Goal: Task Accomplishment & Management: Use online tool/utility

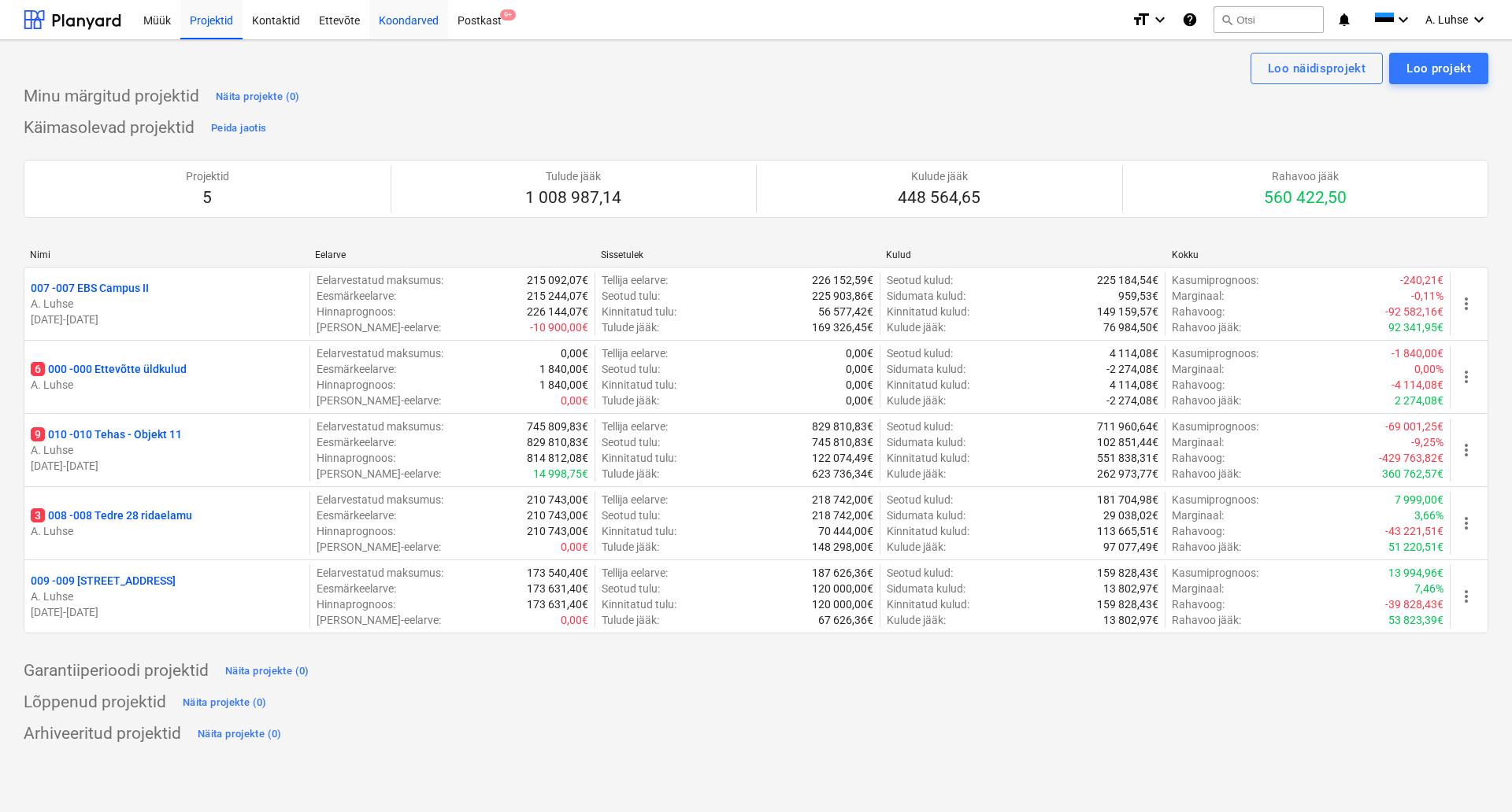
drag, startPoint x: 84, startPoint y: 24, endPoint x: 378, endPoint y: 38, distance: 294.3
click at [84, 24] on div at bounding box center [73, 20] width 98 height 39
click at [467, 27] on div "Postkast 9+" at bounding box center [479, 19] width 63 height 40
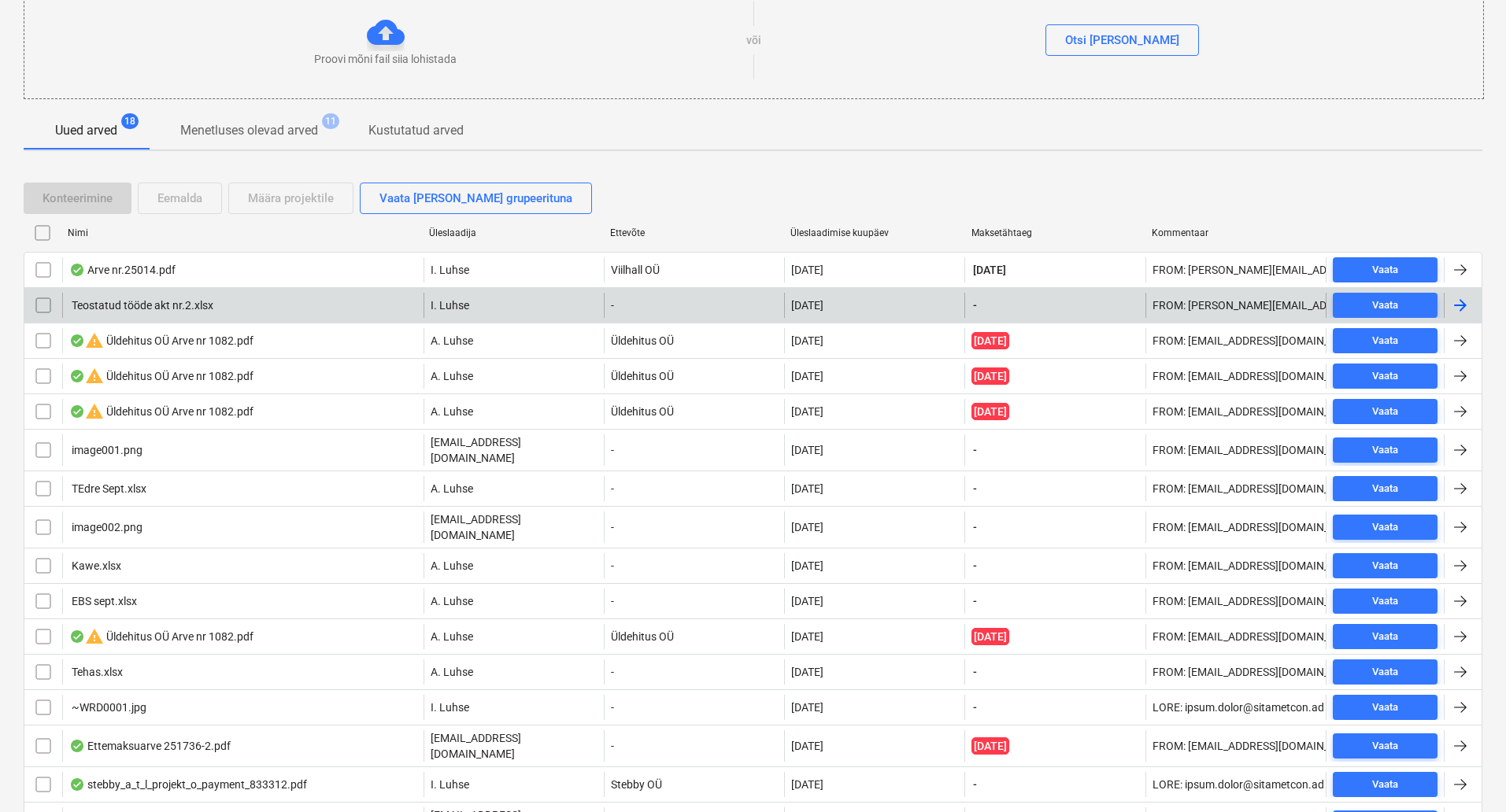
scroll to position [196, 0]
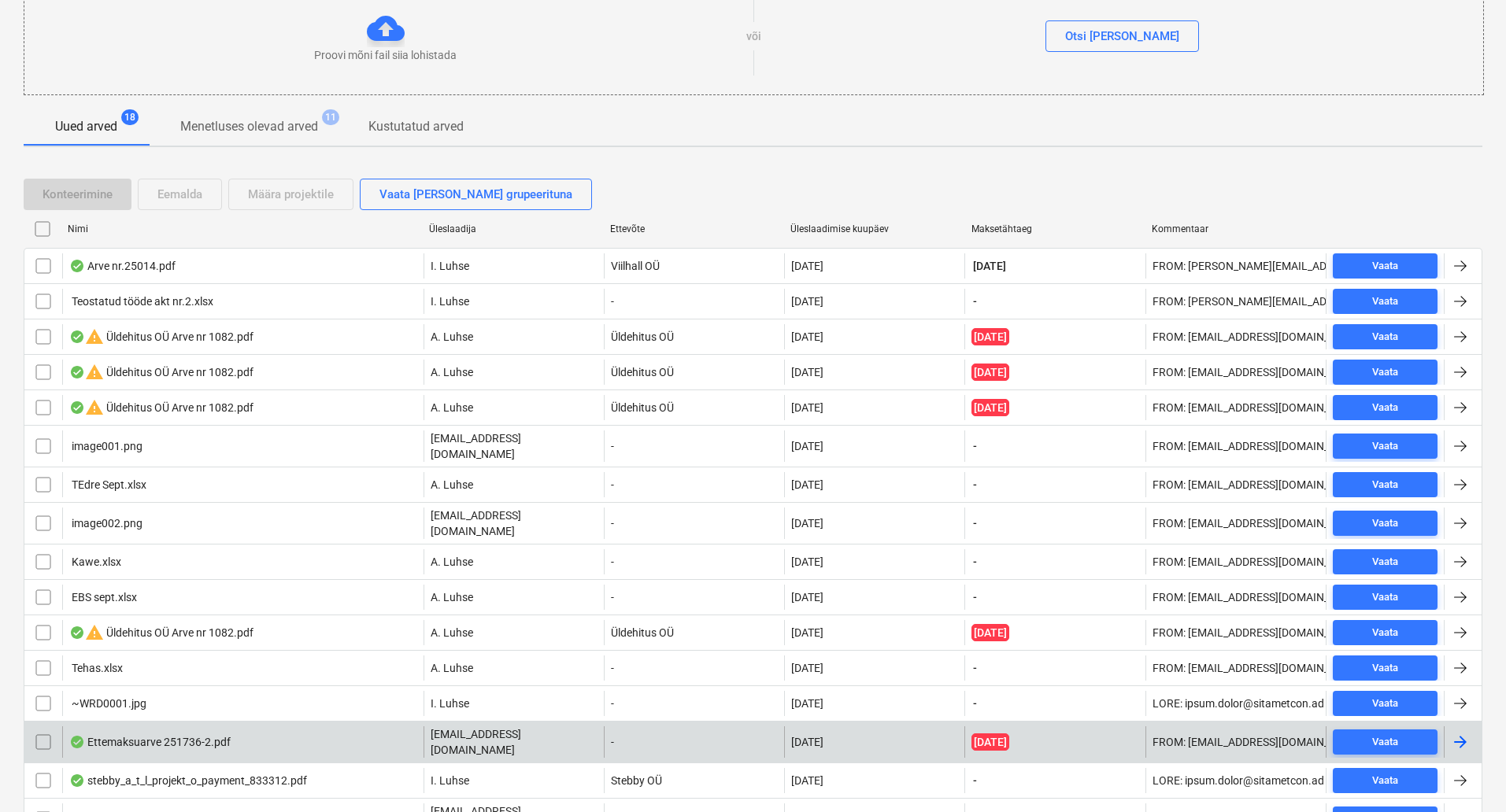
click at [304, 728] on div "Ettemaksuarve 251736-2.pdf" at bounding box center [243, 742] width 362 height 31
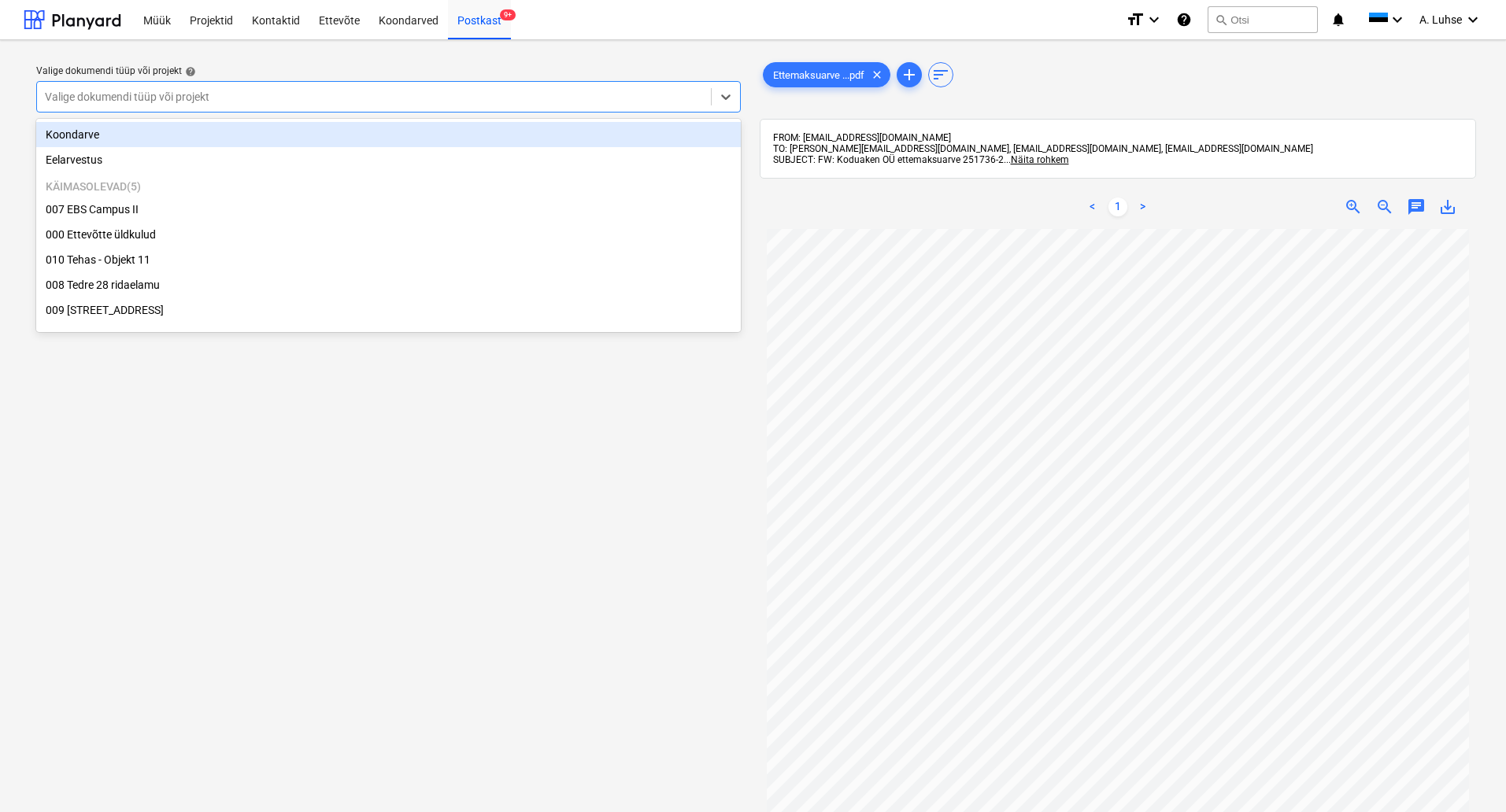
click at [595, 106] on div "Valige dokumendi tüüp või projekt" at bounding box center [374, 97] width 673 height 22
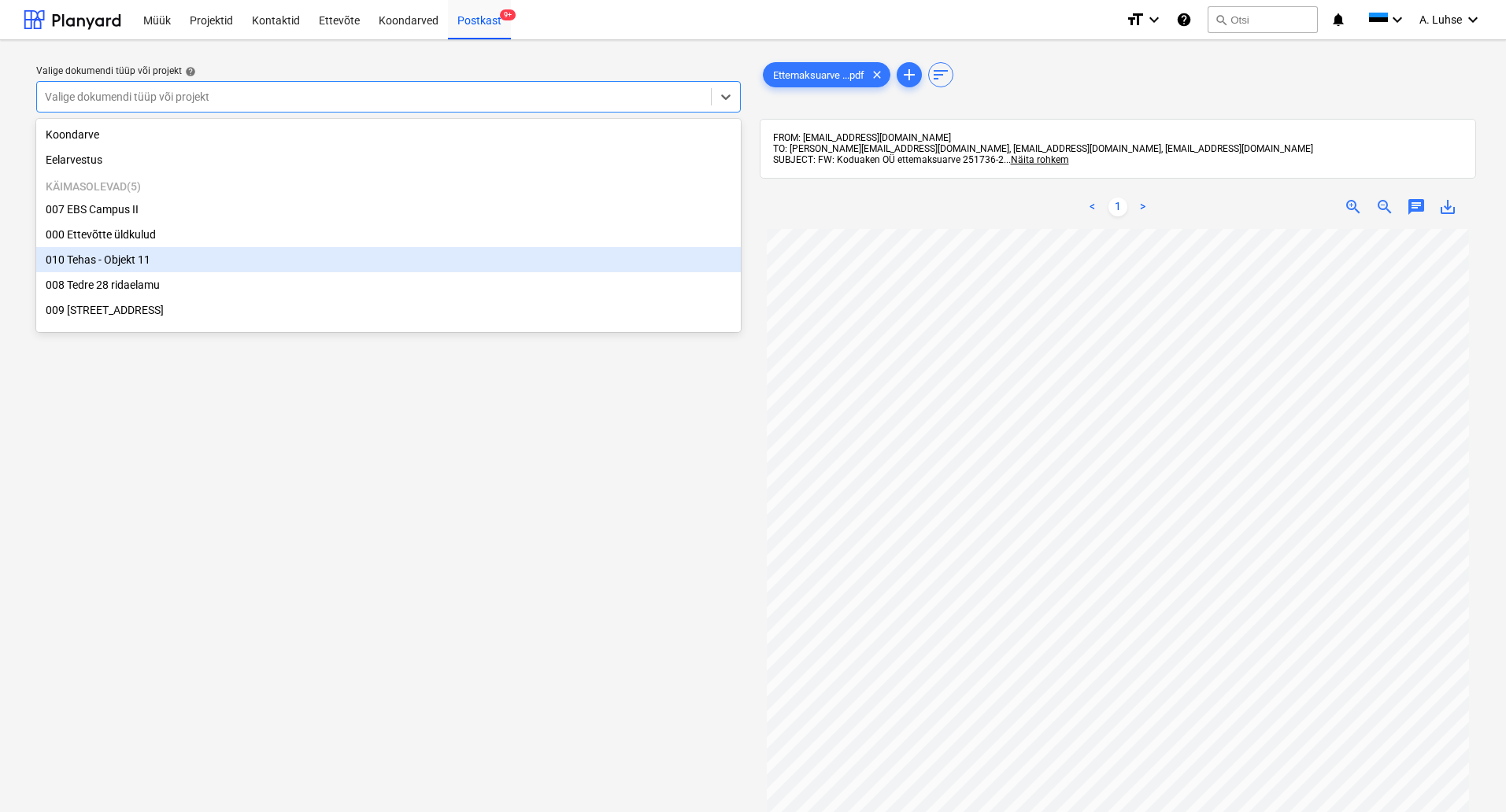
click at [521, 252] on div "010 Tehas - Objekt 11" at bounding box center [388, 259] width 705 height 25
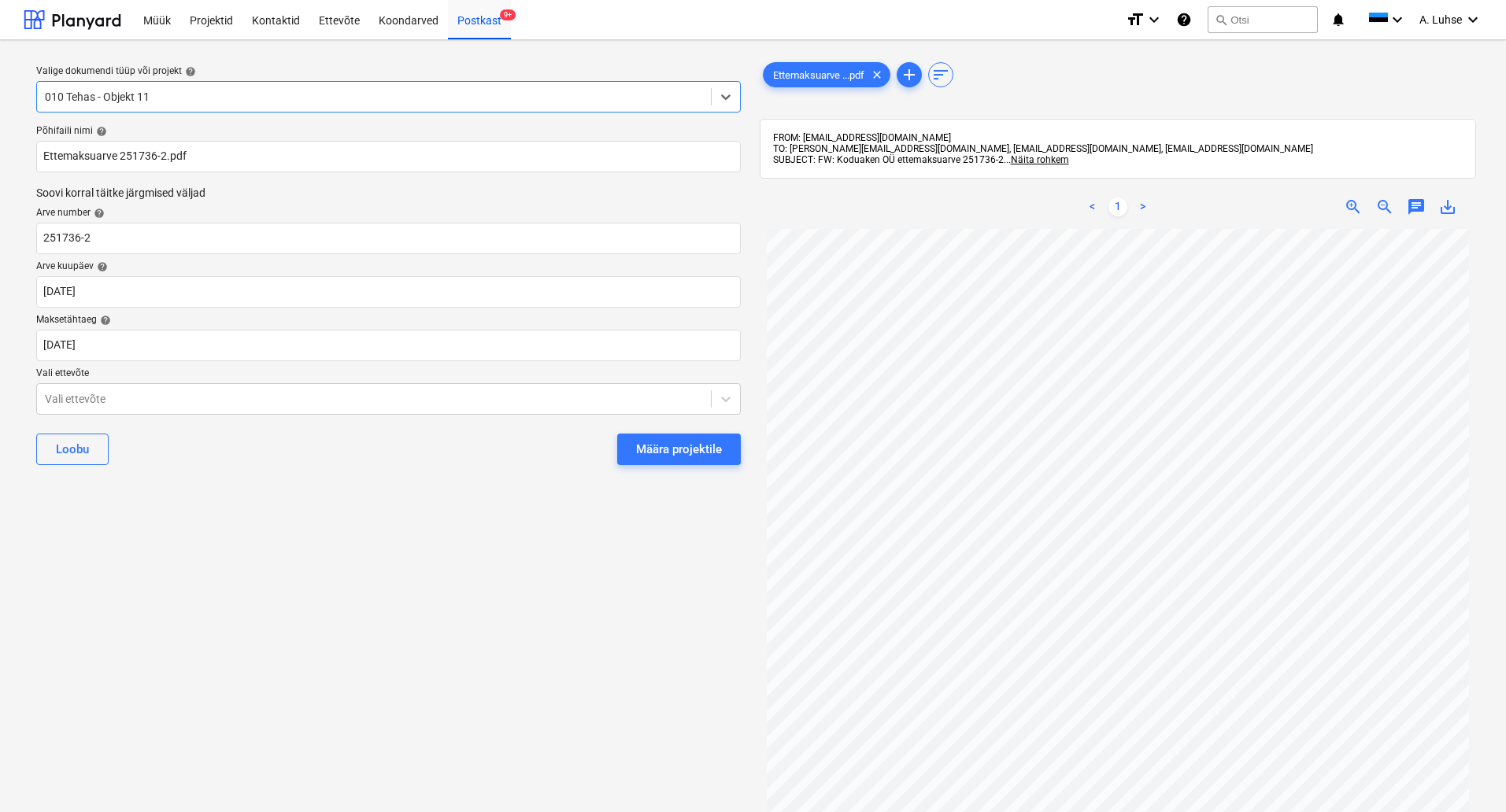
click at [681, 451] on div "Määra projektile" at bounding box center [679, 449] width 86 height 20
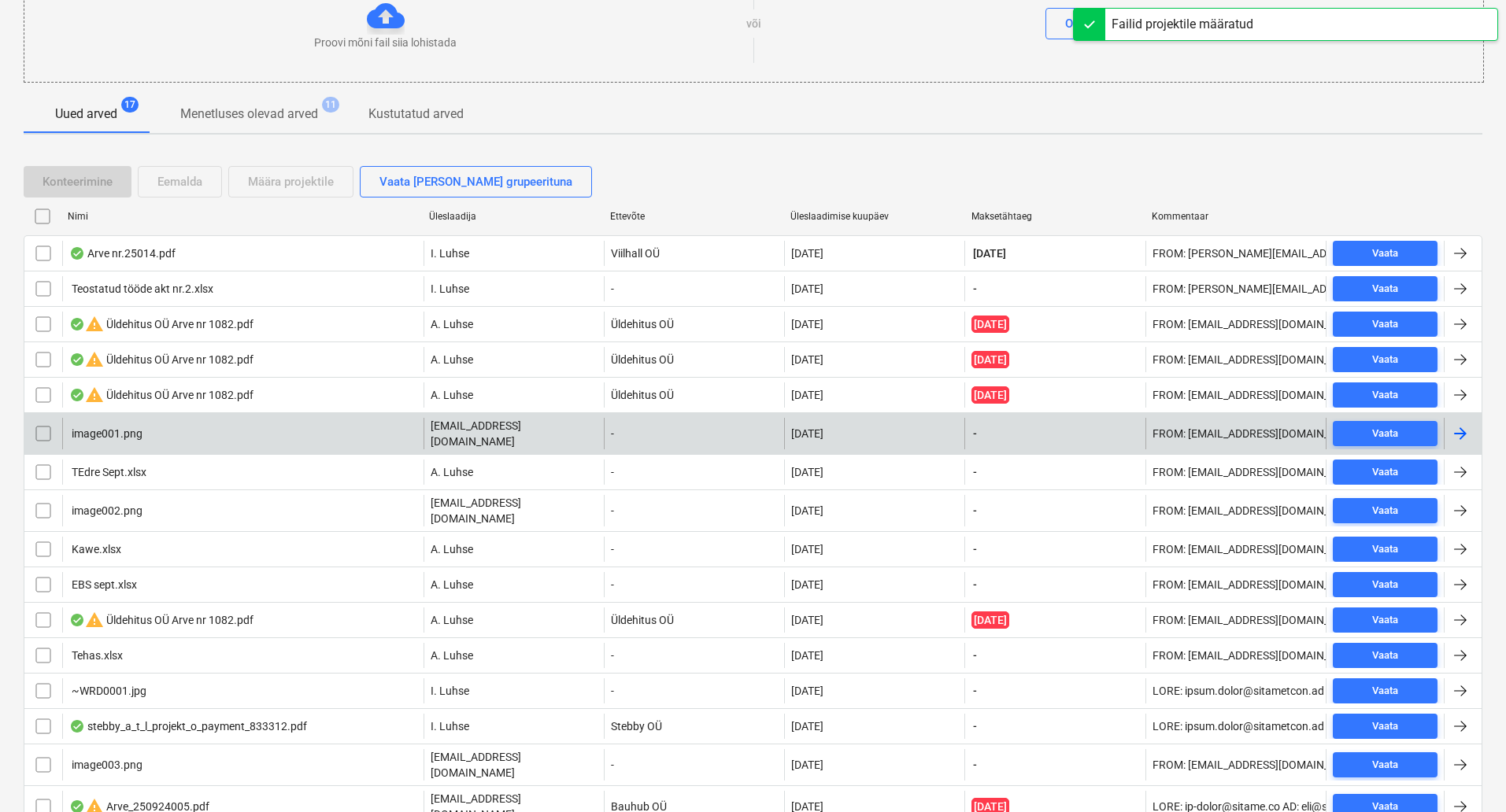
scroll to position [292, 0]
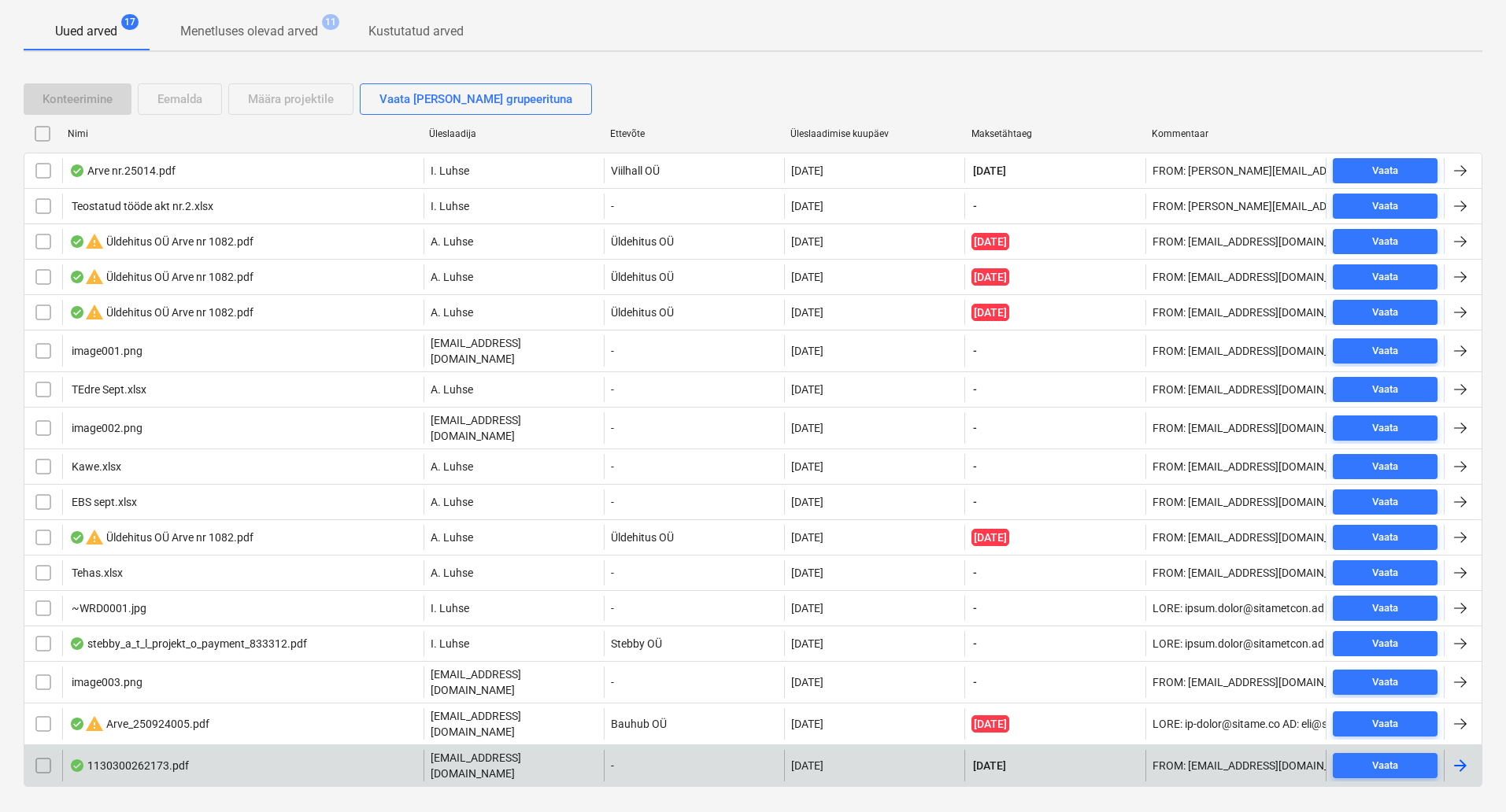
click at [272, 750] on div "1130300262173.pdf" at bounding box center [243, 765] width 362 height 31
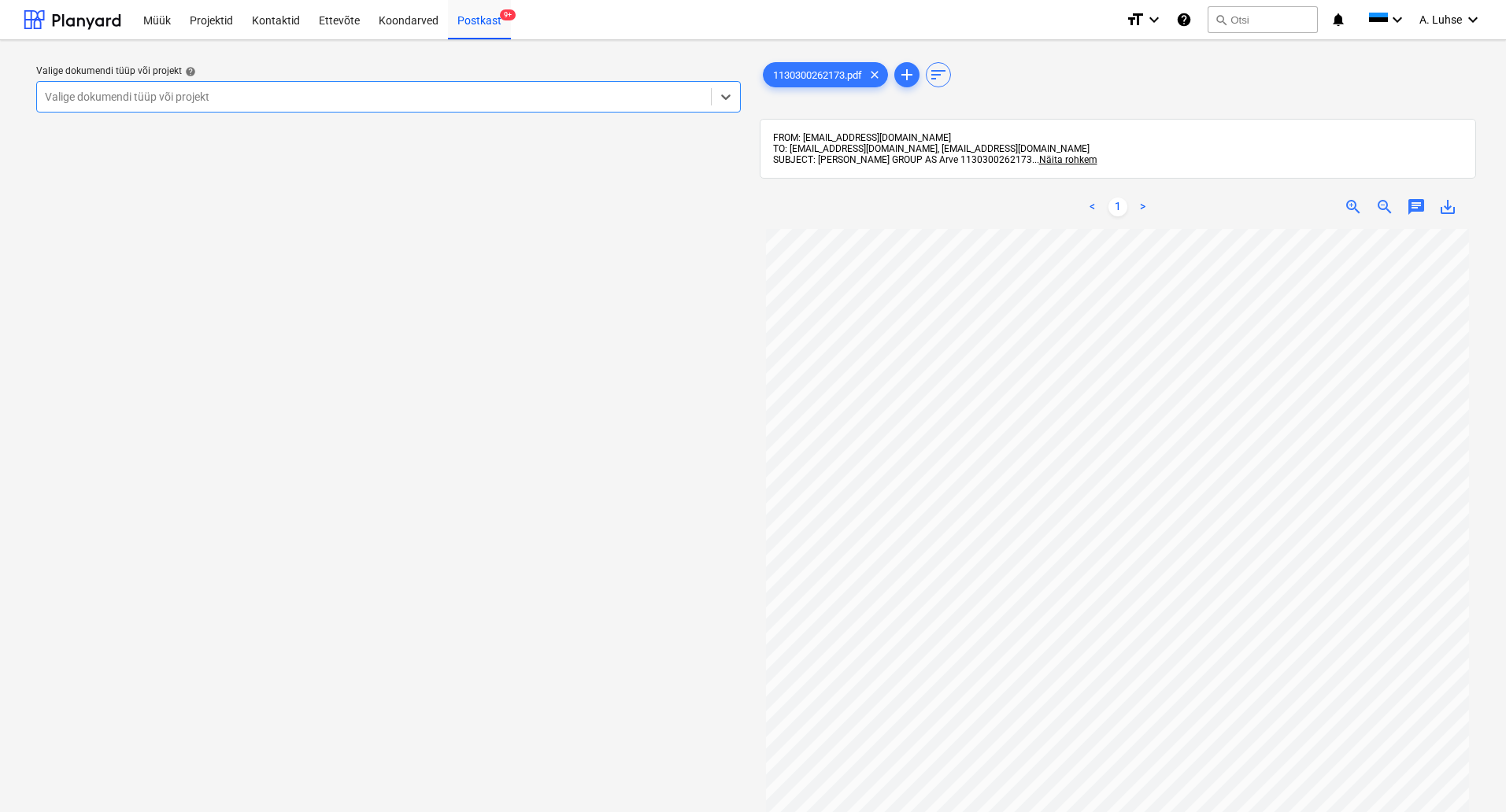
click at [494, 103] on div at bounding box center [374, 97] width 658 height 16
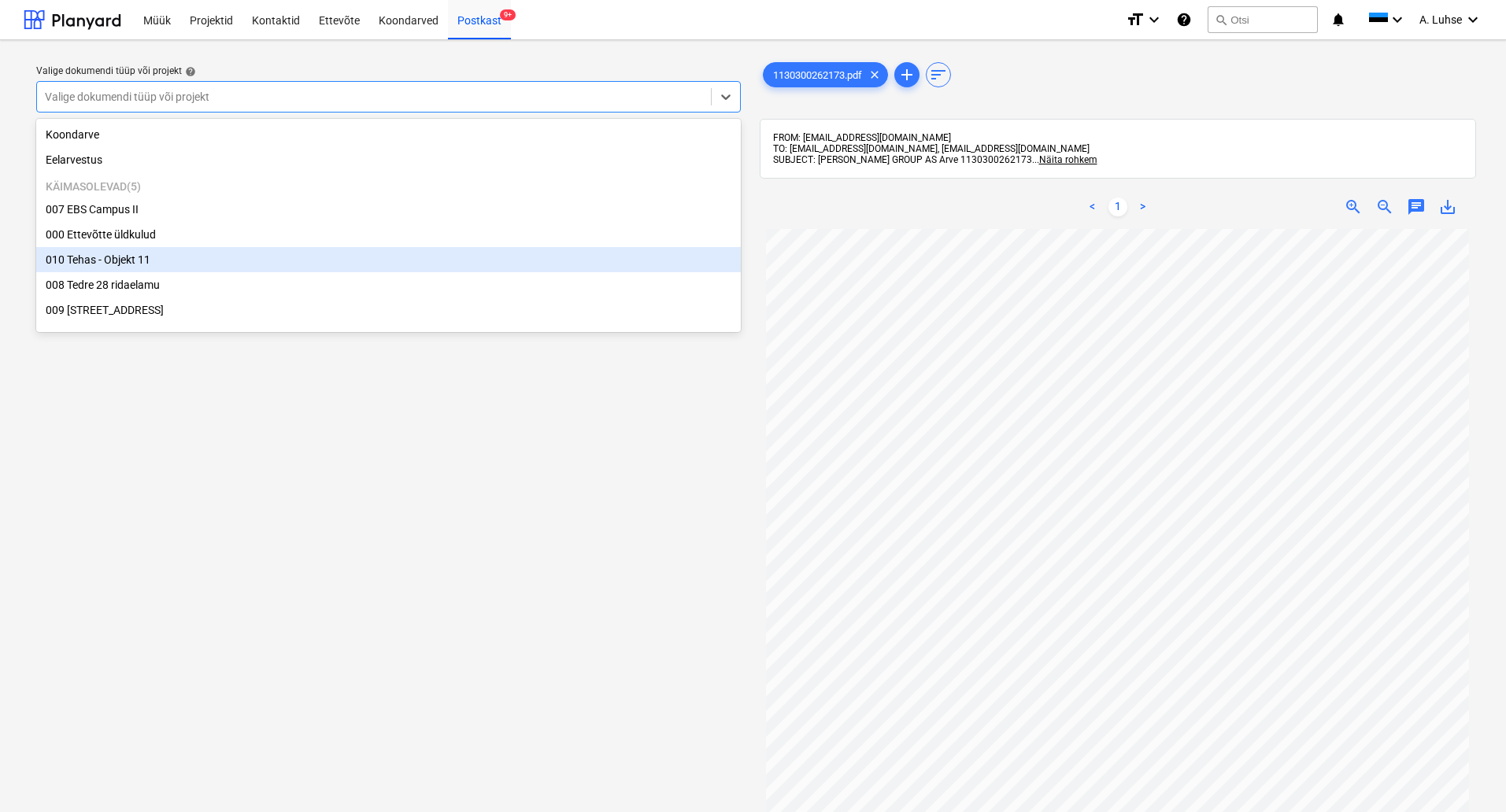
click at [450, 264] on div "010 Tehas - Objekt 11" at bounding box center [388, 259] width 705 height 25
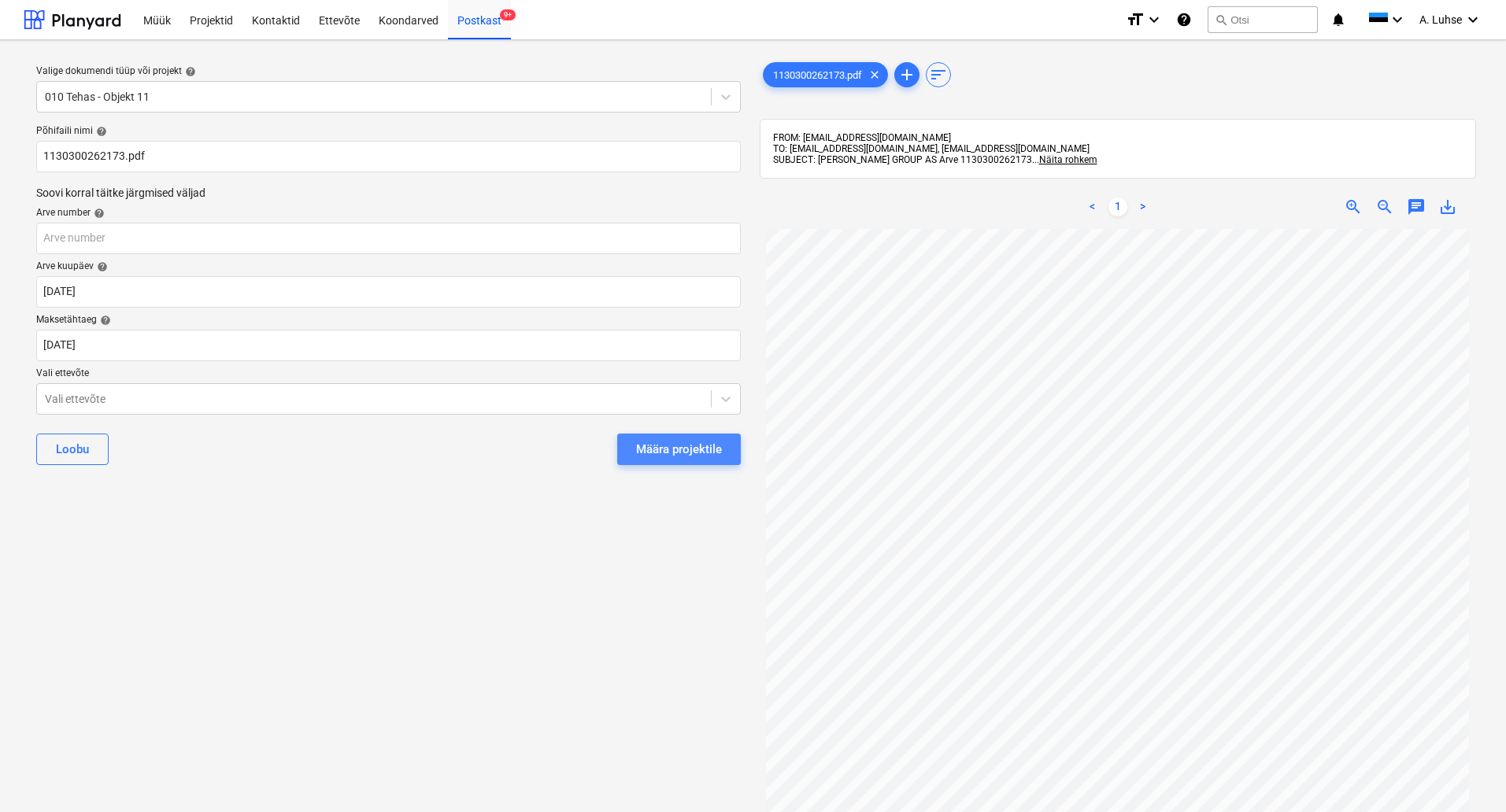
click at [651, 457] on div "Määra projektile" at bounding box center [679, 449] width 86 height 20
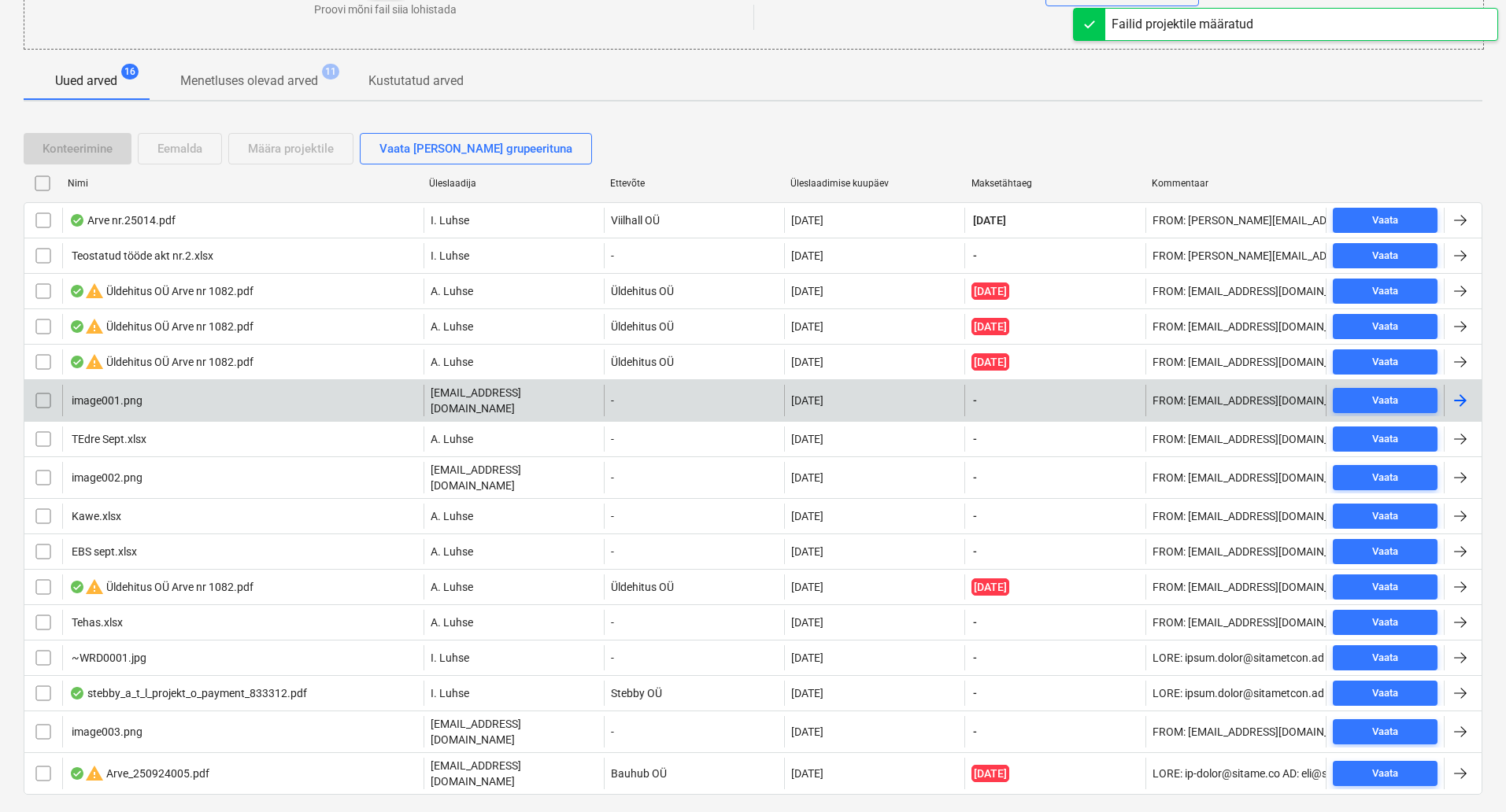
scroll to position [257, 0]
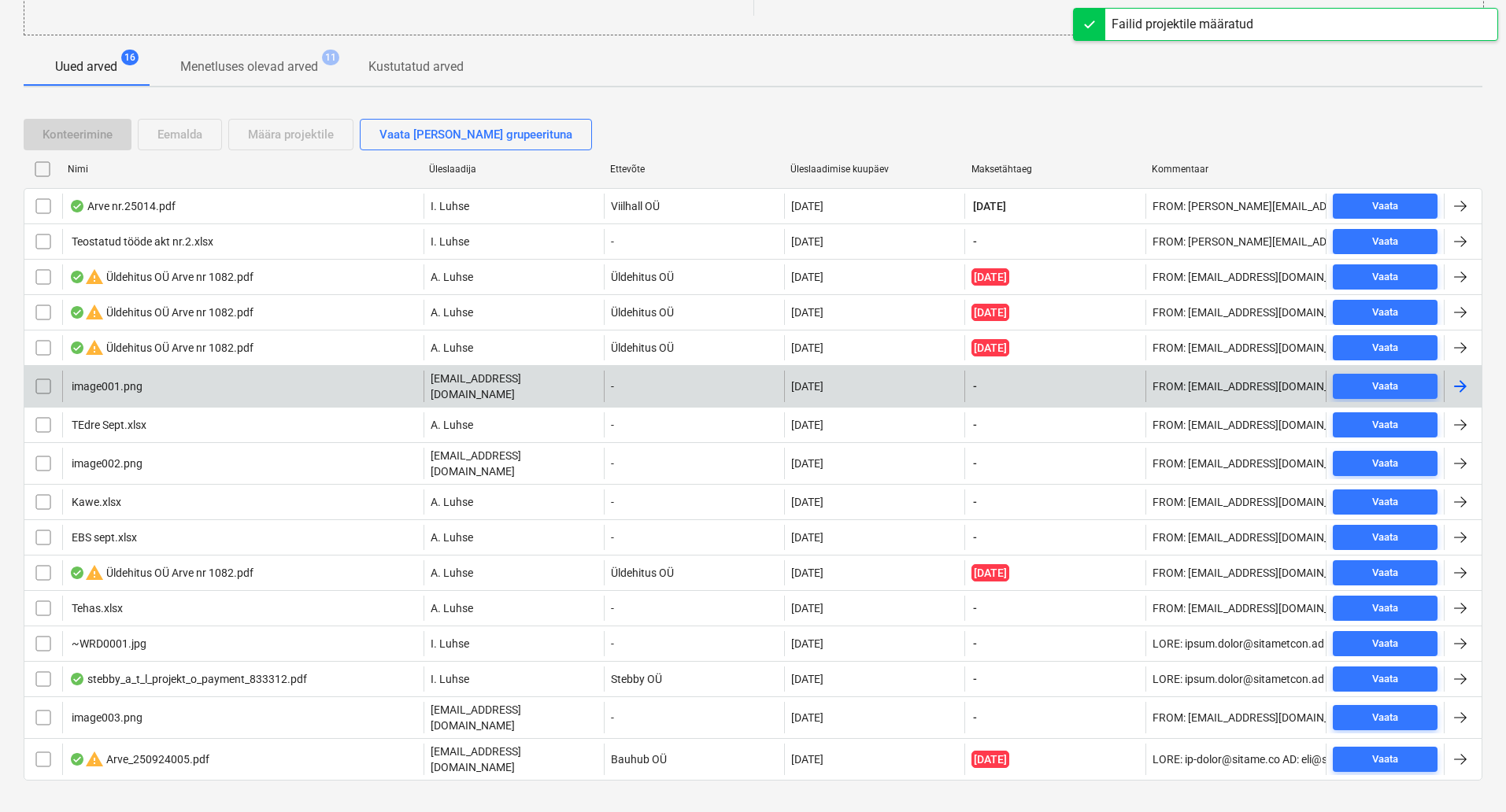
click at [48, 383] on input "checkbox" at bounding box center [44, 386] width 25 height 25
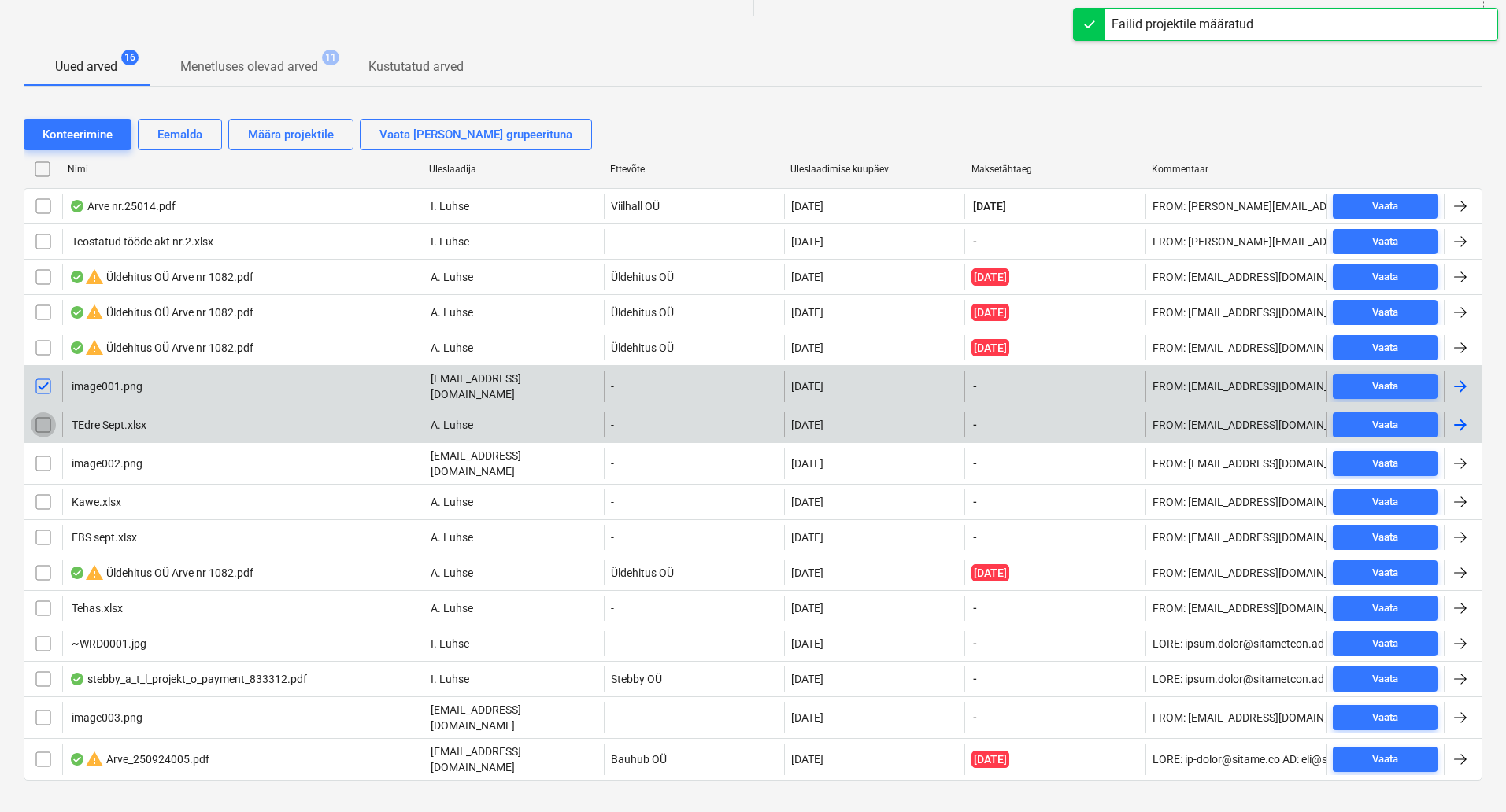
click at [46, 415] on input "checkbox" at bounding box center [44, 425] width 25 height 25
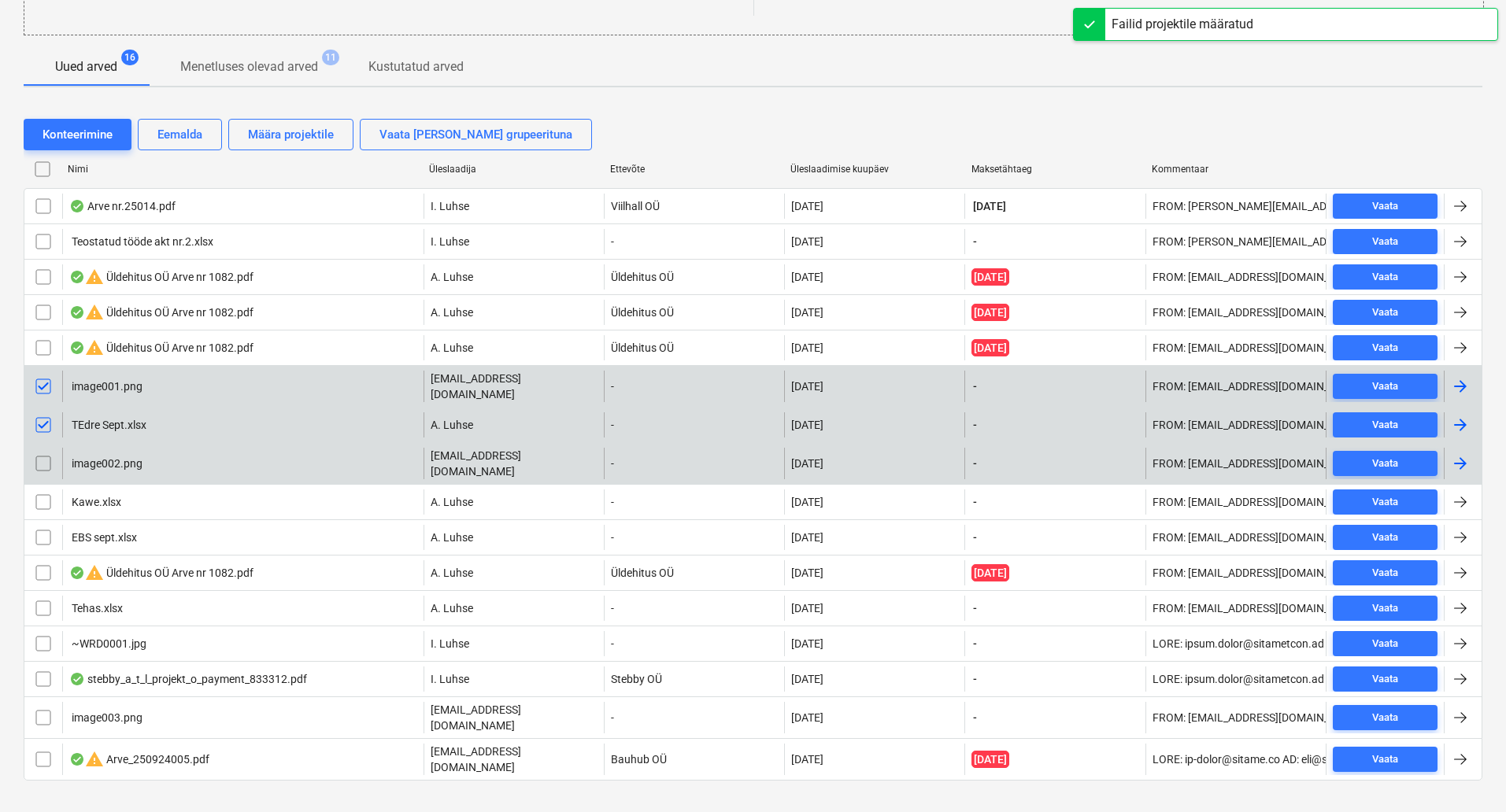
click at [45, 465] on input "checkbox" at bounding box center [44, 464] width 25 height 25
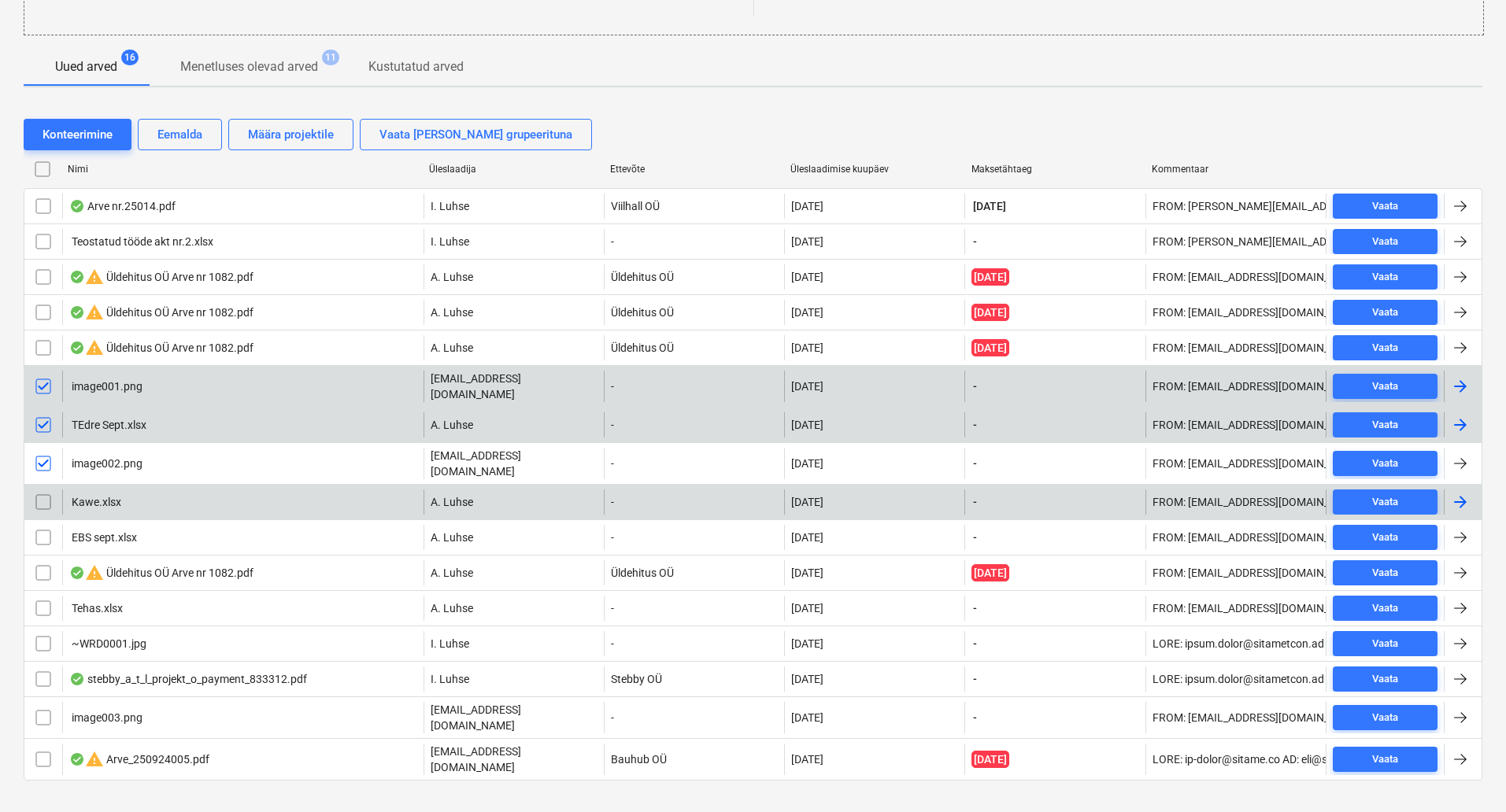
click at [44, 491] on input "checkbox" at bounding box center [44, 502] width 25 height 25
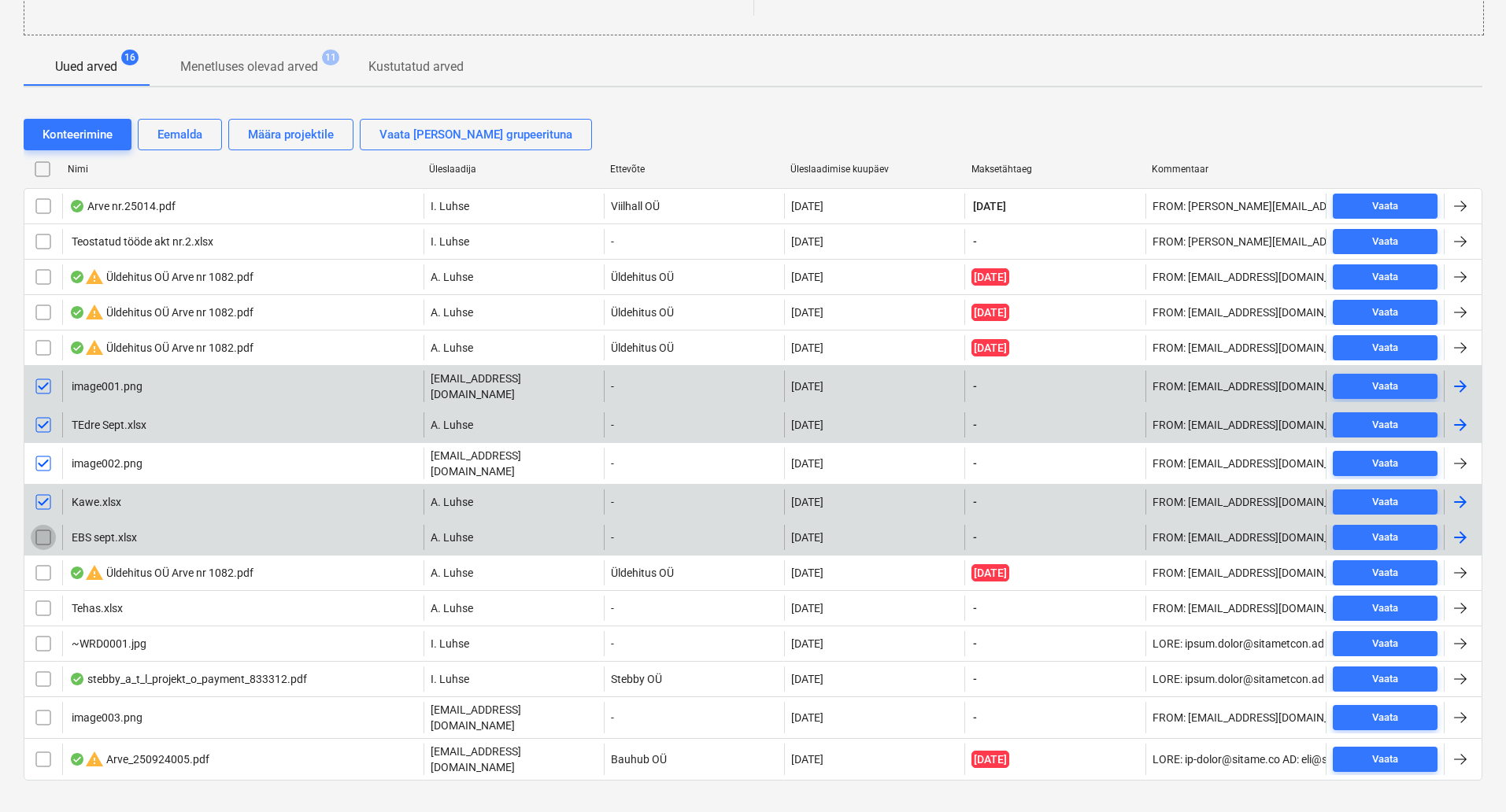
click at [49, 525] on input "checkbox" at bounding box center [44, 537] width 25 height 25
click at [203, 139] on button "Eemalda" at bounding box center [179, 134] width 84 height 31
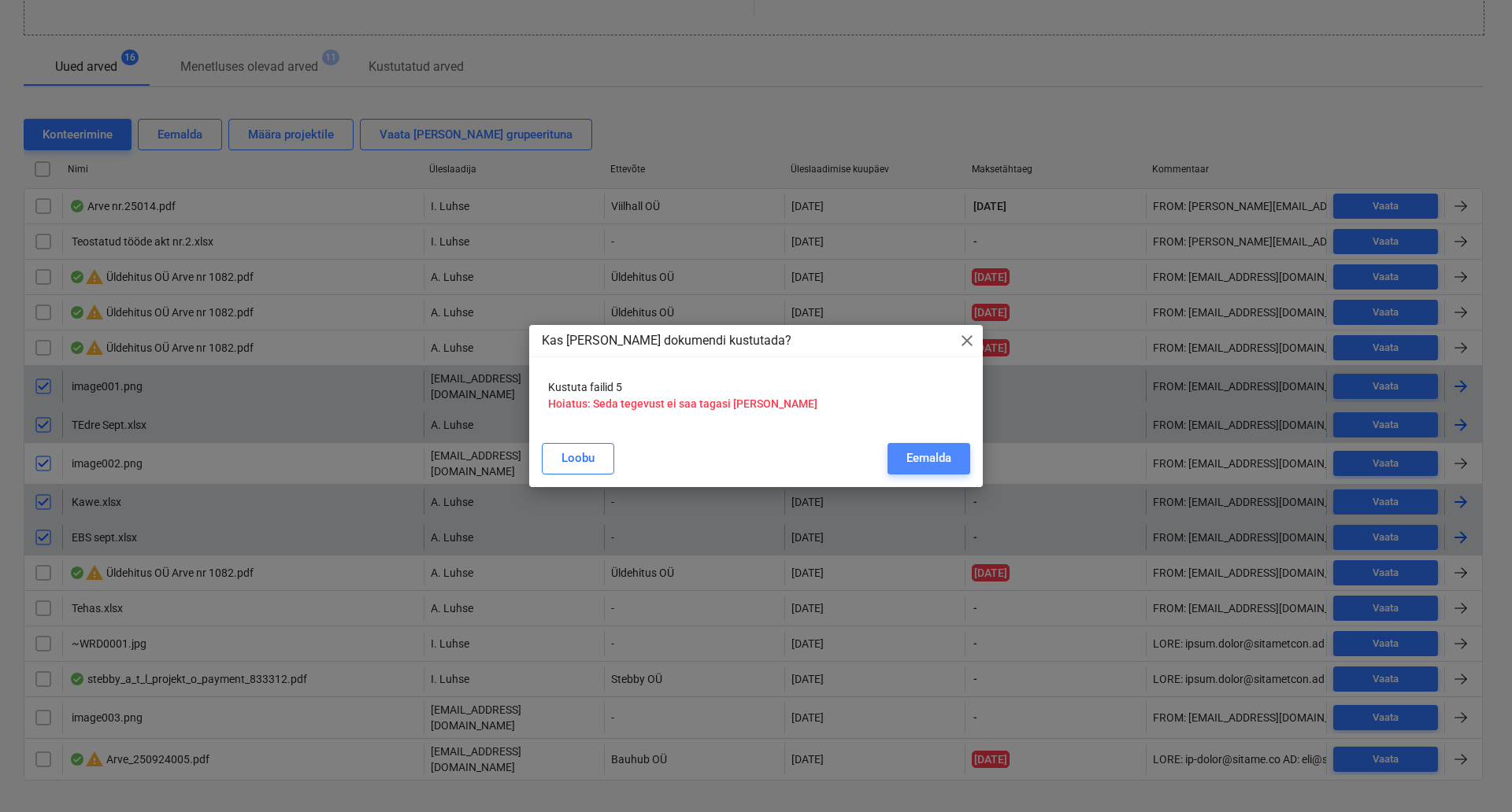
click at [938, 461] on div "Eemalda" at bounding box center [929, 458] width 45 height 20
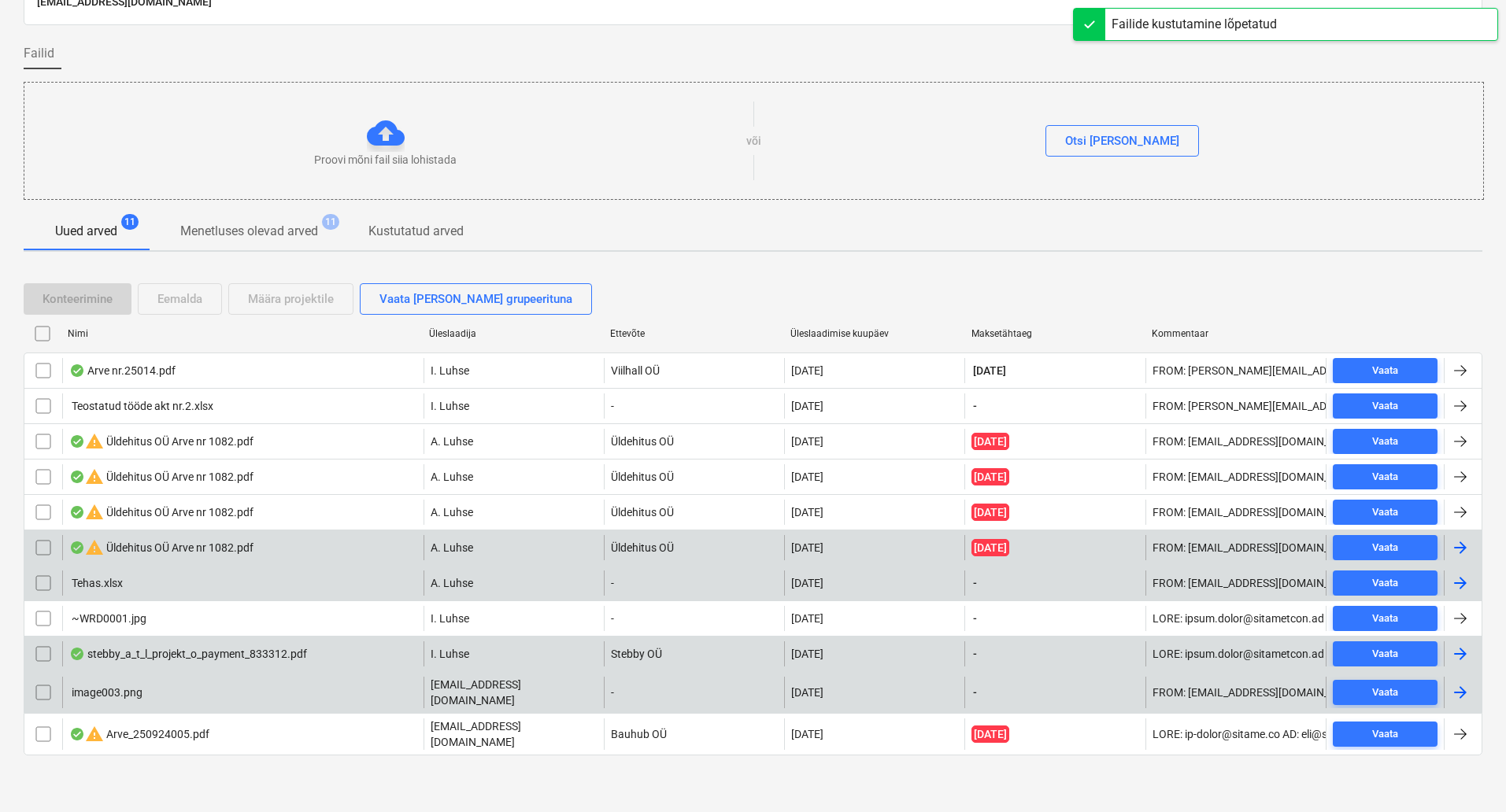
scroll to position [79, 0]
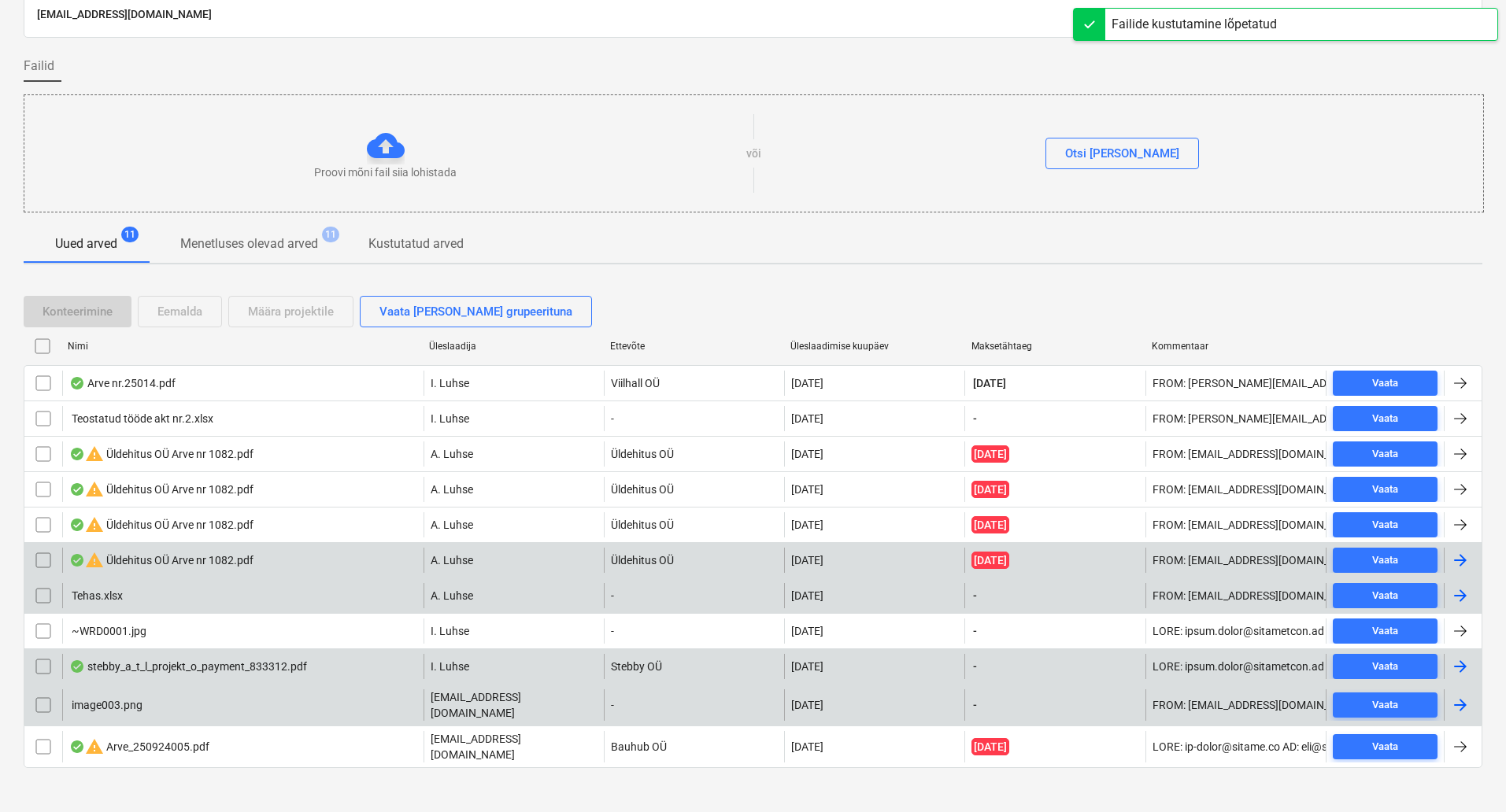
click at [36, 597] on input "checkbox" at bounding box center [44, 596] width 25 height 25
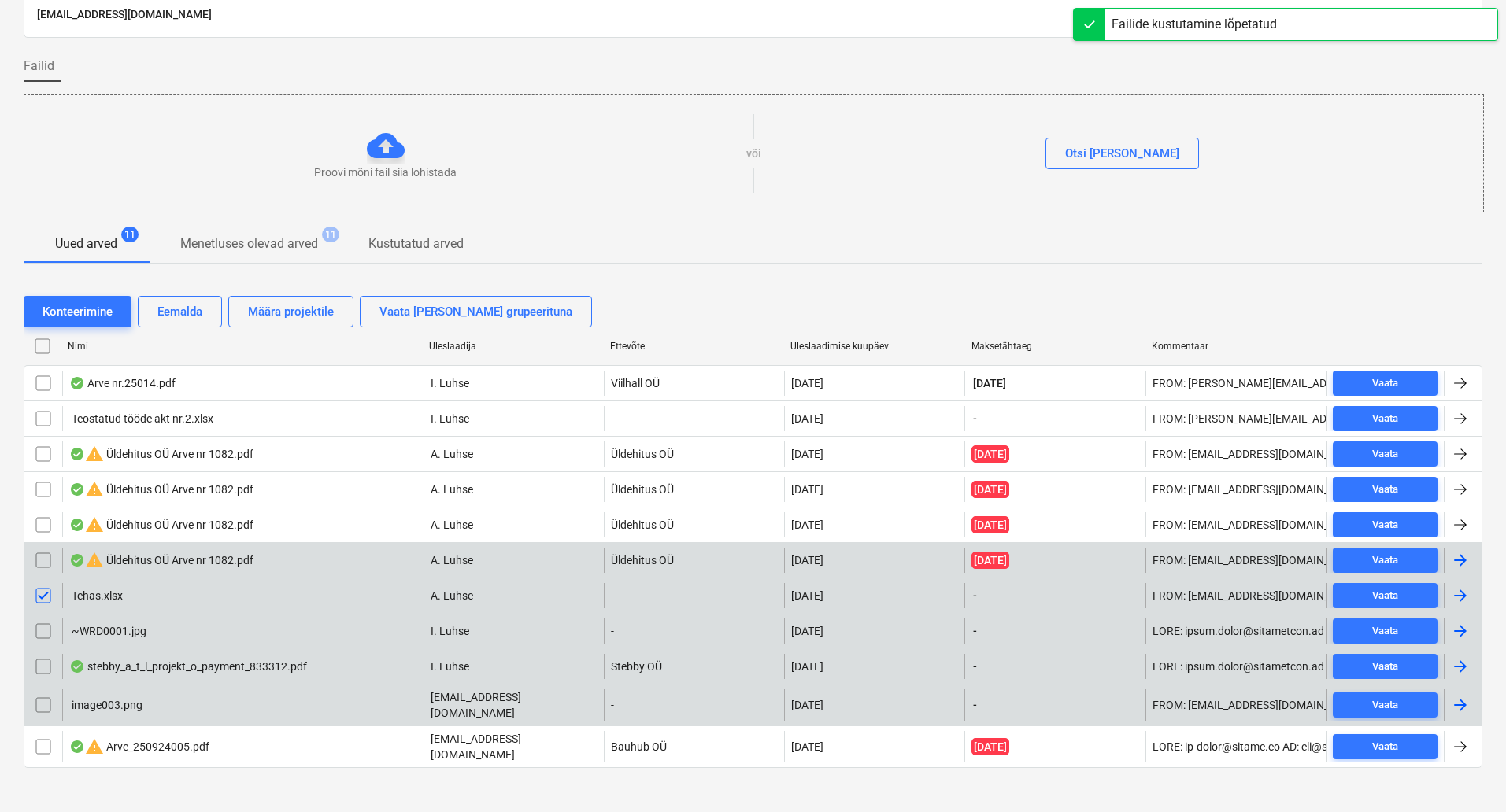
click at [44, 632] on input "checkbox" at bounding box center [44, 631] width 25 height 25
click at [44, 705] on input "checkbox" at bounding box center [44, 705] width 25 height 25
click at [196, 320] on div "Eemalda" at bounding box center [179, 311] width 45 height 20
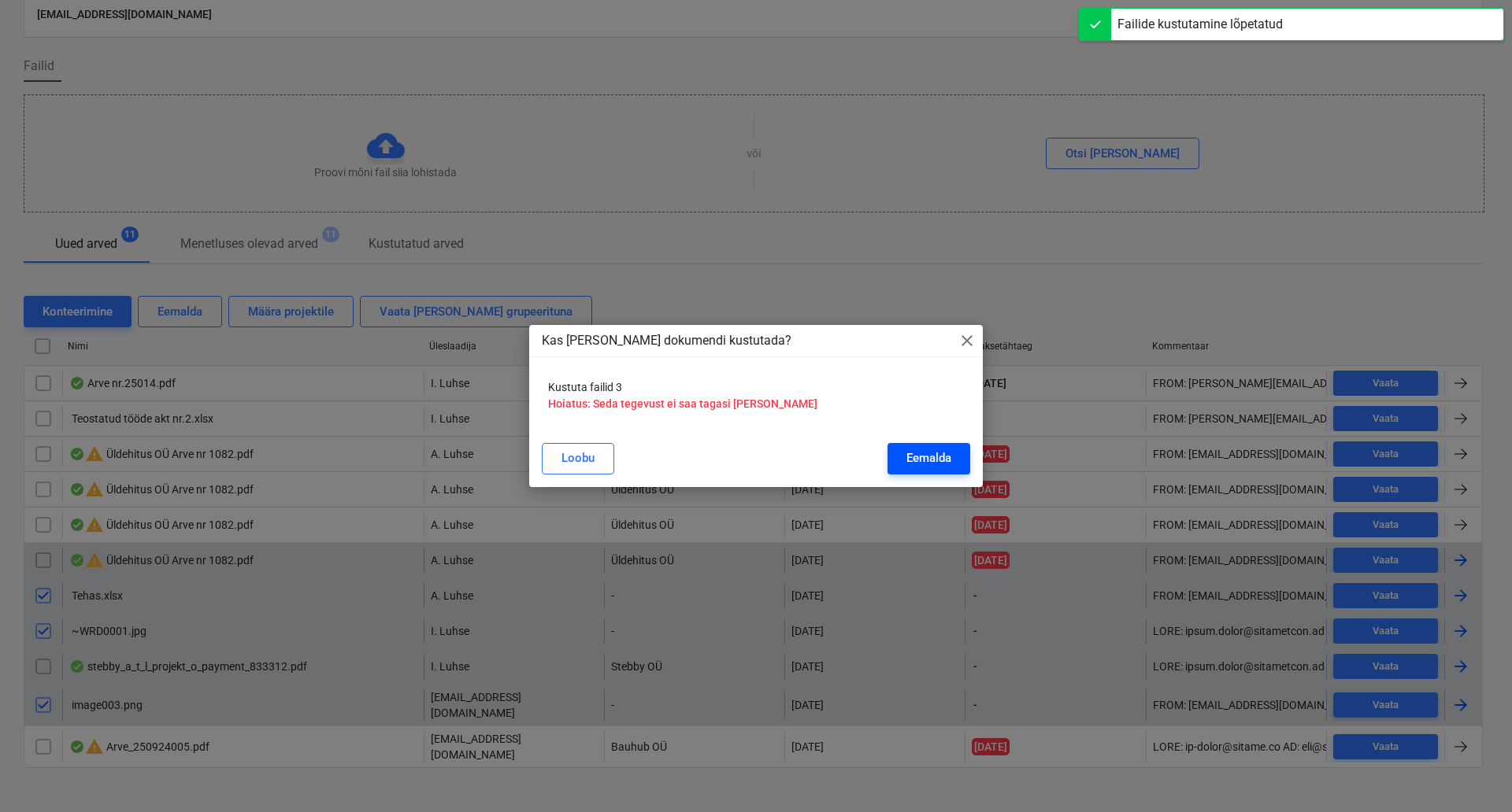
click at [913, 461] on div "Eemalda" at bounding box center [929, 458] width 45 height 20
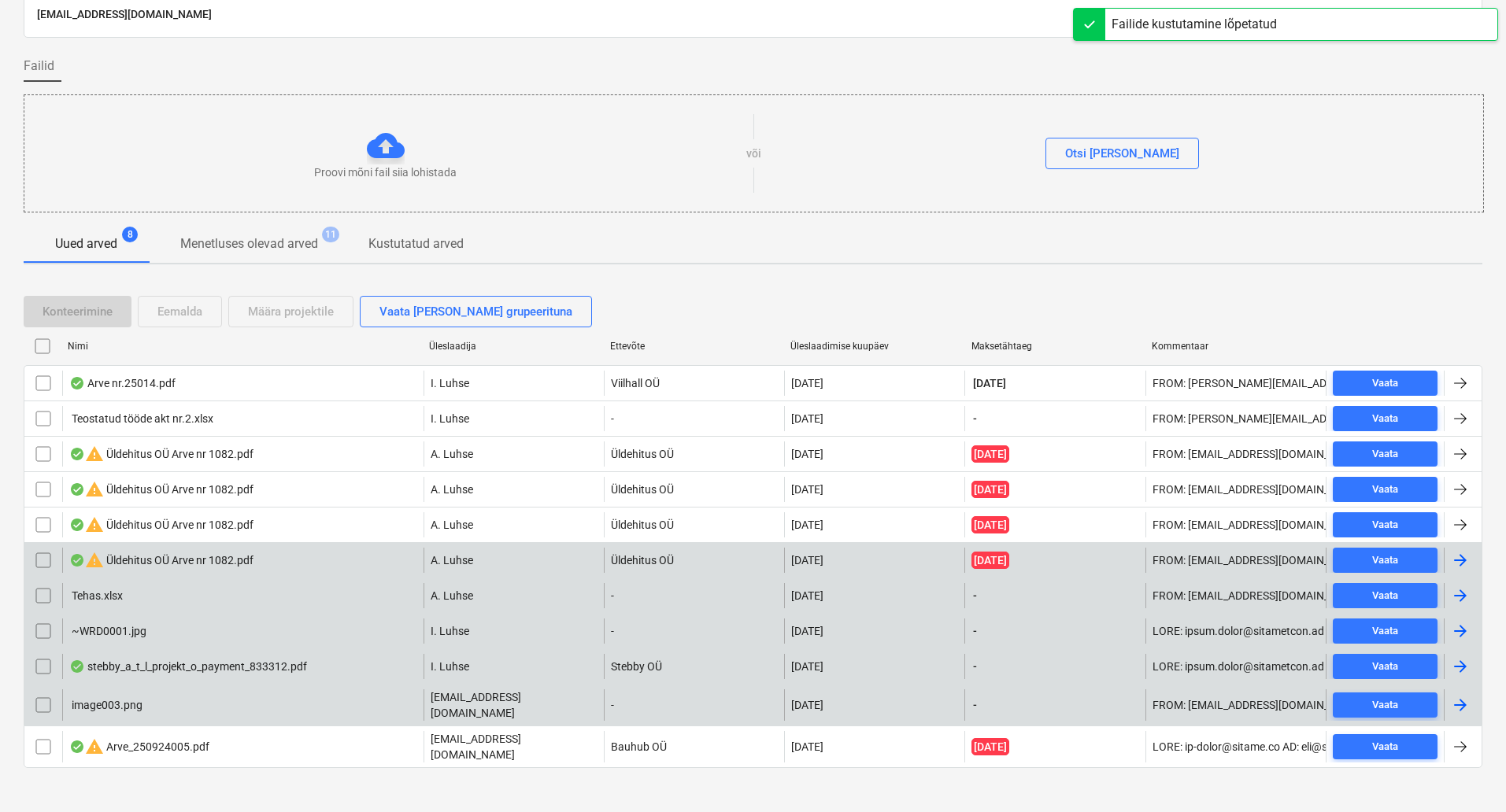
scroll to position [0, 0]
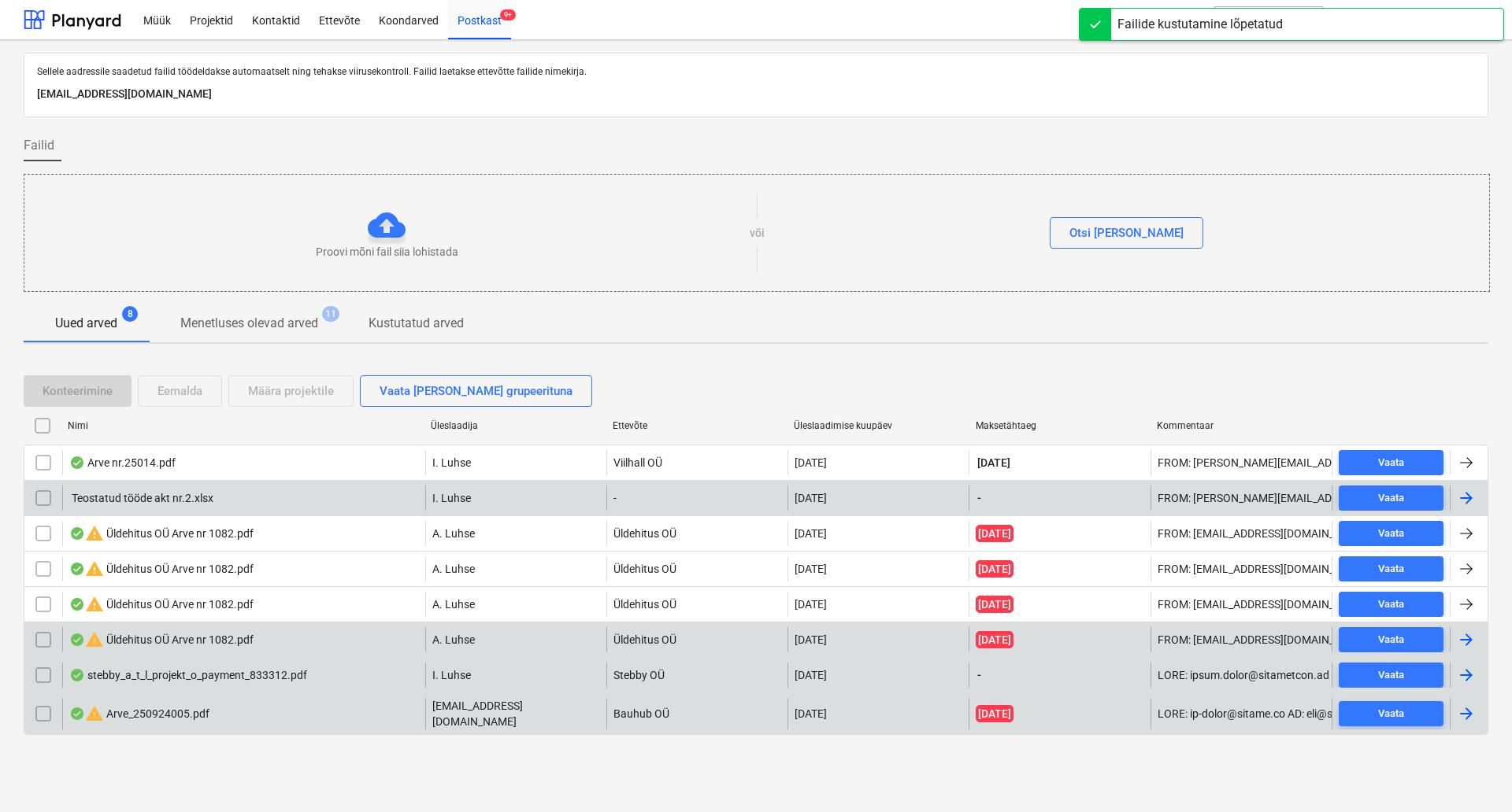
click at [44, 501] on input "checkbox" at bounding box center [44, 498] width 25 height 25
click at [186, 396] on div "Eemalda" at bounding box center [180, 391] width 45 height 20
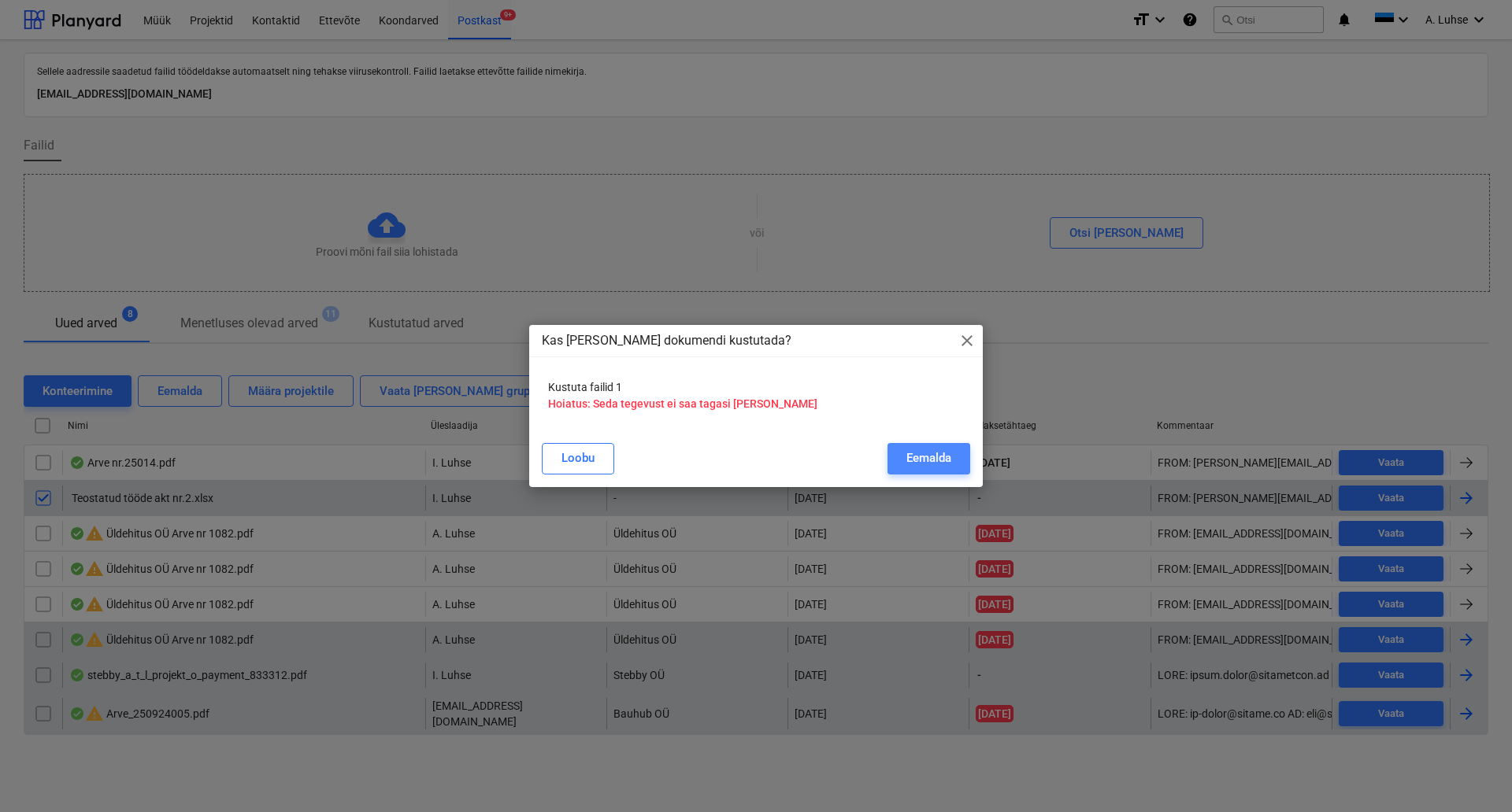
click at [923, 463] on div "Eemalda" at bounding box center [929, 458] width 45 height 20
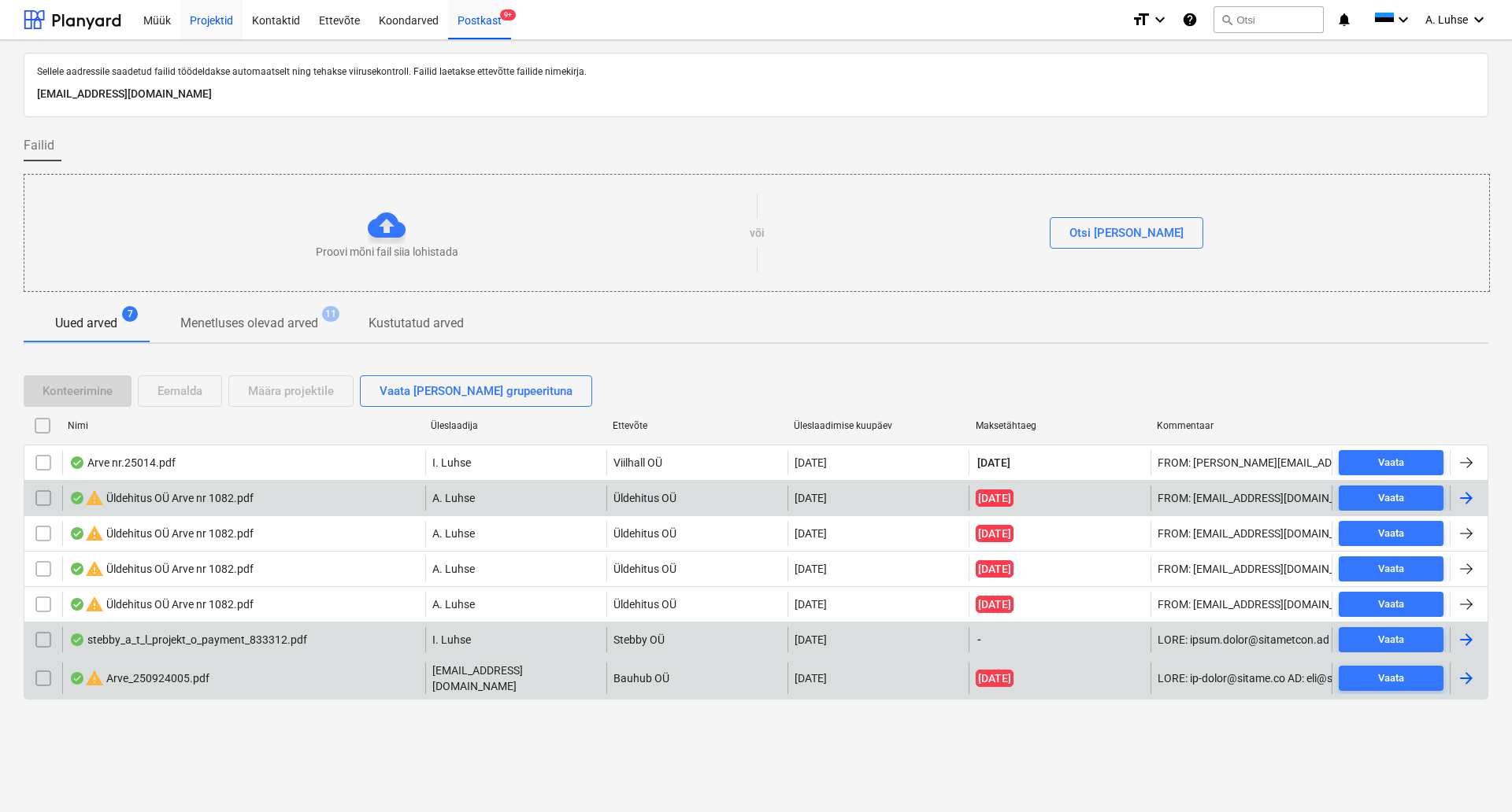
click at [204, 25] on div "Projektid" at bounding box center [212, 19] width 62 height 40
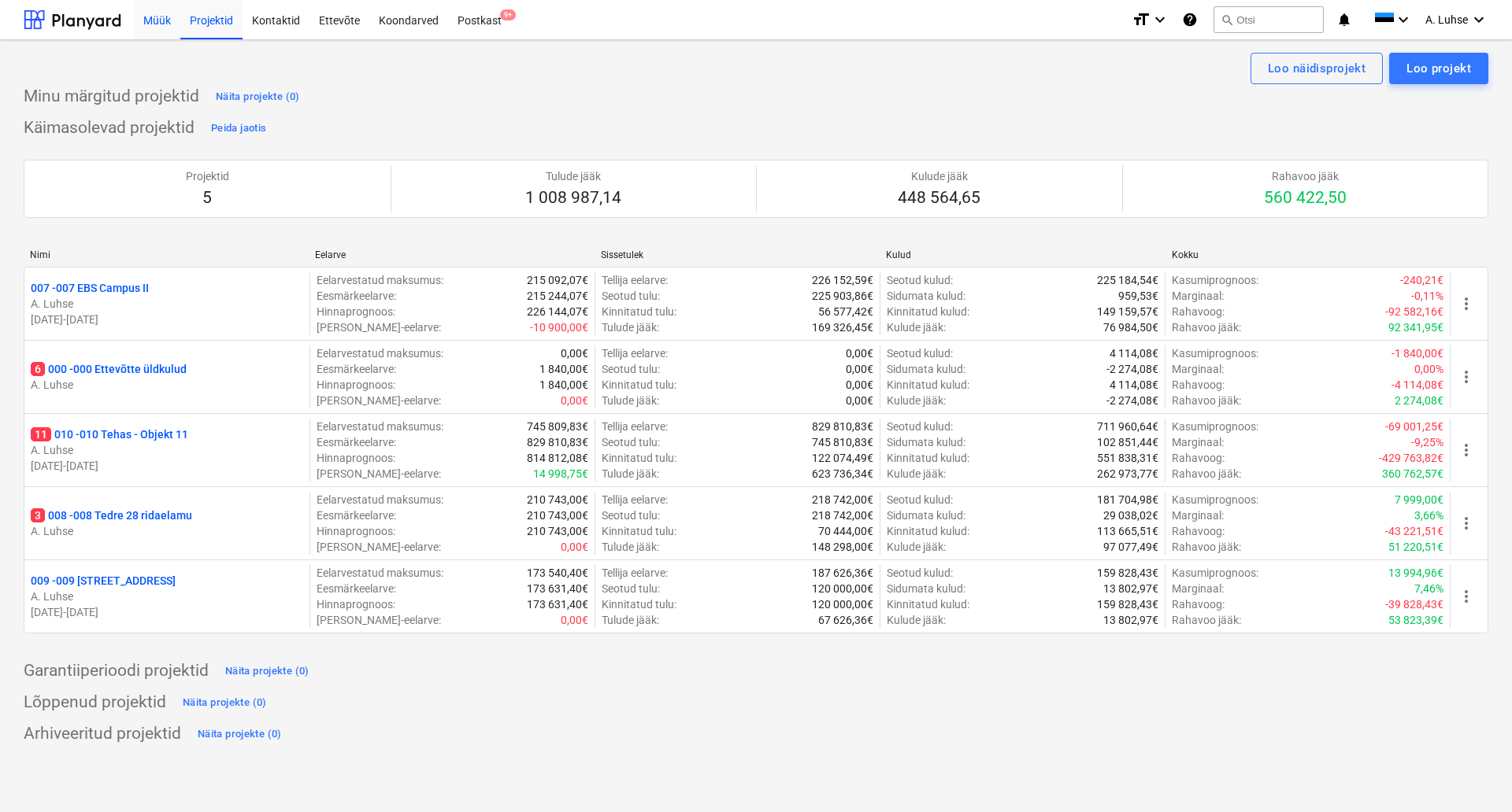
click at [179, 27] on div "Müük" at bounding box center [157, 19] width 46 height 40
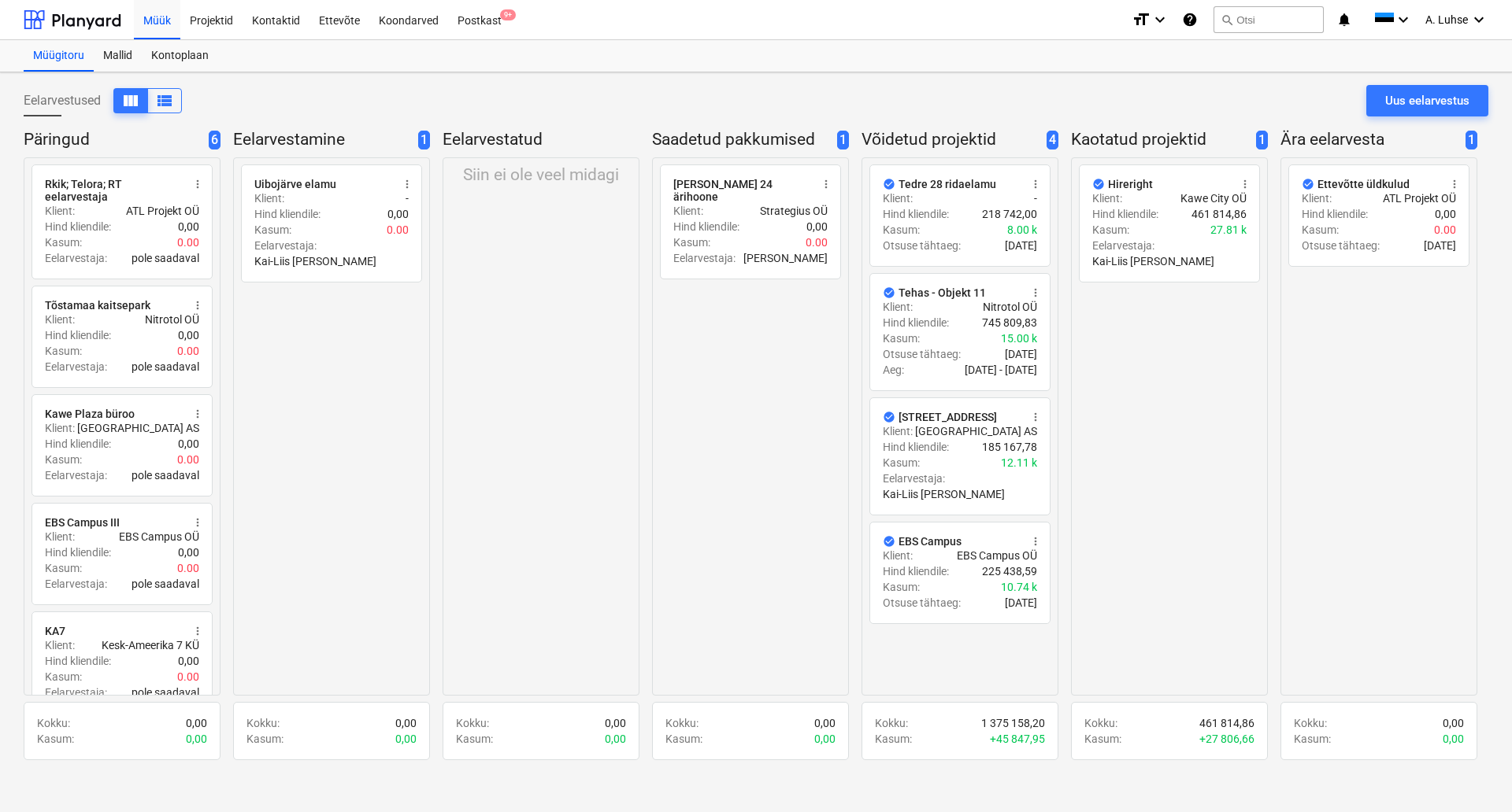
click at [484, 471] on div "Siin ei ole veel midagi" at bounding box center [540, 426] width 196 height 538
click at [1396, 104] on div "Uus eelarvestus" at bounding box center [1427, 100] width 84 height 20
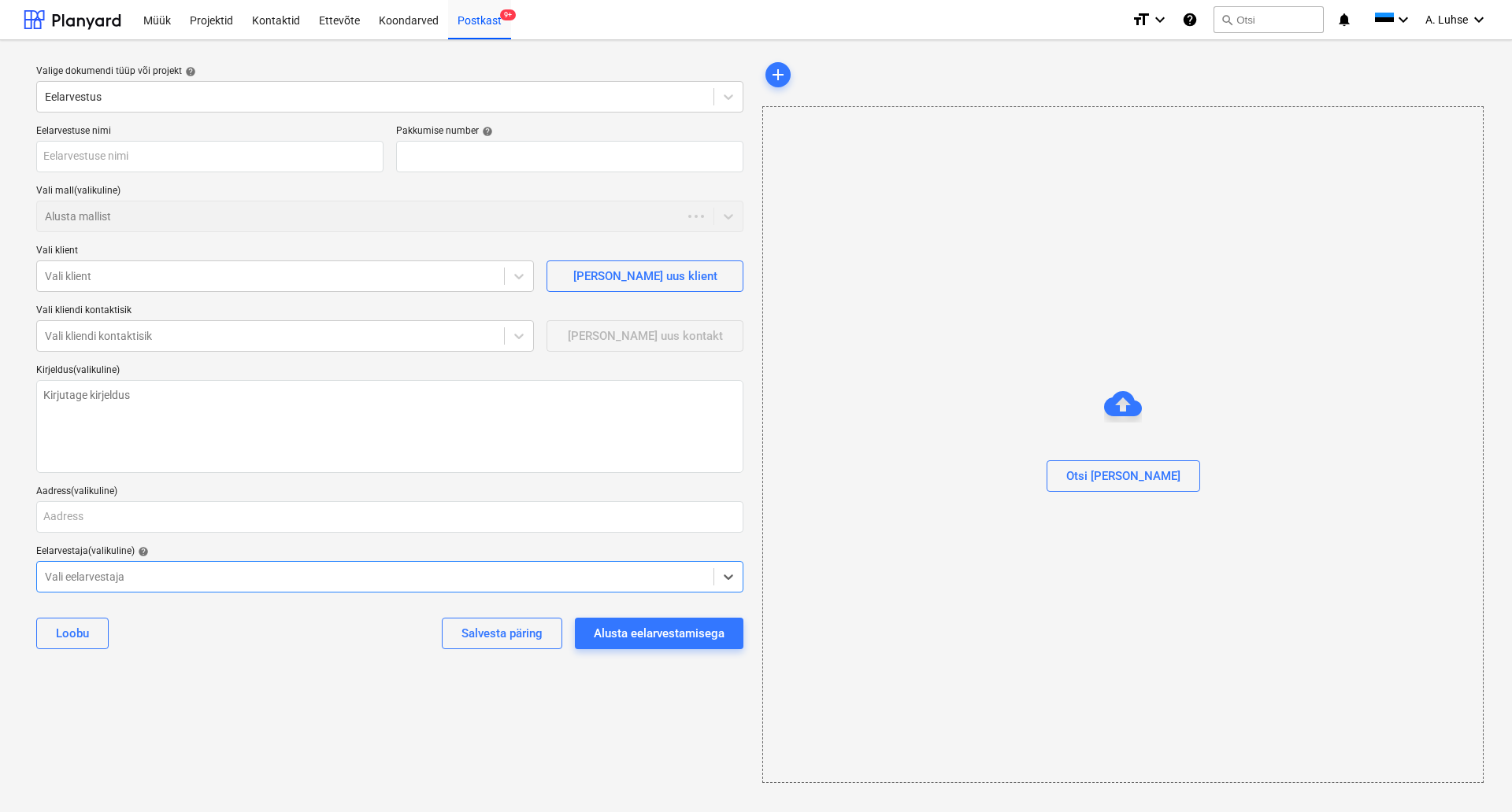
type textarea "x"
type input "QU-0036"
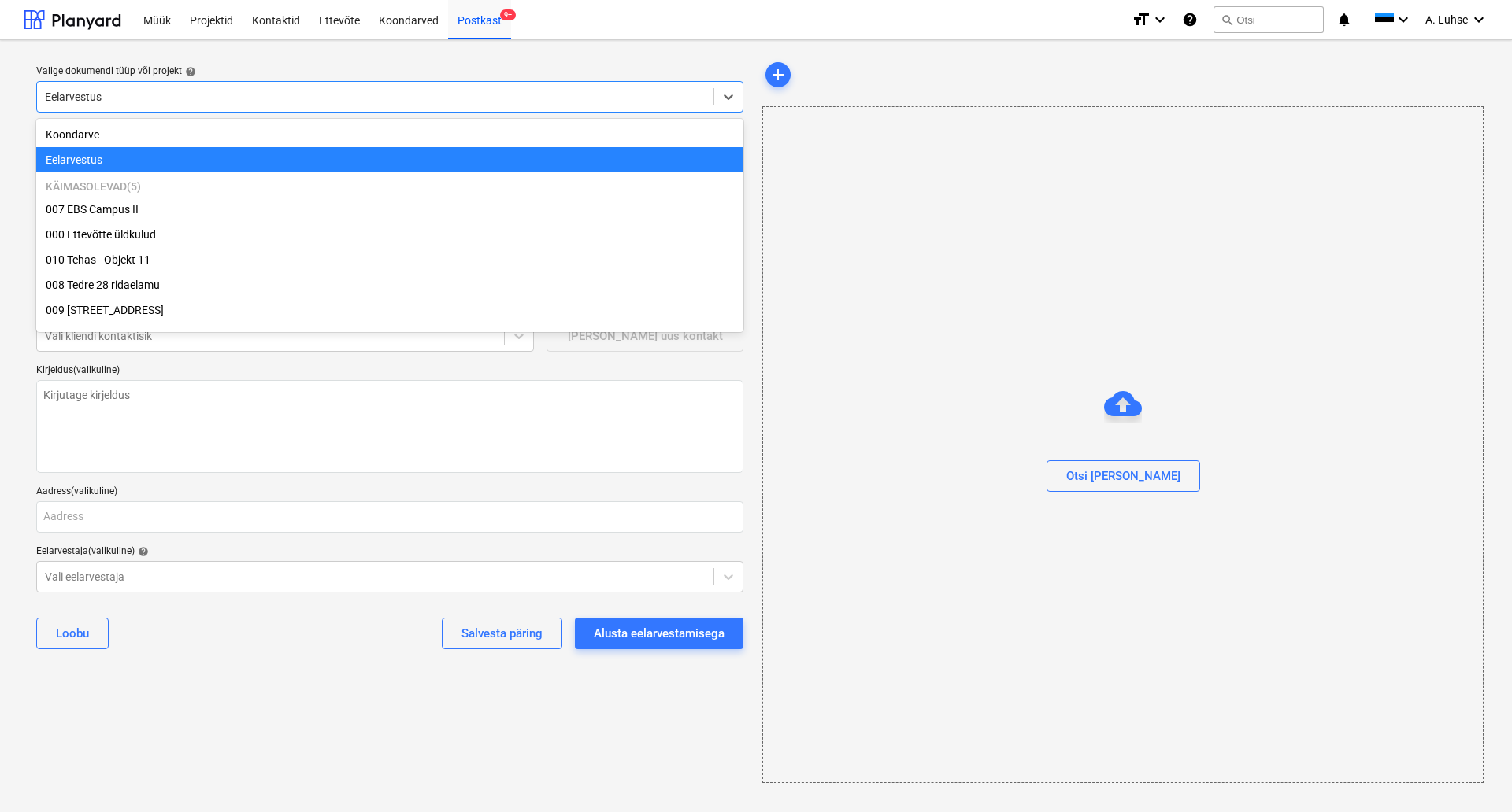
click at [213, 98] on div at bounding box center [375, 97] width 660 height 16
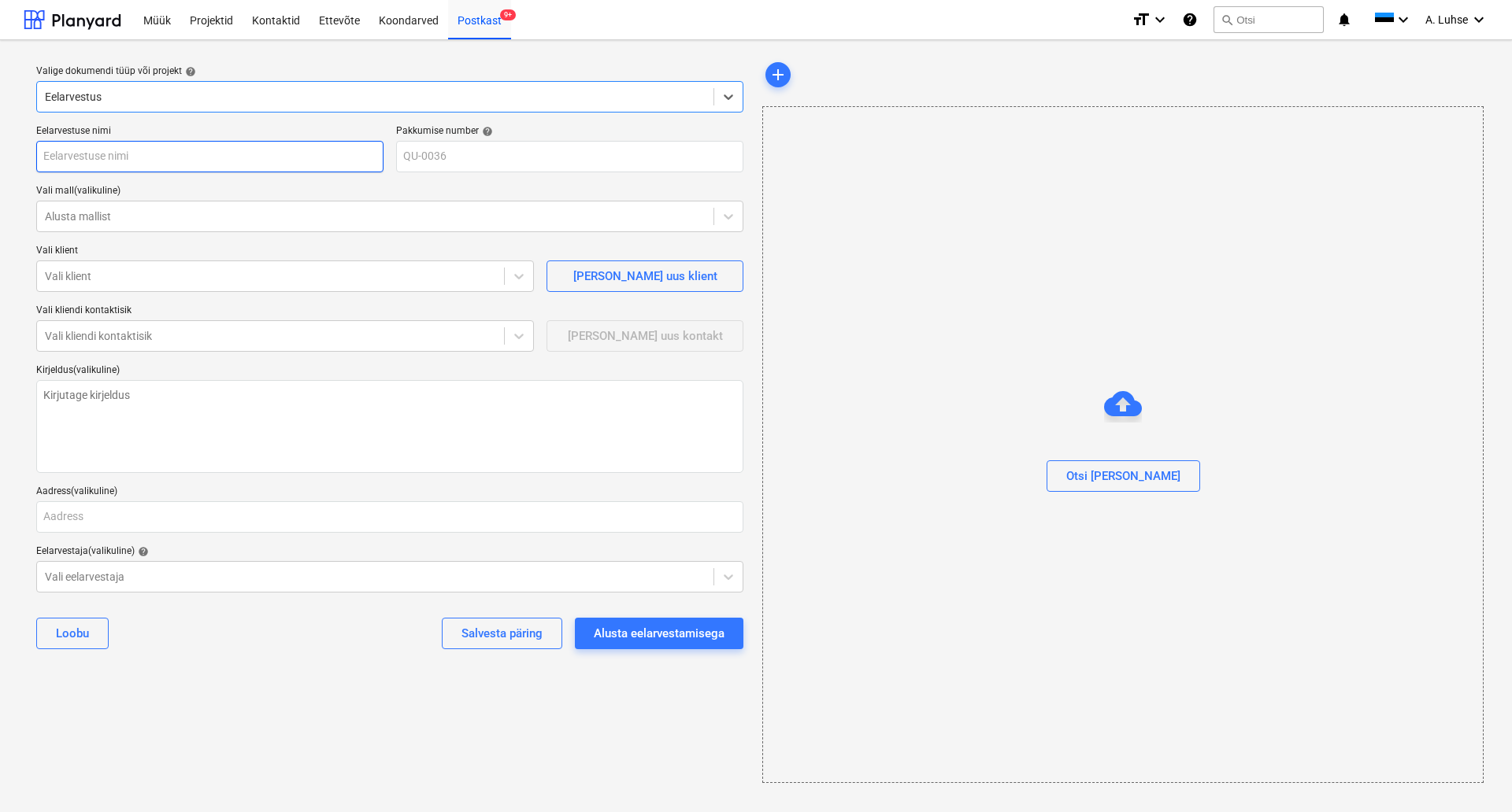
click at [222, 151] on input "text" at bounding box center [210, 156] width 348 height 31
type textarea "x"
type input "A"
type textarea "x"
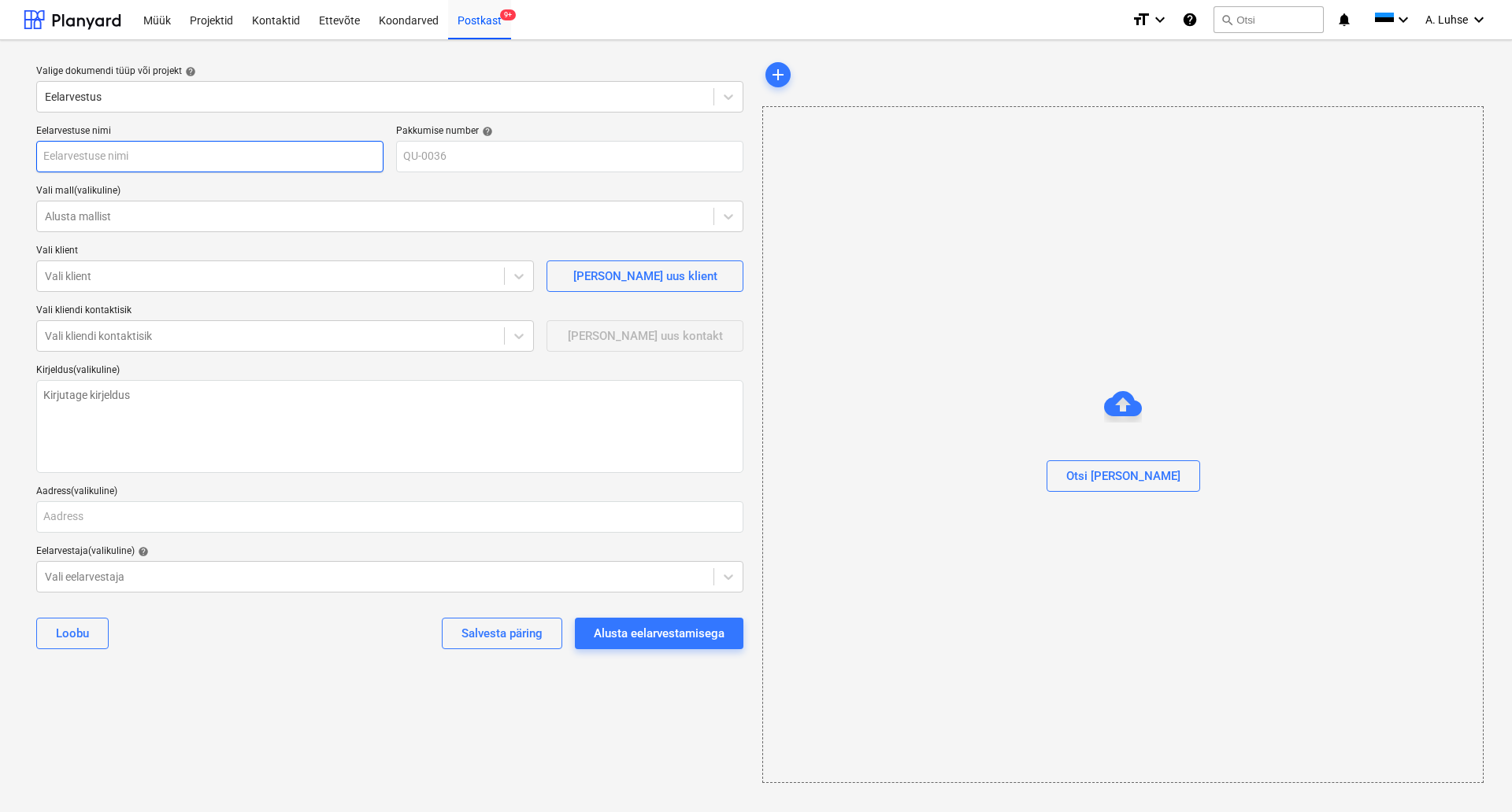
type input "Ü"
type textarea "x"
type input "Ül"
type textarea "x"
type input "Üld"
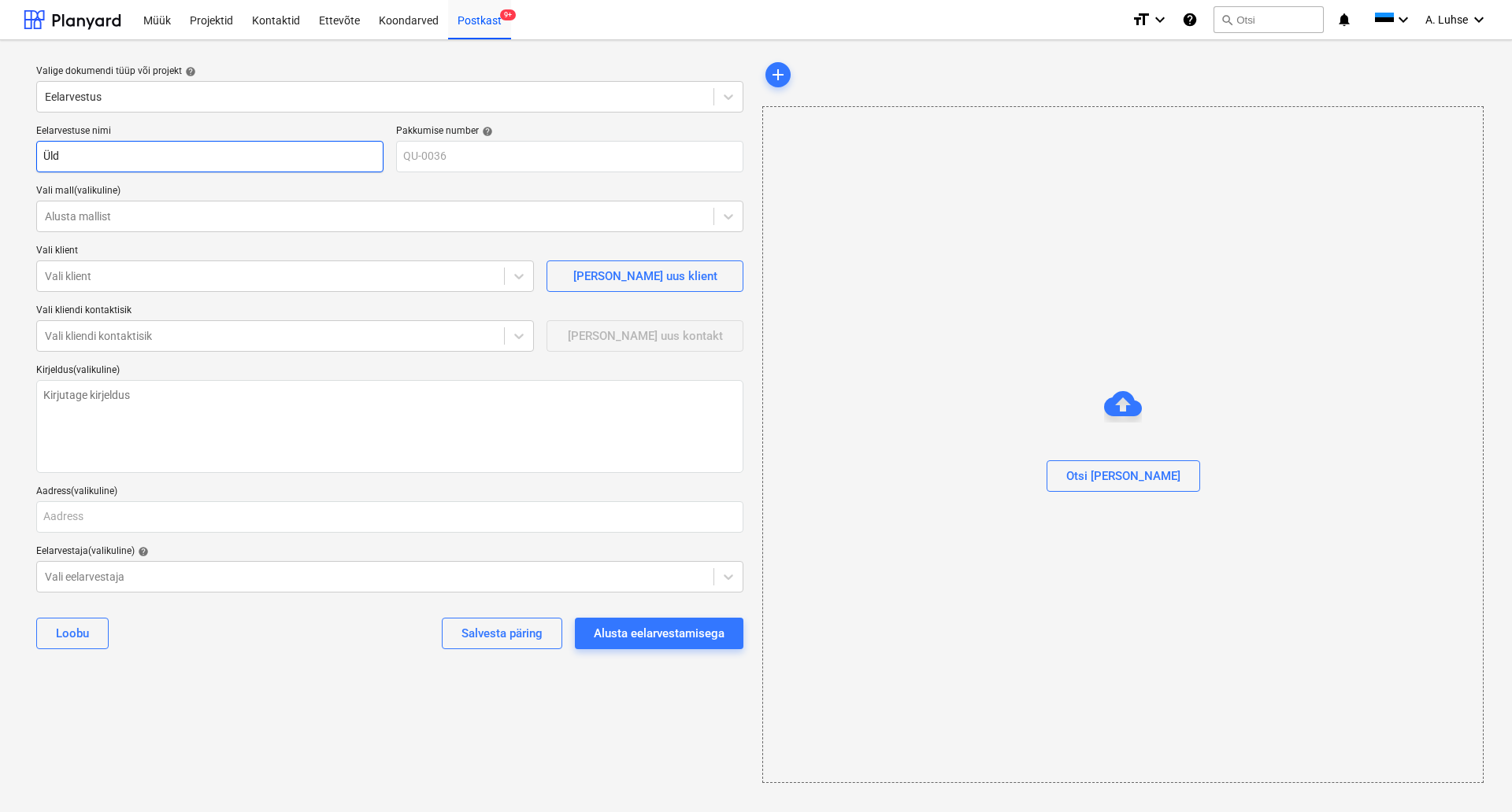
type textarea "x"
type input "Üldk"
type textarea "x"
type input "Üldku"
type textarea "x"
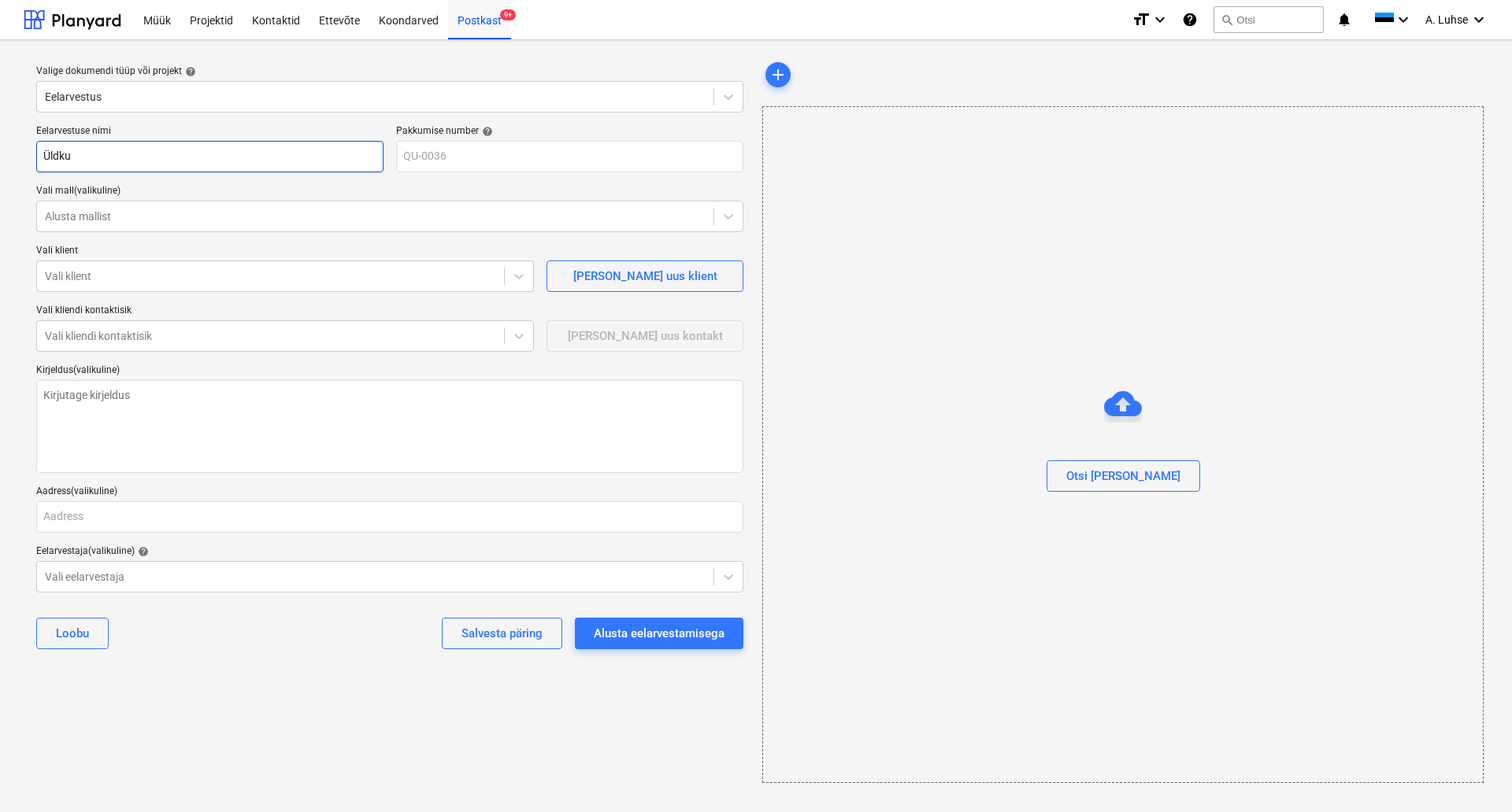
type input "Üldkul"
type textarea "x"
type input "Üldkulu"
type textarea "x"
type input "Üldkulud"
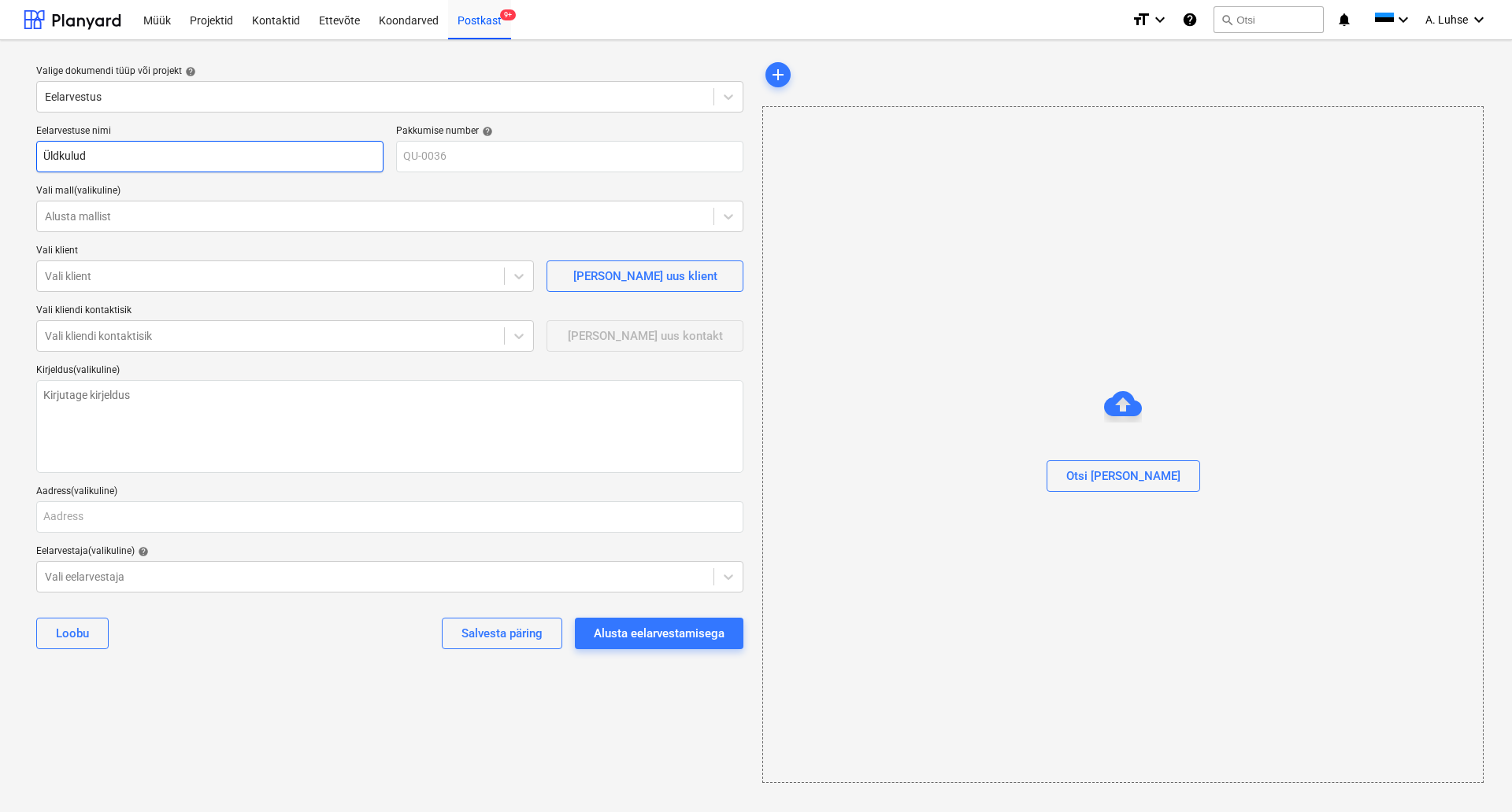
type textarea "x"
type input "Üldkulud"
type textarea "x"
type input "Üldkulud 2"
type textarea "x"
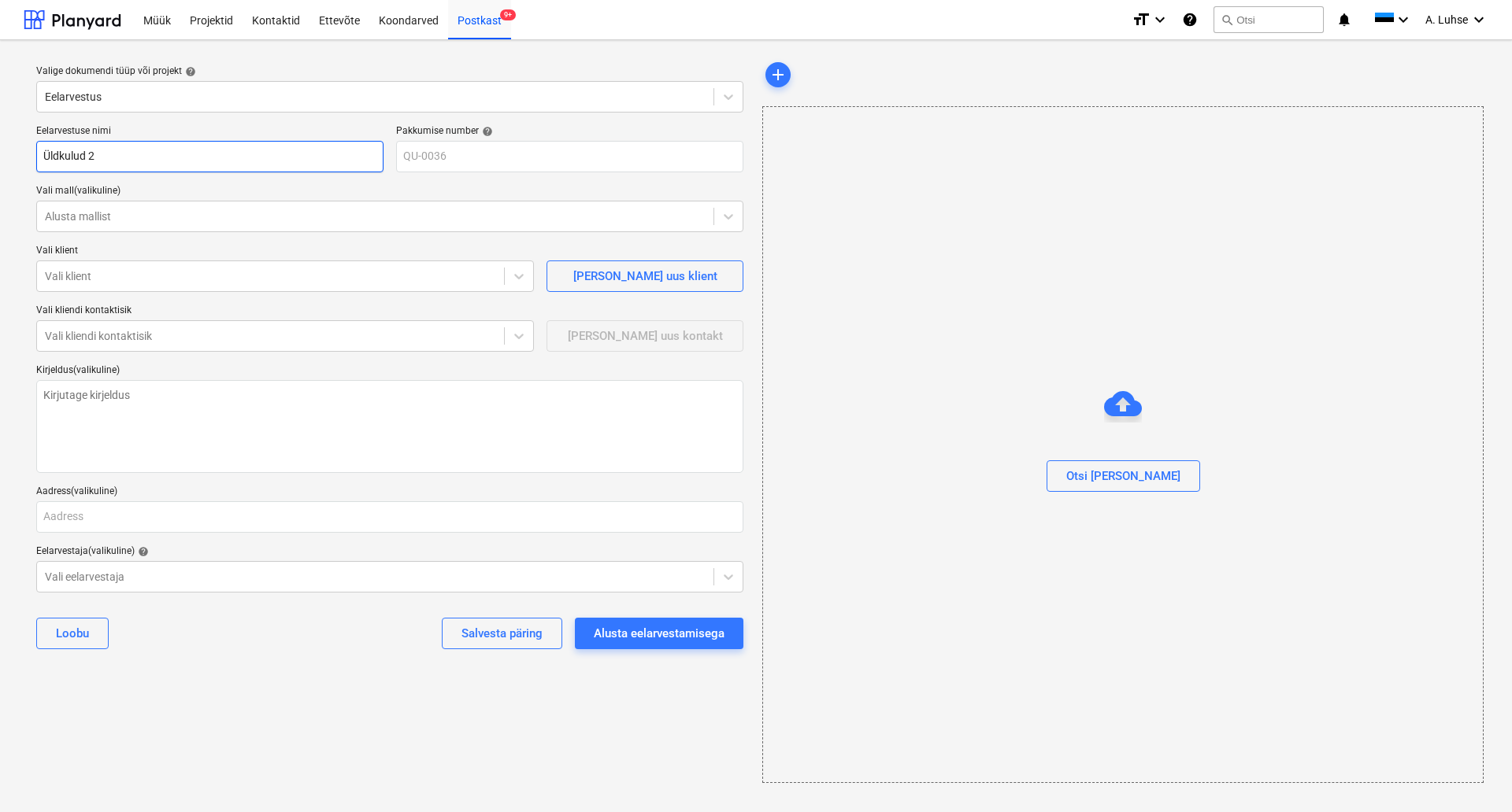
type input "Üldkulud 20"
type textarea "x"
type input "Üldkulud 202"
type textarea "x"
type input "Üldkulud 2025"
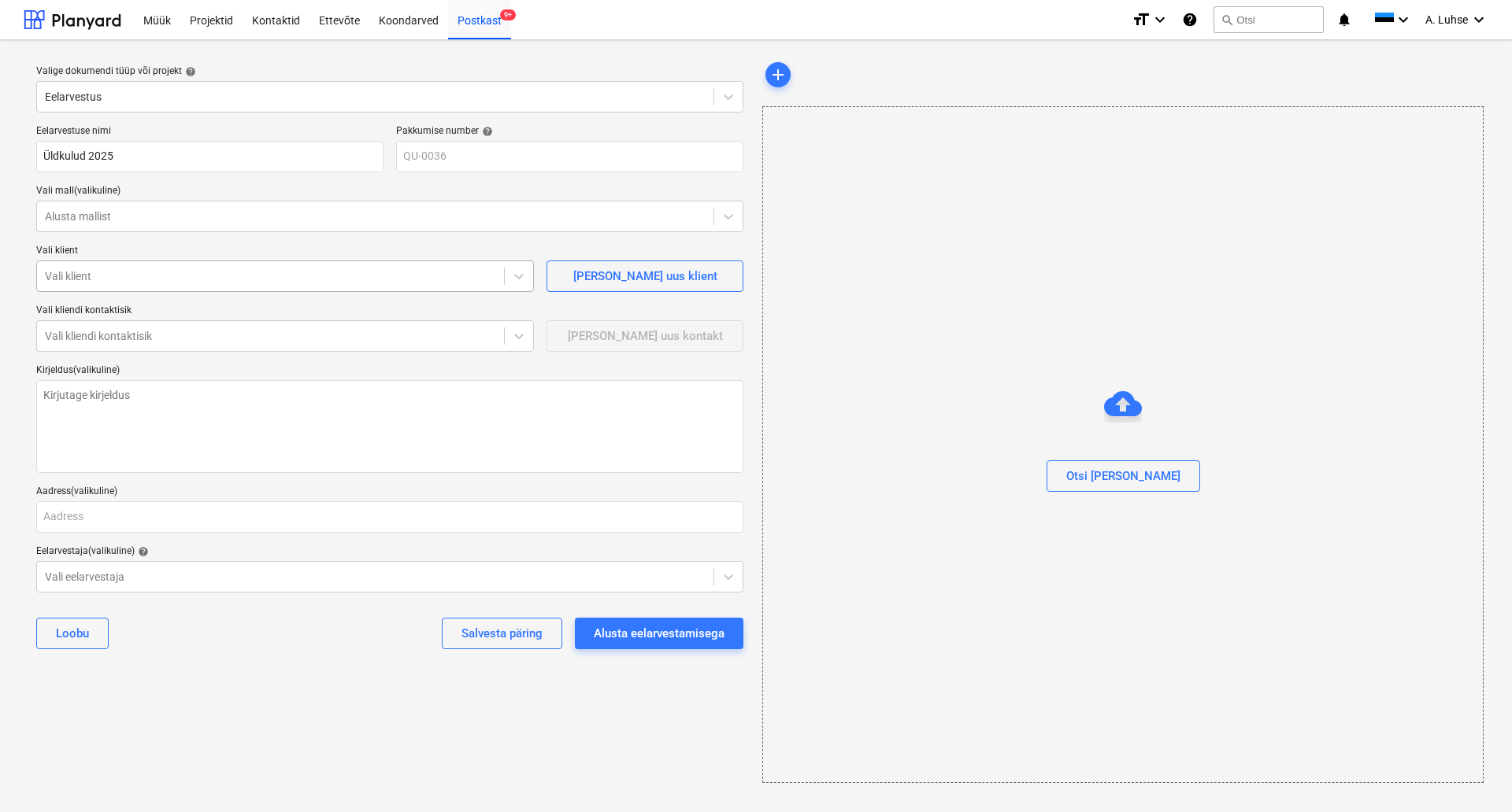
type textarea "x"
click at [134, 280] on div at bounding box center [271, 276] width 452 height 16
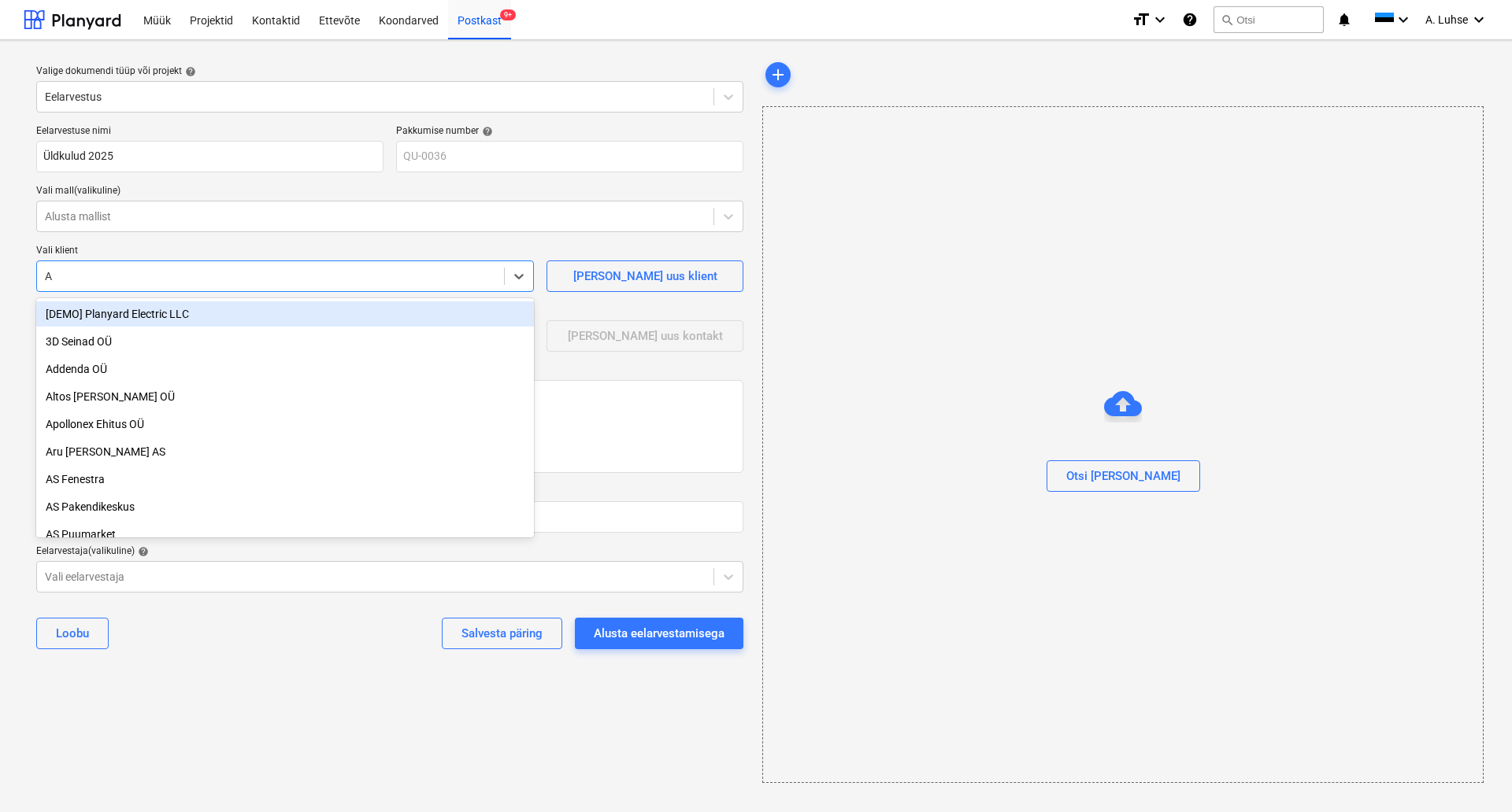
type input "At"
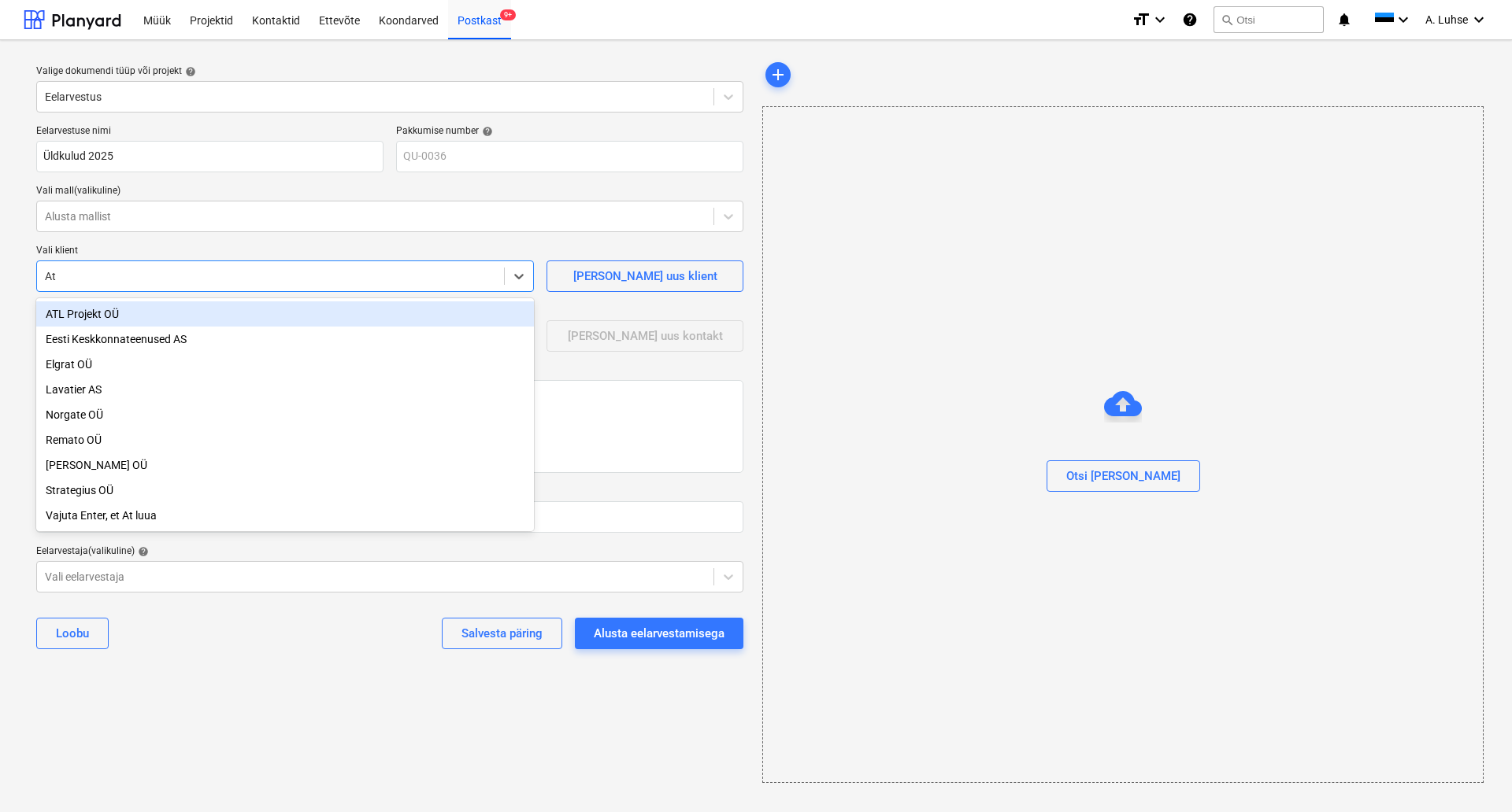
click at [132, 307] on div "ATL Projekt OÜ" at bounding box center [285, 314] width 498 height 25
type textarea "x"
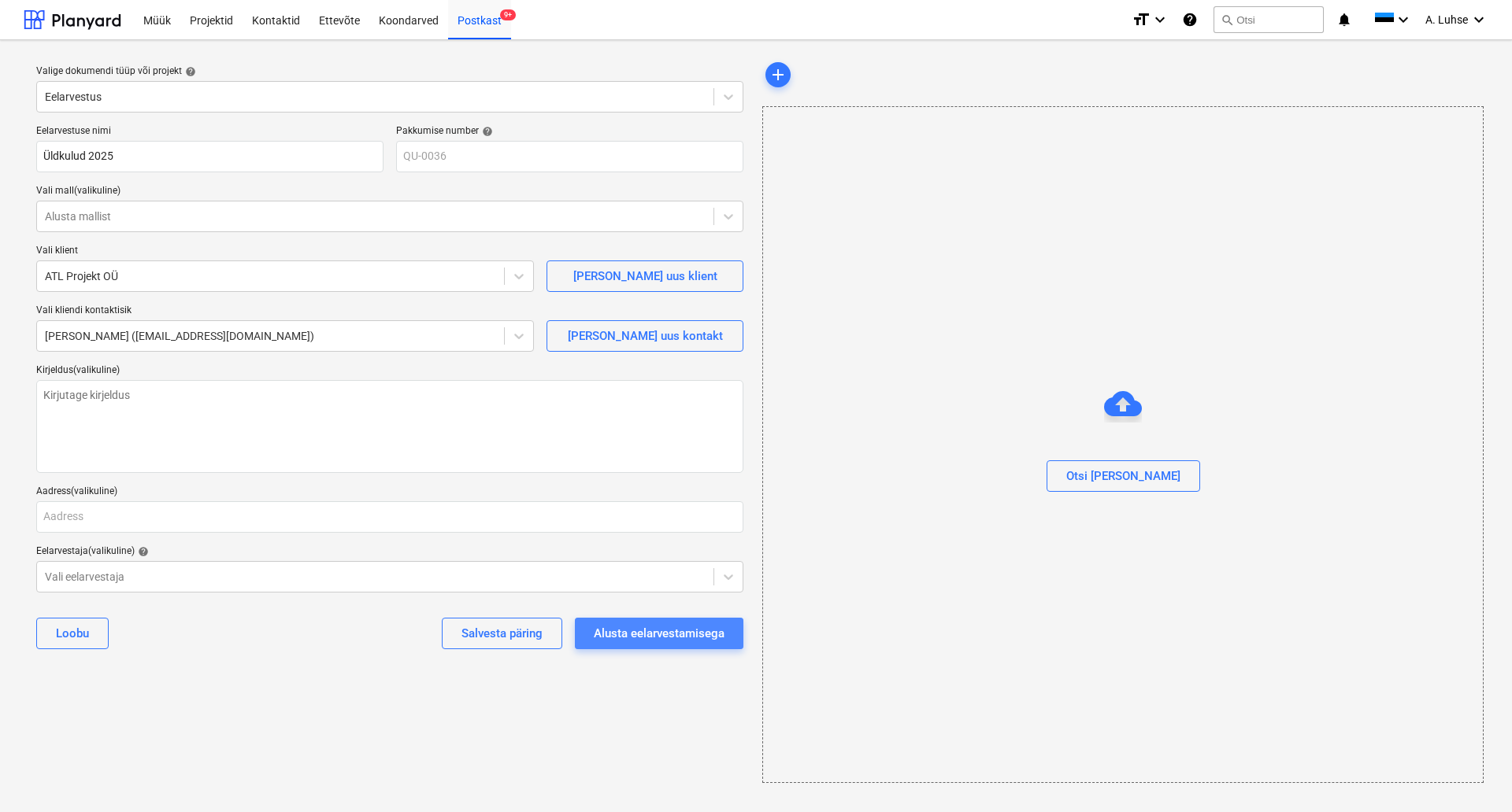
click at [659, 646] on button "Alusta eelarvestamisega" at bounding box center [660, 633] width 169 height 31
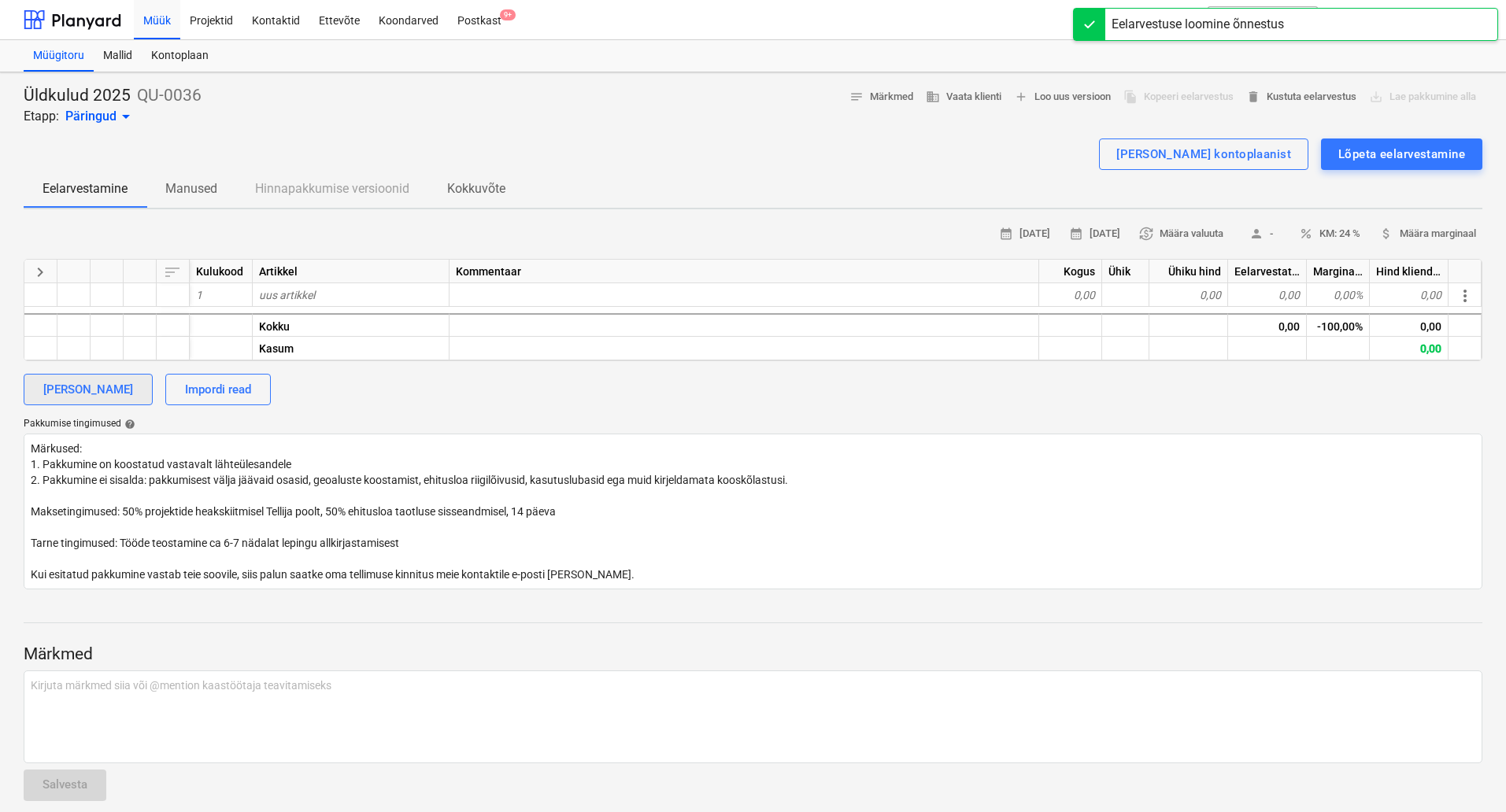
click at [101, 391] on div "[PERSON_NAME]" at bounding box center [88, 389] width 90 height 20
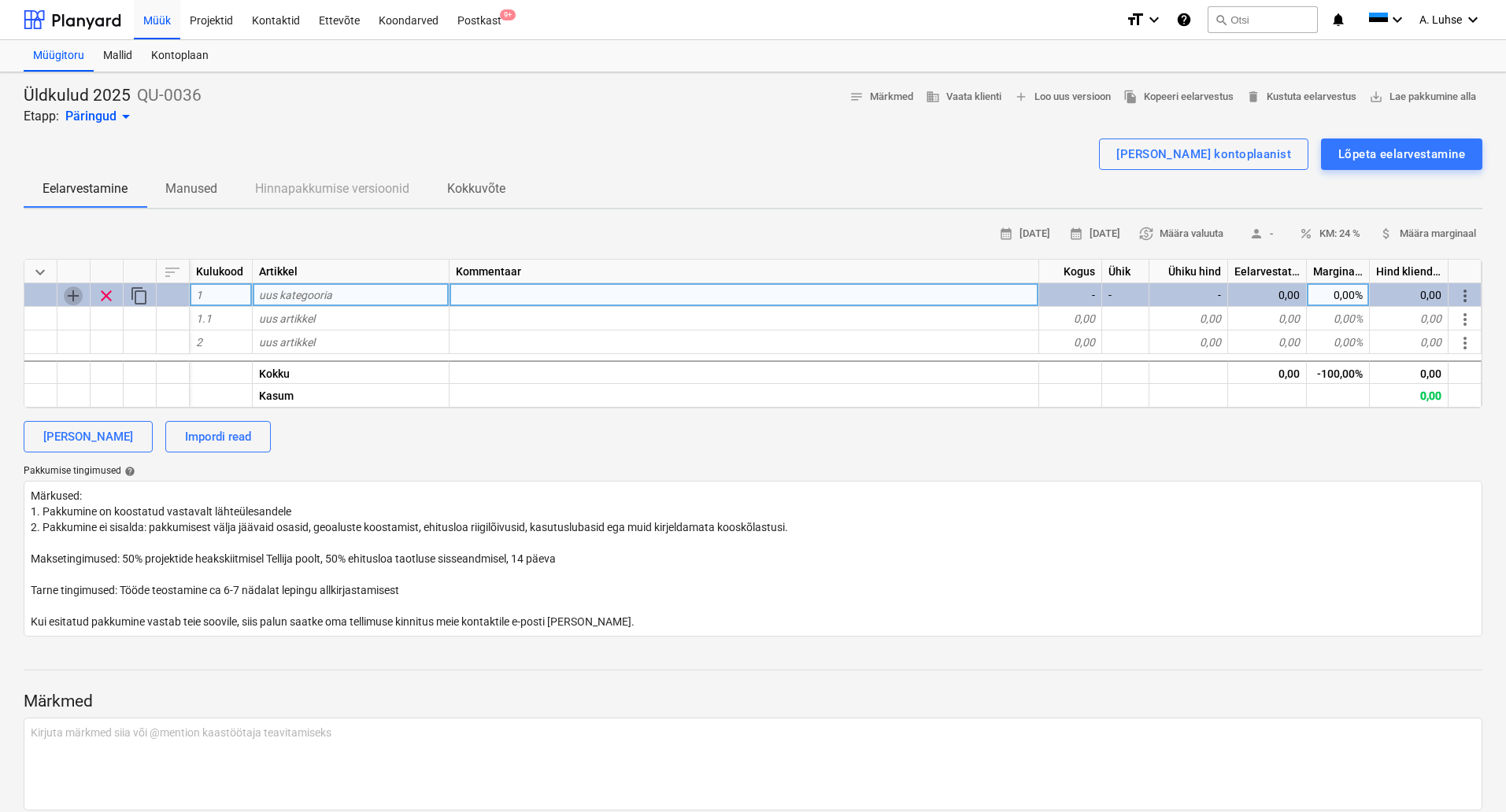
click at [73, 299] on span "add" at bounding box center [73, 295] width 19 height 19
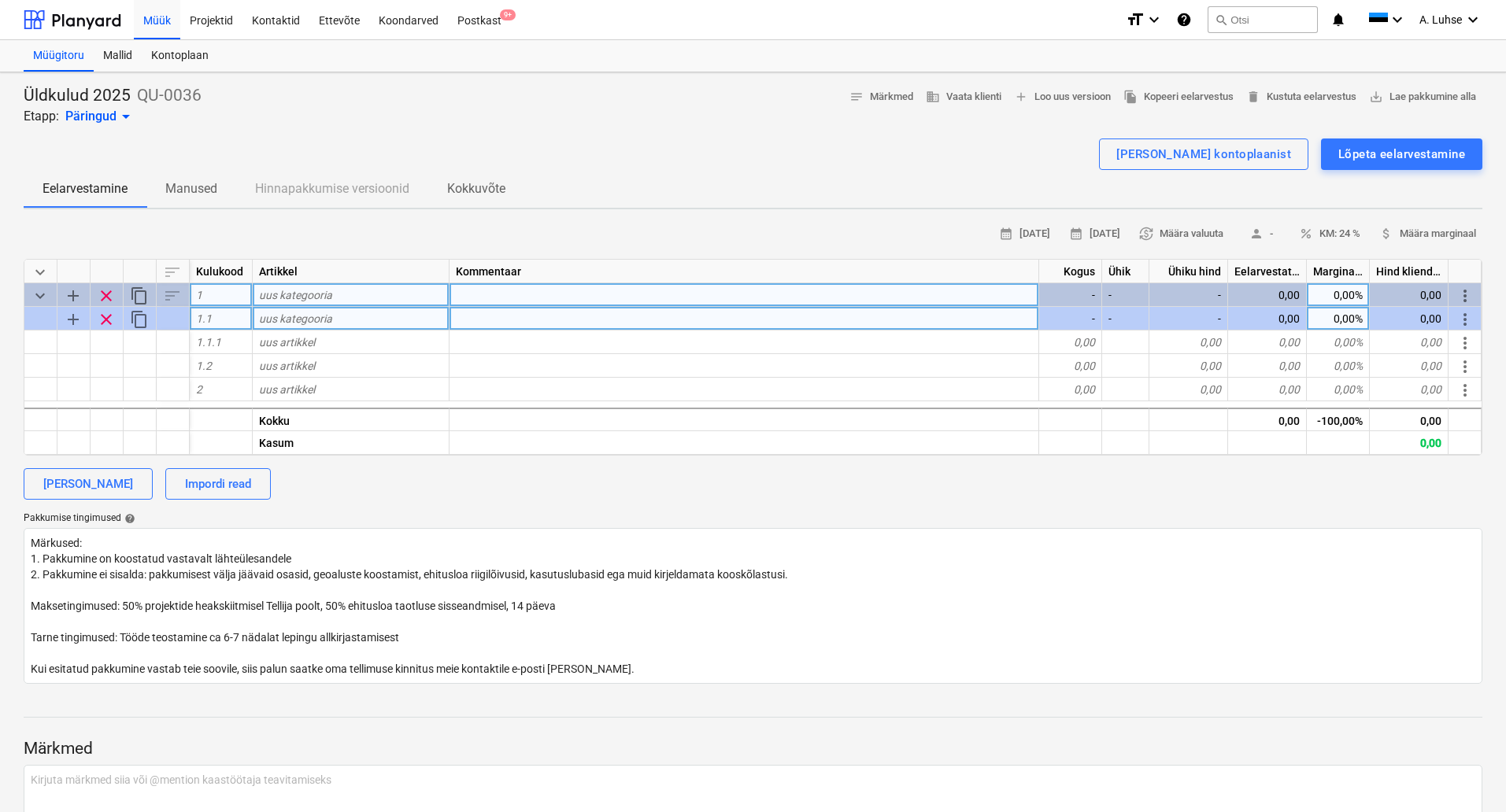
click at [138, 324] on span "content_copy" at bounding box center [139, 319] width 19 height 19
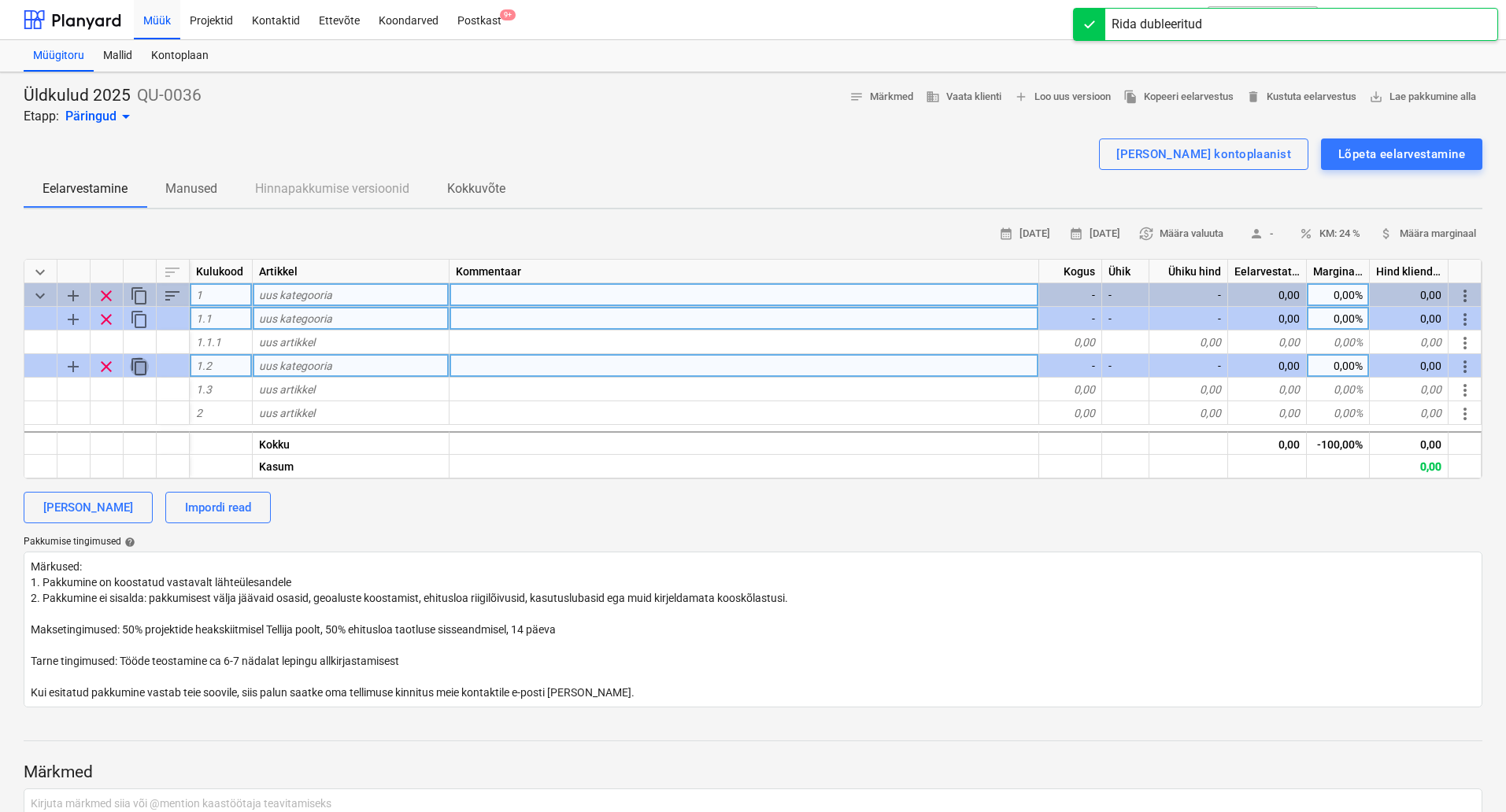
click at [139, 362] on span "content_copy" at bounding box center [139, 366] width 19 height 19
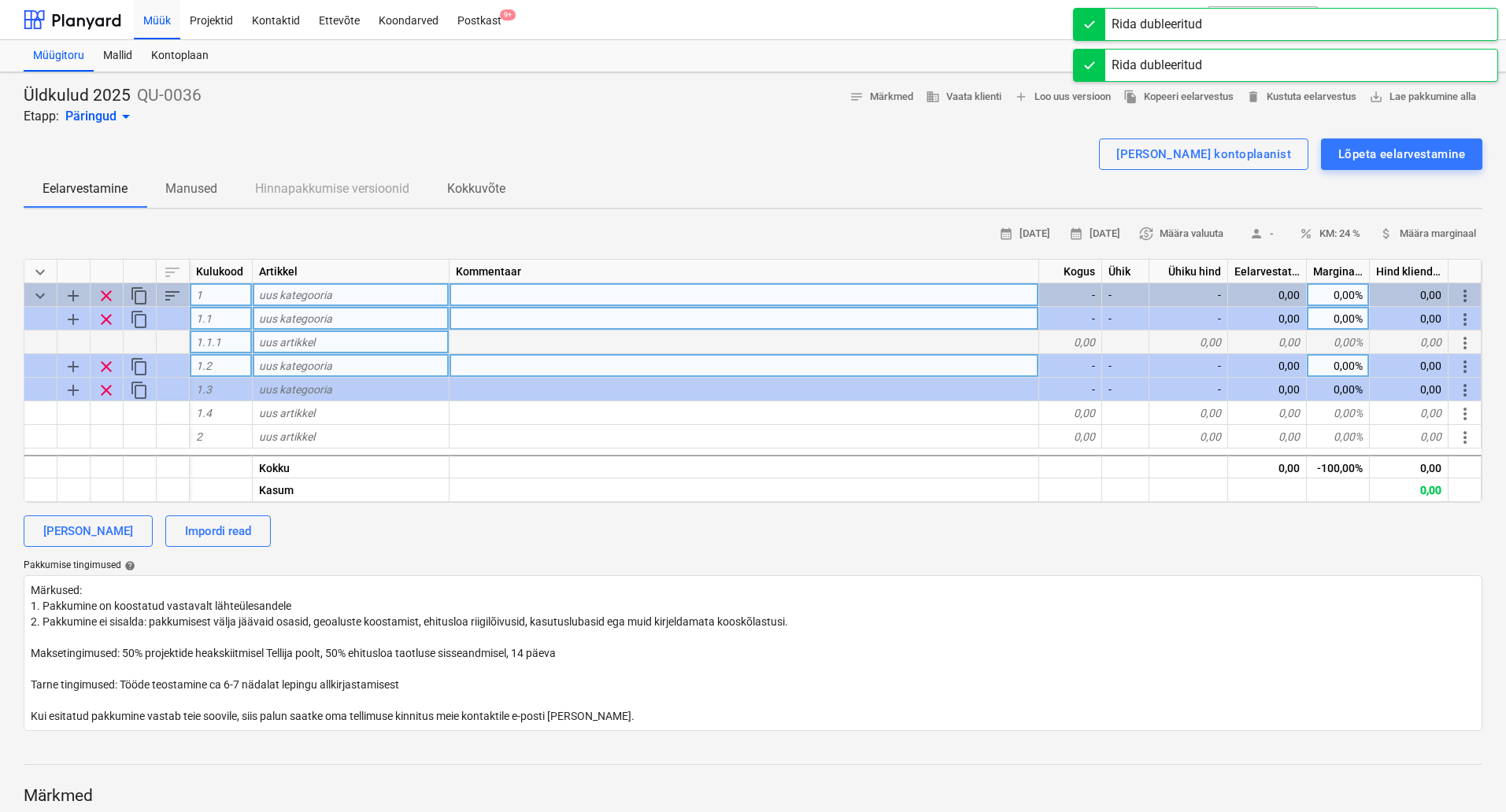
click at [73, 343] on div at bounding box center [74, 342] width 33 height 24
click at [1462, 338] on span "more_vert" at bounding box center [1464, 343] width 19 height 19
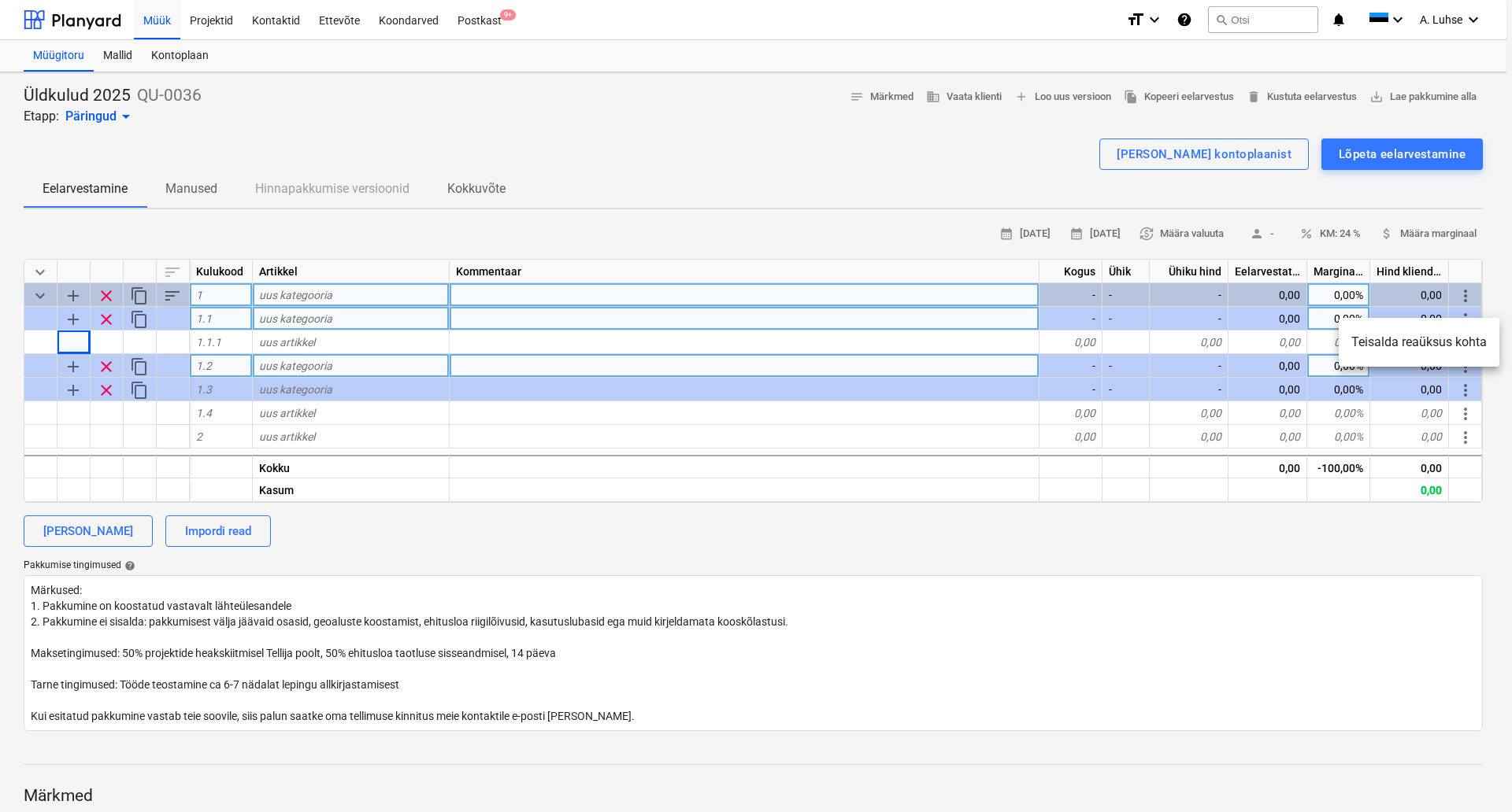
click at [66, 342] on div at bounding box center [756, 406] width 1512 height 812
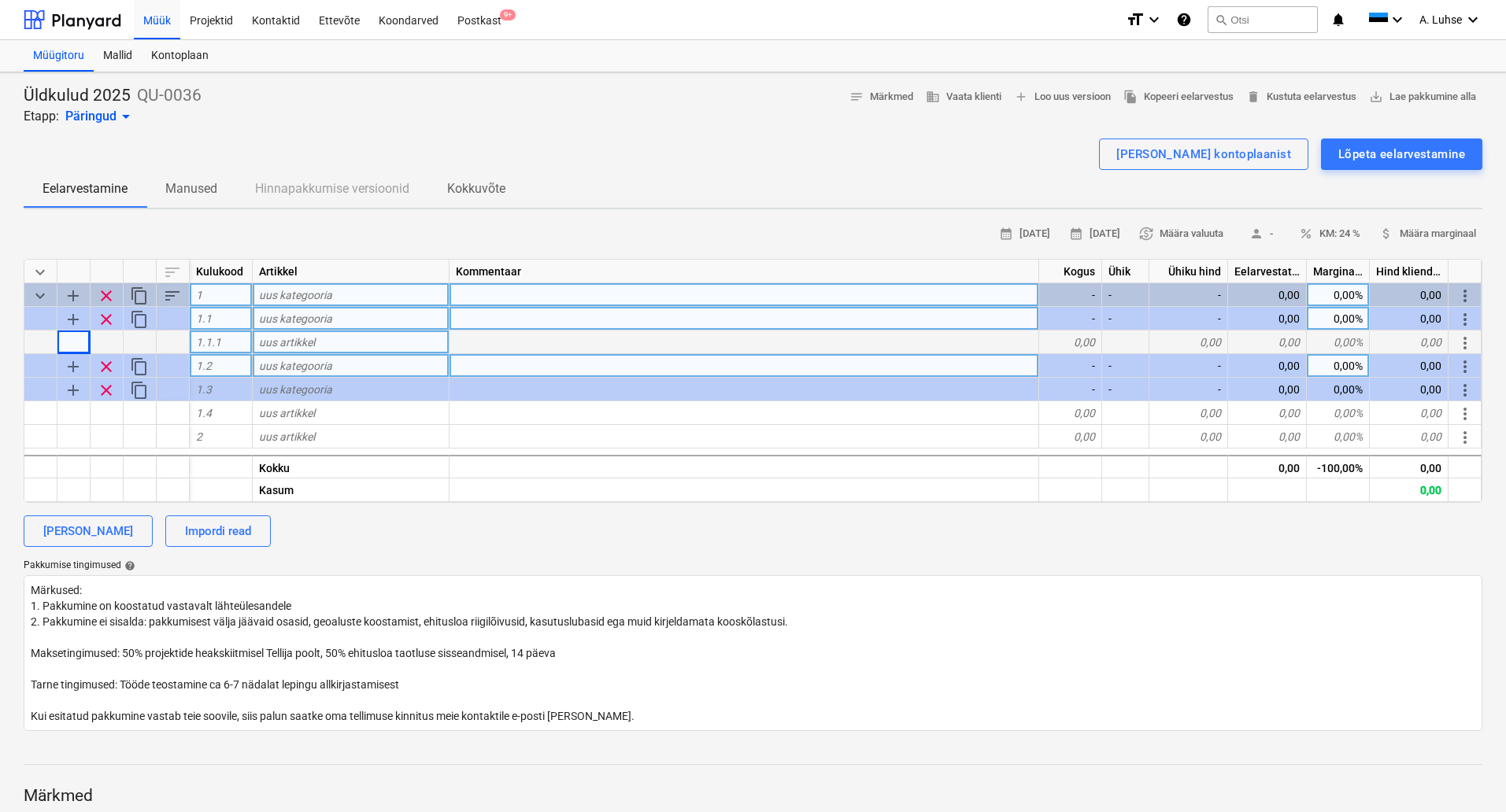
click at [45, 338] on div at bounding box center [40, 342] width 33 height 24
click at [137, 339] on div at bounding box center [139, 342] width 33 height 24
click at [171, 345] on div at bounding box center [172, 342] width 33 height 24
drag, startPoint x: 171, startPoint y: 345, endPoint x: 139, endPoint y: 337, distance: 33.0
click at [139, 337] on div at bounding box center [139, 342] width 33 height 24
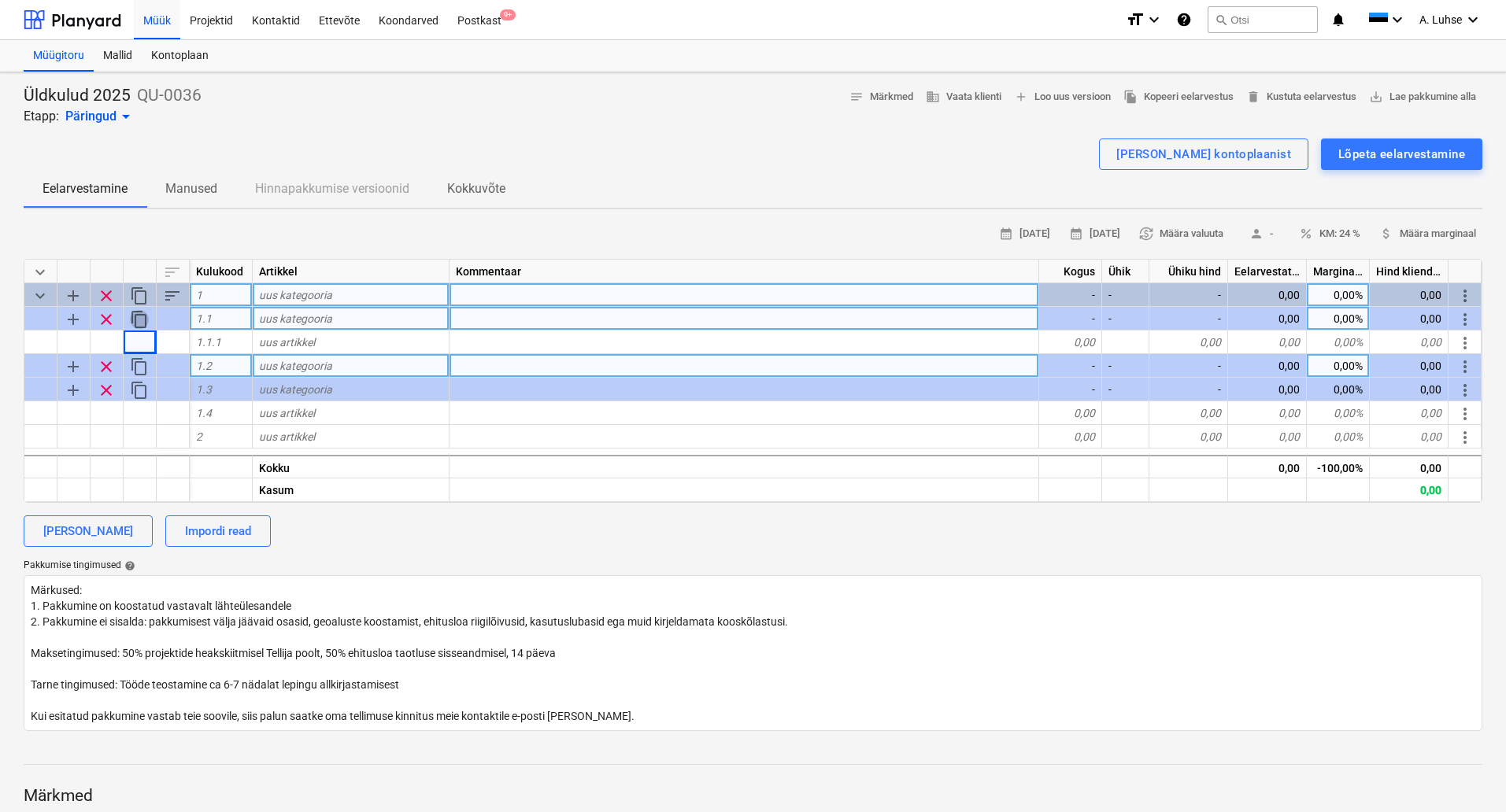
click at [135, 322] on span "content_copy" at bounding box center [139, 319] width 19 height 19
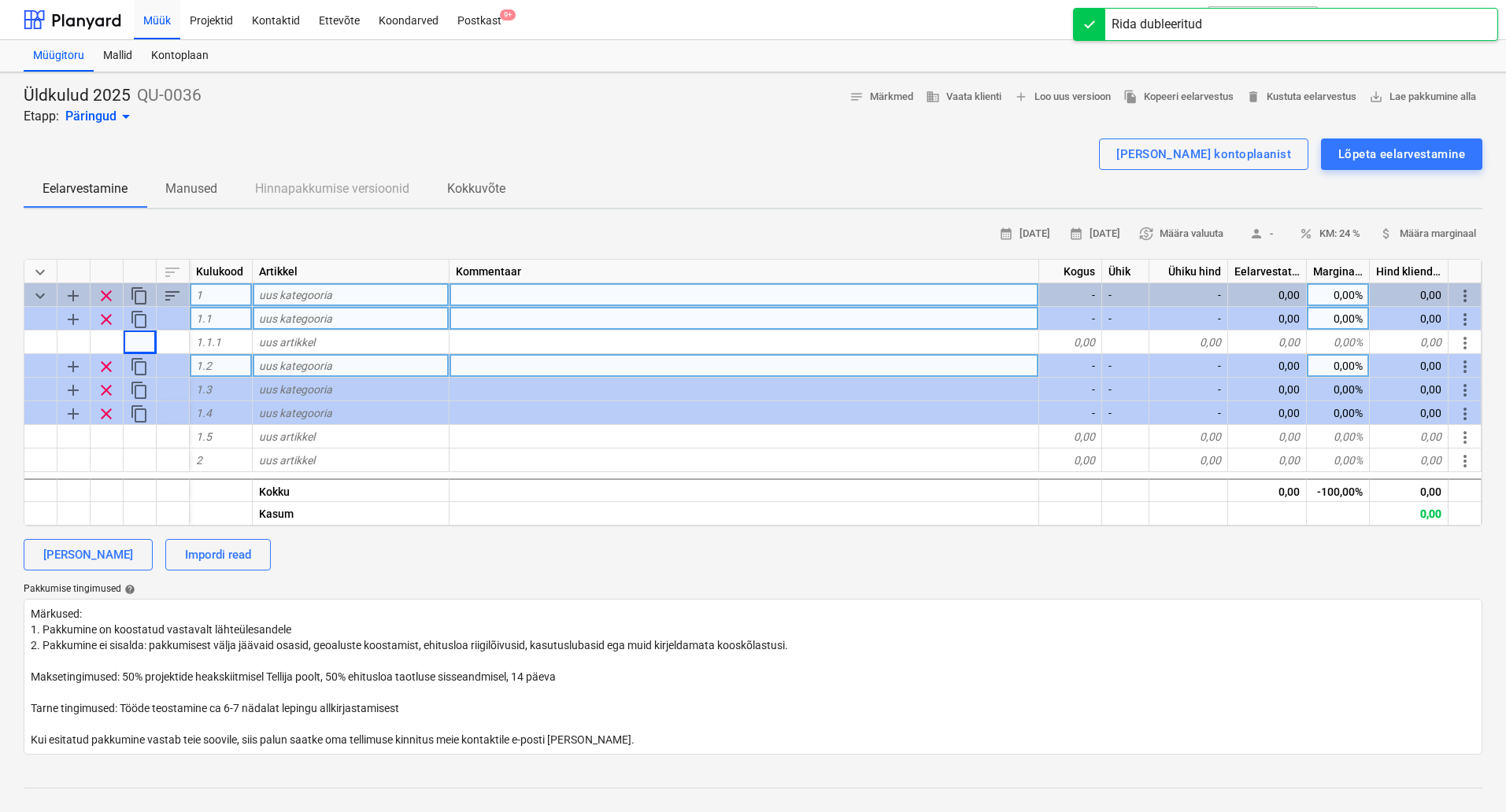
click at [74, 374] on span "add" at bounding box center [73, 366] width 19 height 19
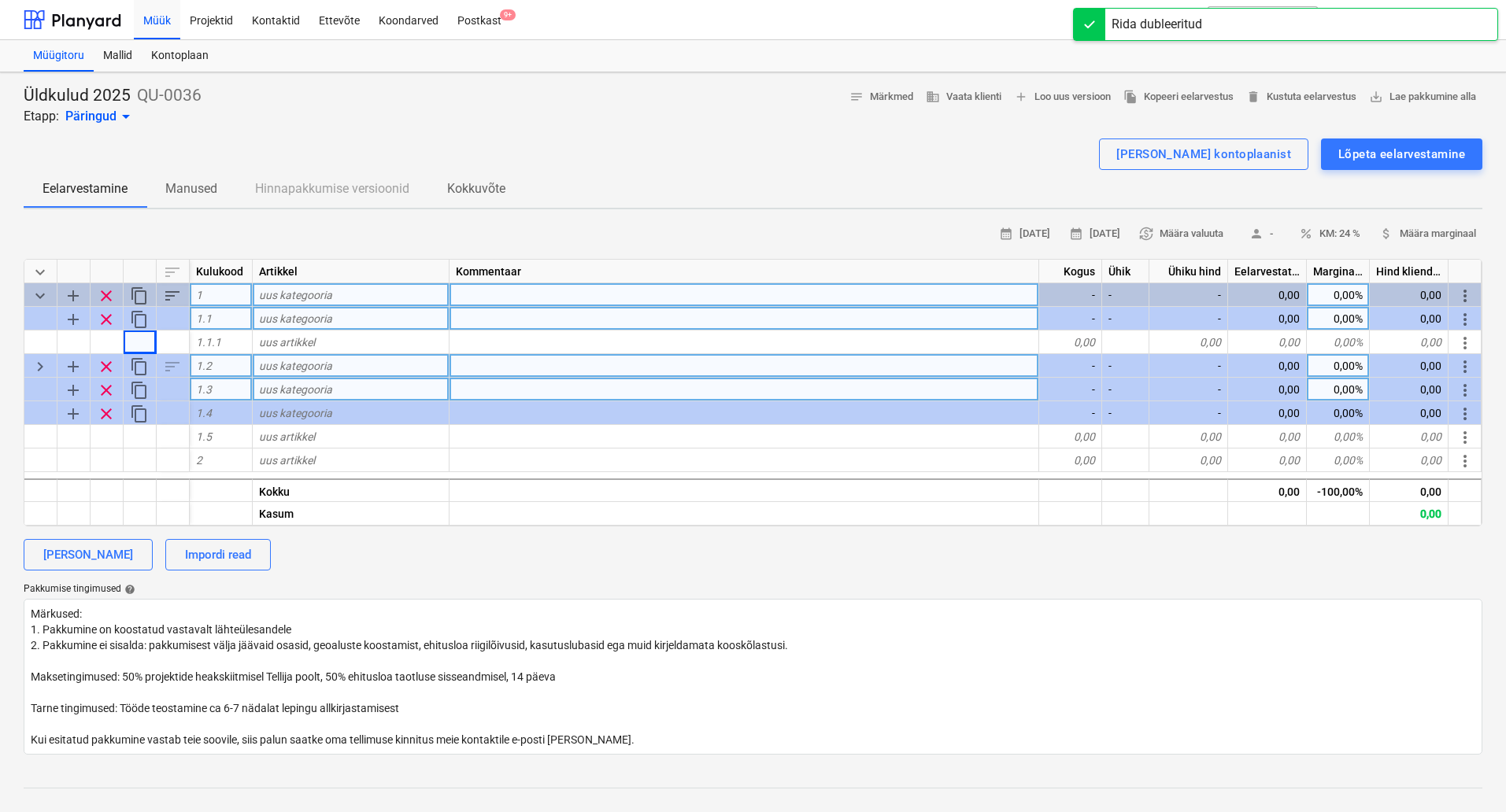
click at [74, 390] on span "add" at bounding box center [73, 390] width 19 height 19
click at [46, 370] on span "keyboard_arrow_right" at bounding box center [40, 366] width 19 height 19
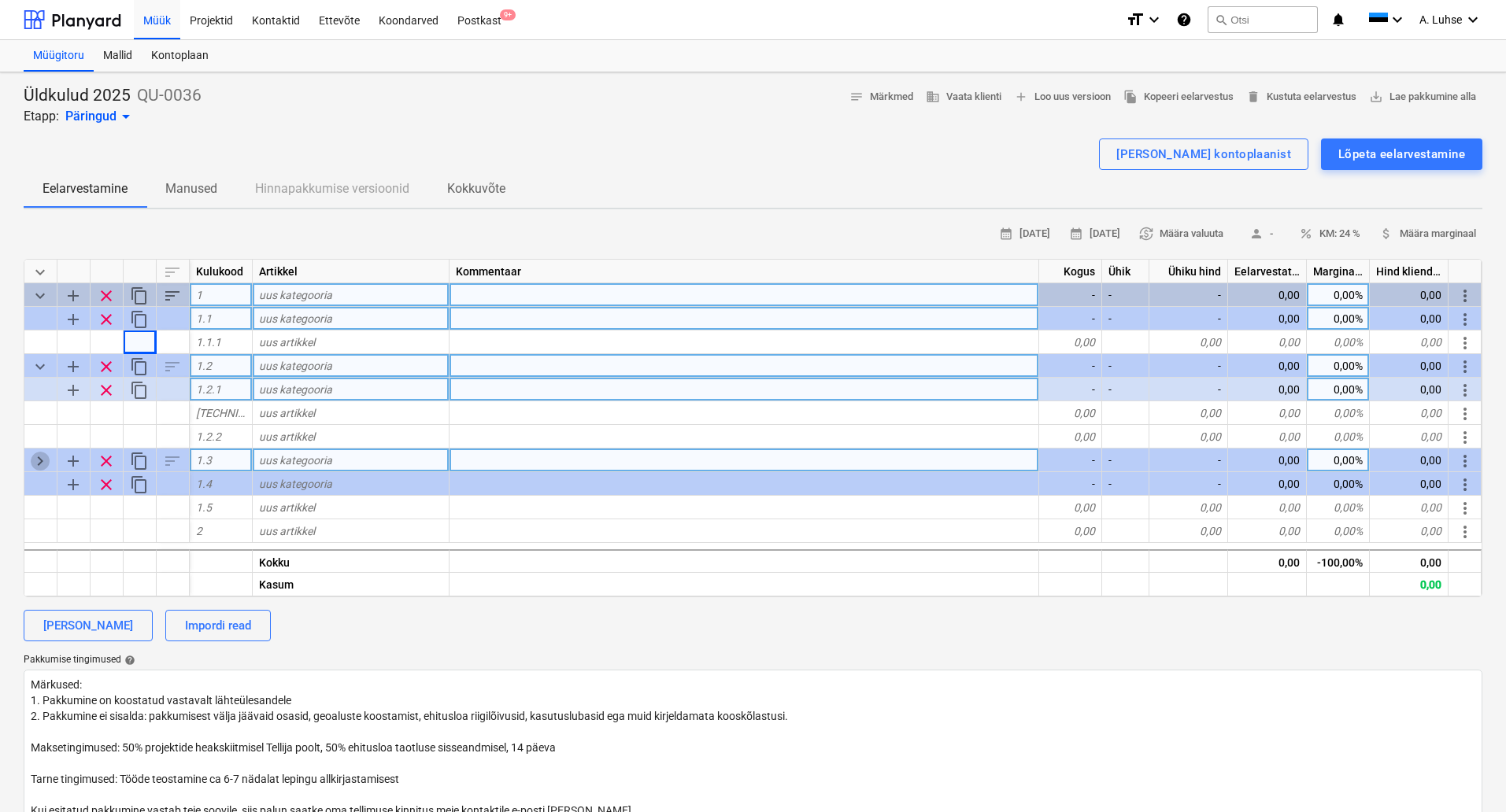
click at [41, 464] on span "keyboard_arrow_right" at bounding box center [40, 461] width 19 height 19
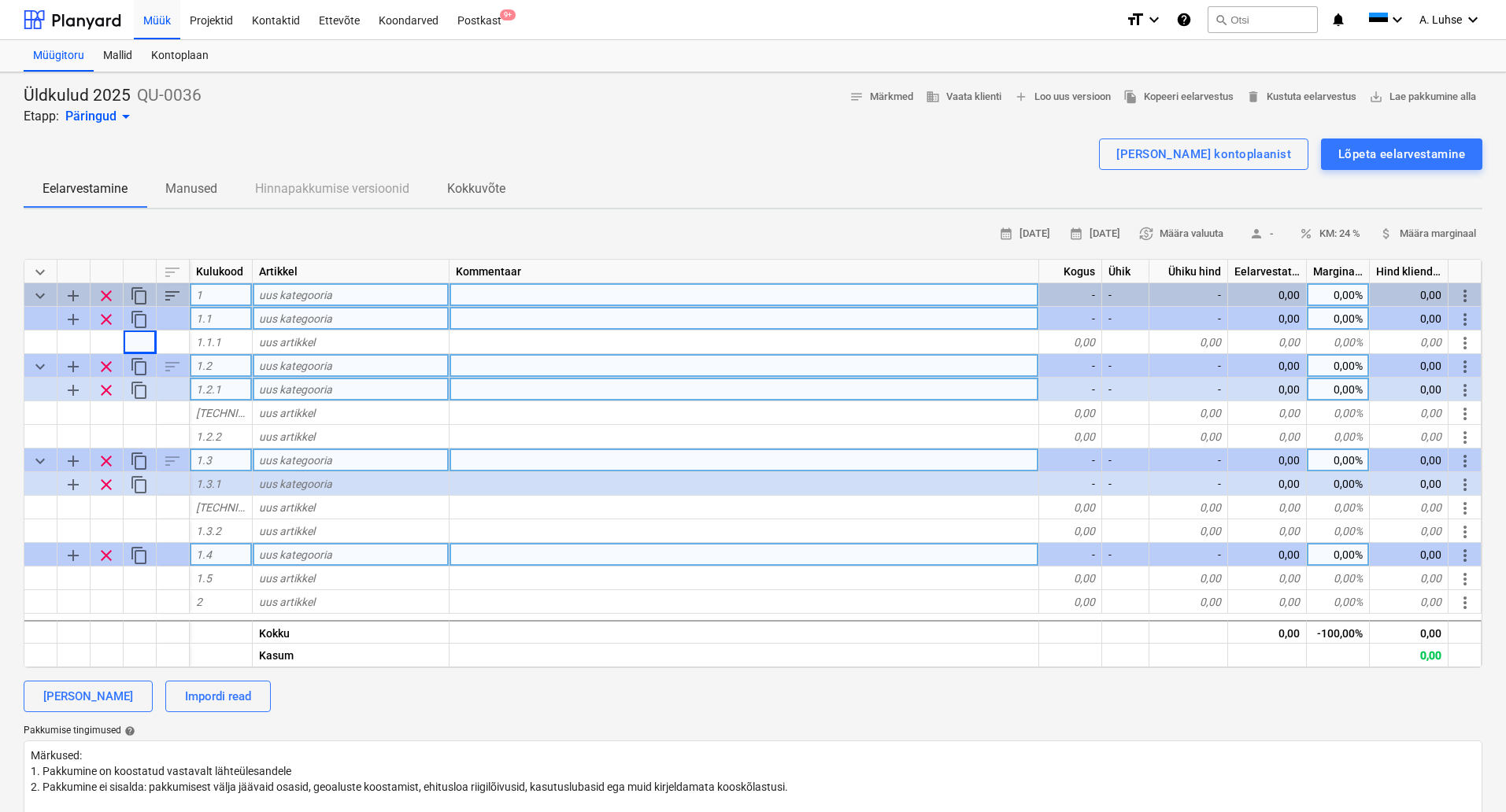
click at [102, 553] on span "clear" at bounding box center [106, 555] width 19 height 19
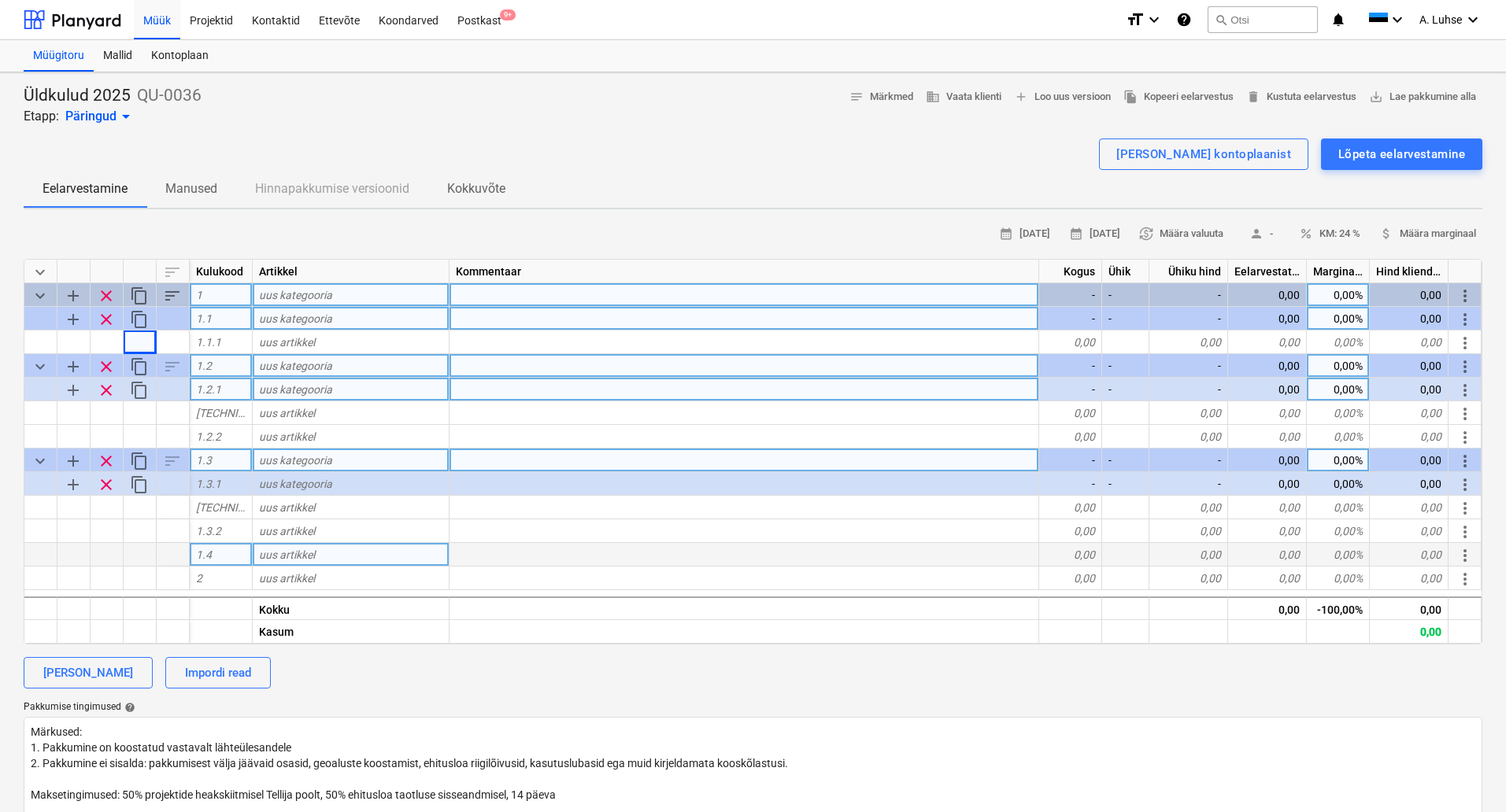
click at [174, 464] on div "sort" at bounding box center [172, 460] width 33 height 24
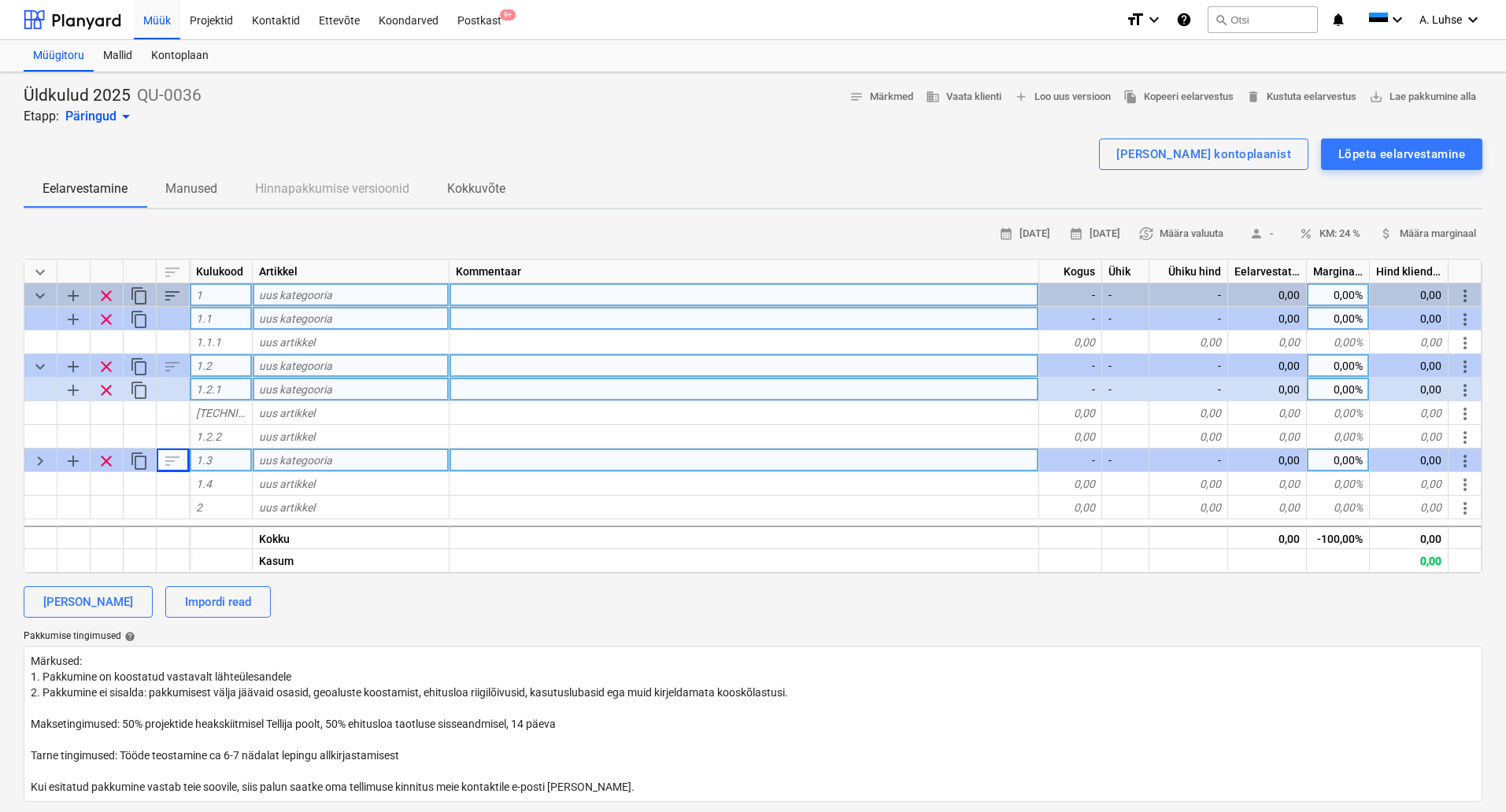
click at [174, 464] on div "sort" at bounding box center [172, 460] width 33 height 24
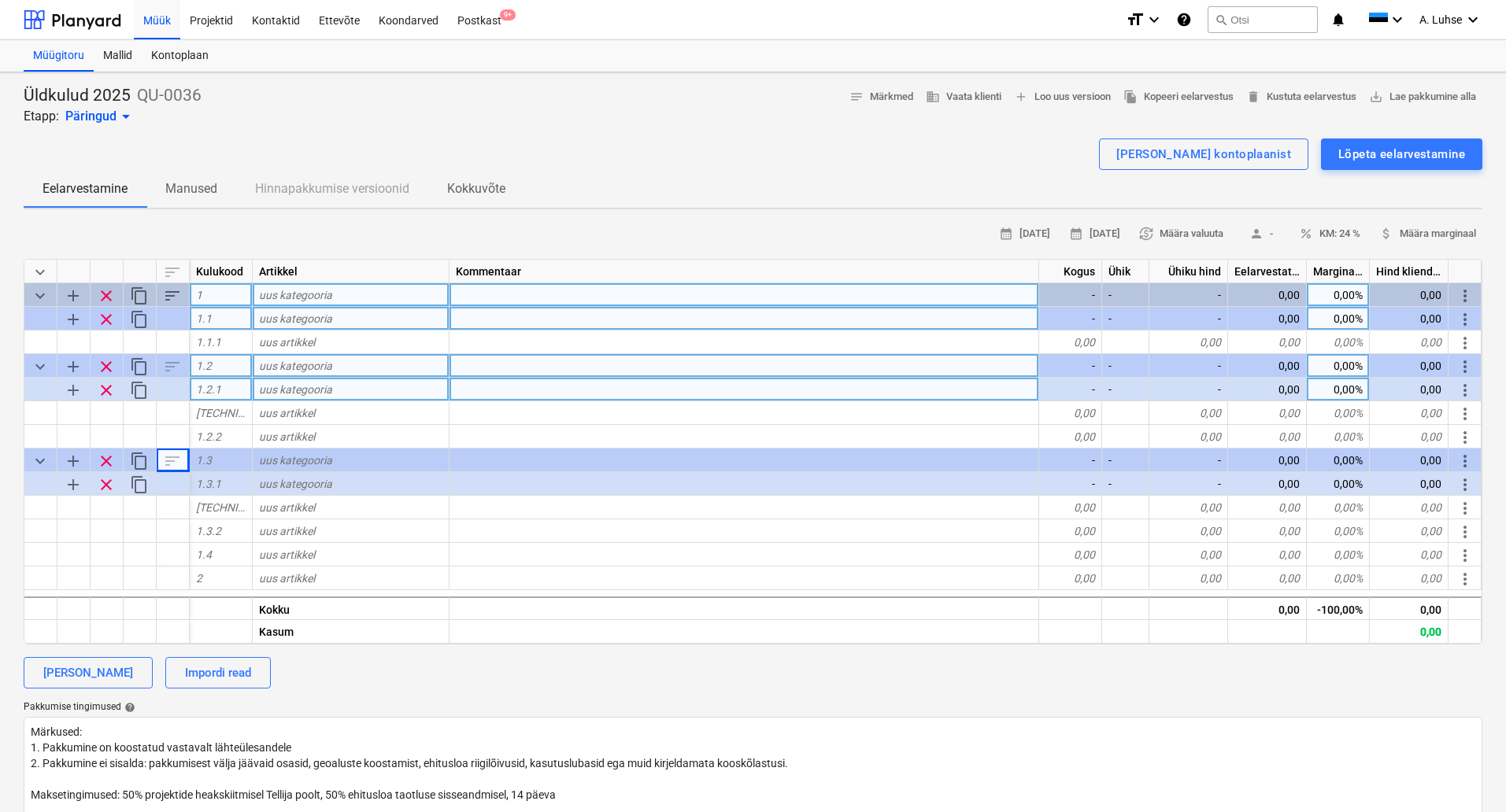
click at [107, 386] on span "clear" at bounding box center [106, 390] width 19 height 19
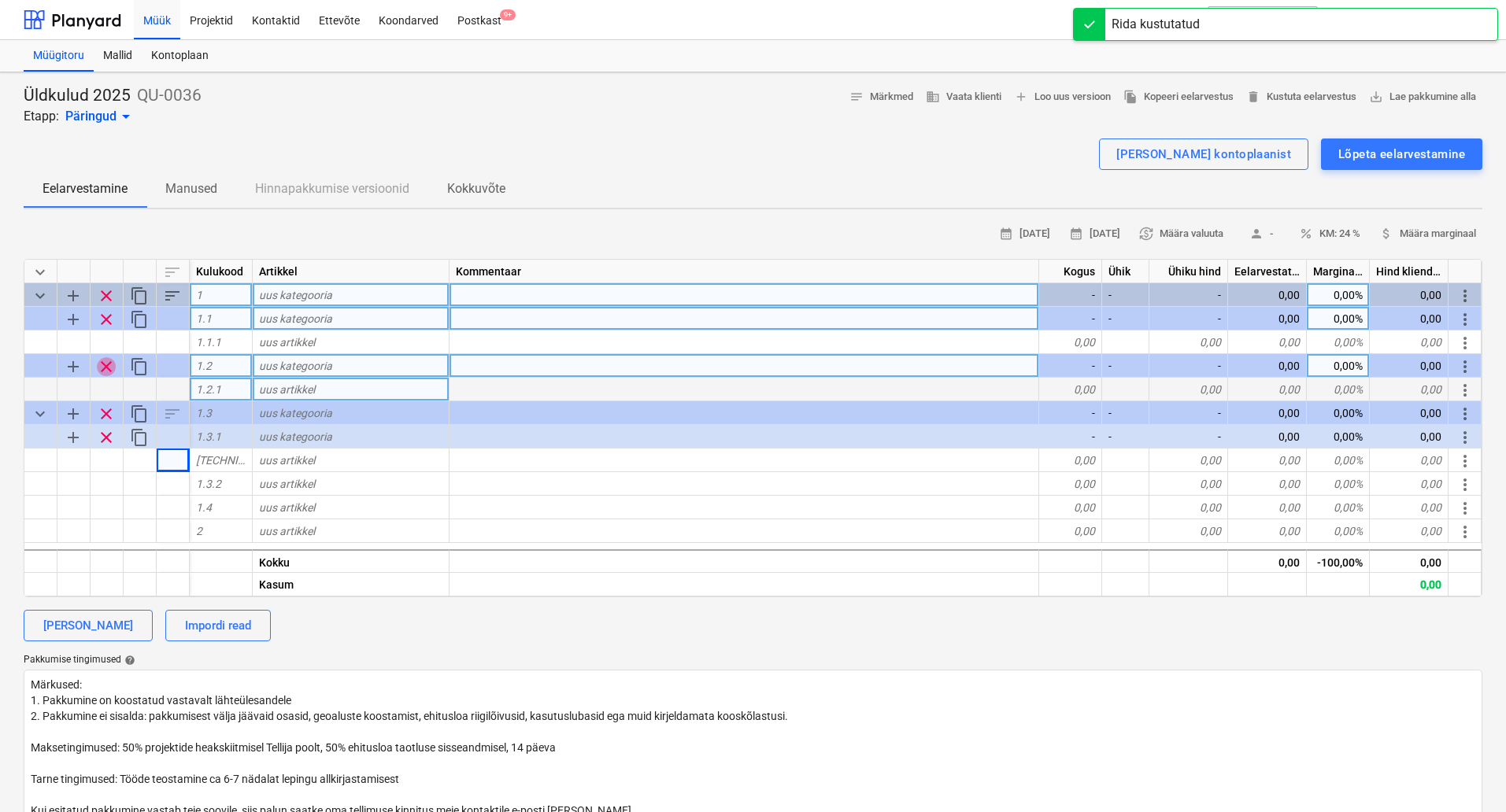
click at [106, 368] on span "clear" at bounding box center [106, 366] width 19 height 19
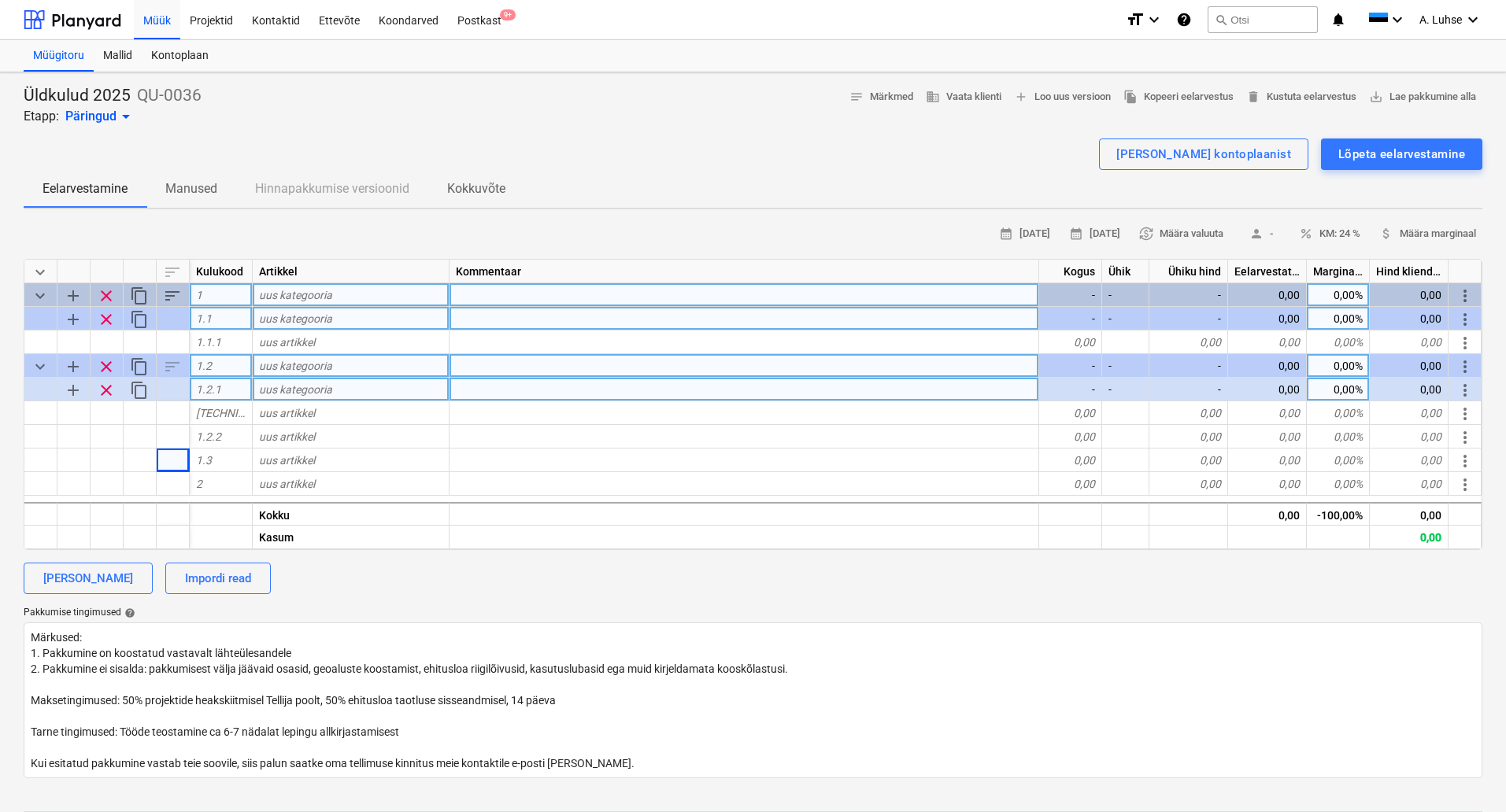
click at [65, 321] on span "add" at bounding box center [73, 319] width 19 height 19
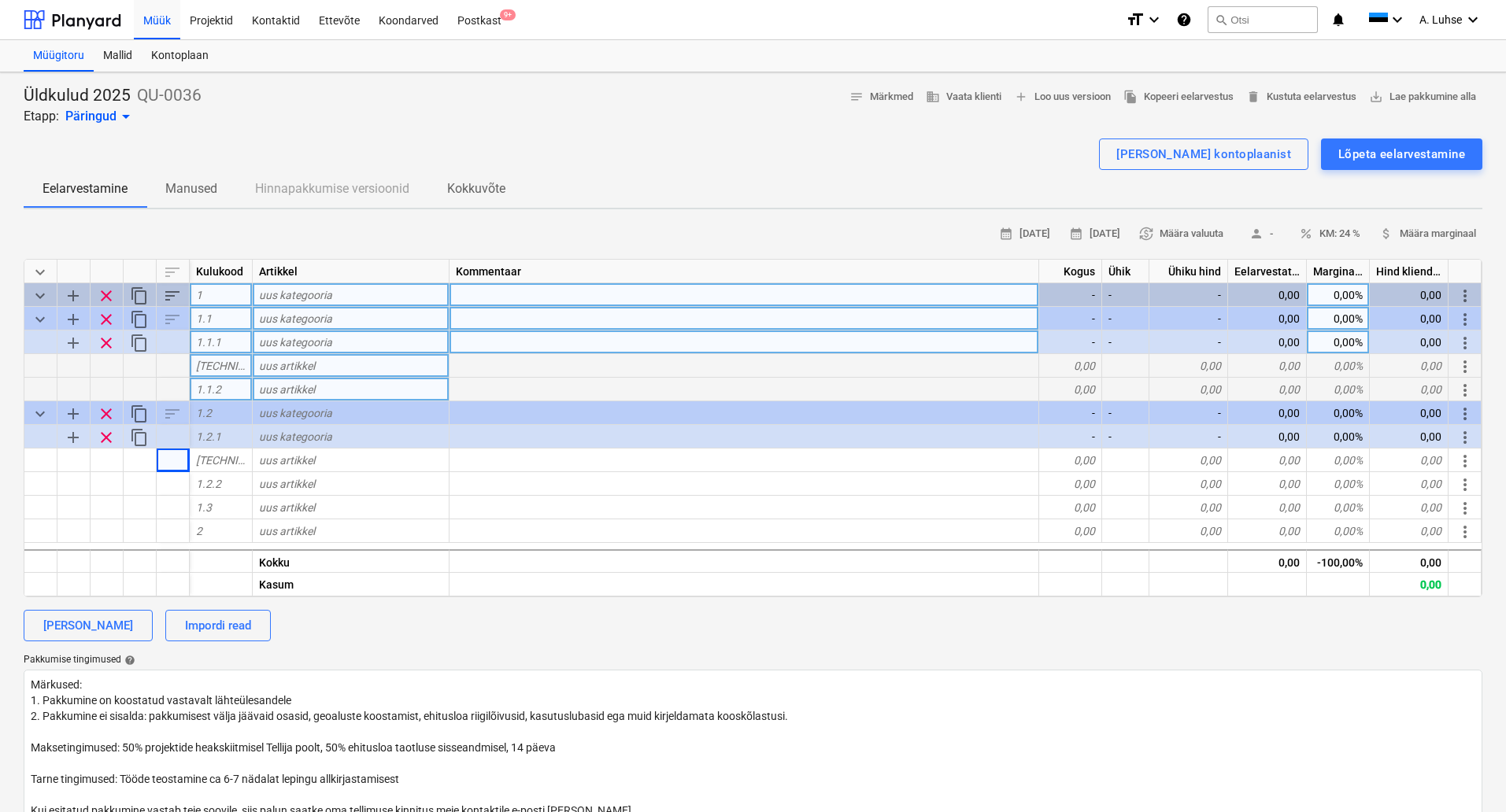
click at [78, 341] on span "add" at bounding box center [73, 343] width 19 height 19
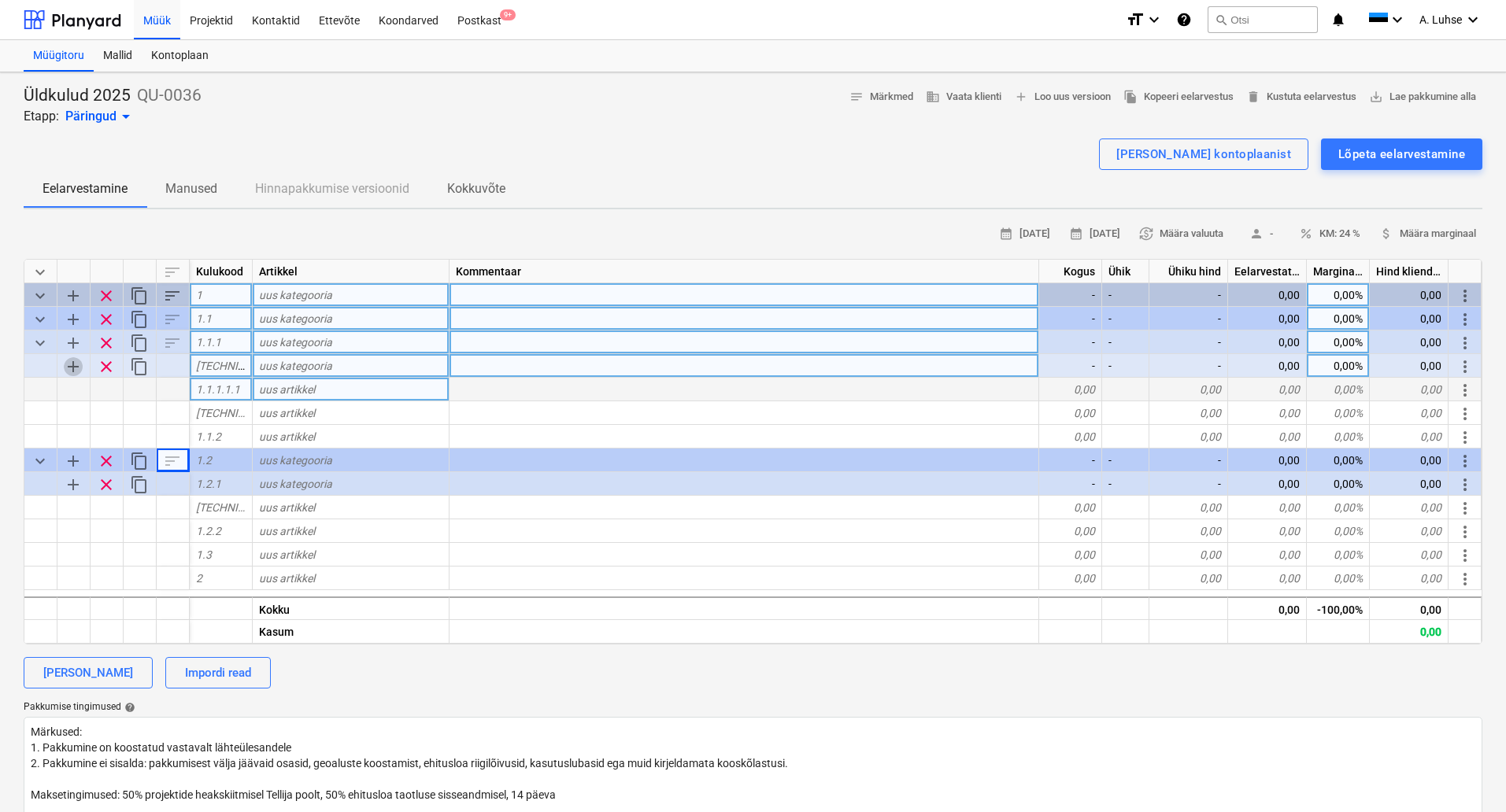
click at [79, 366] on span "add" at bounding box center [73, 366] width 19 height 19
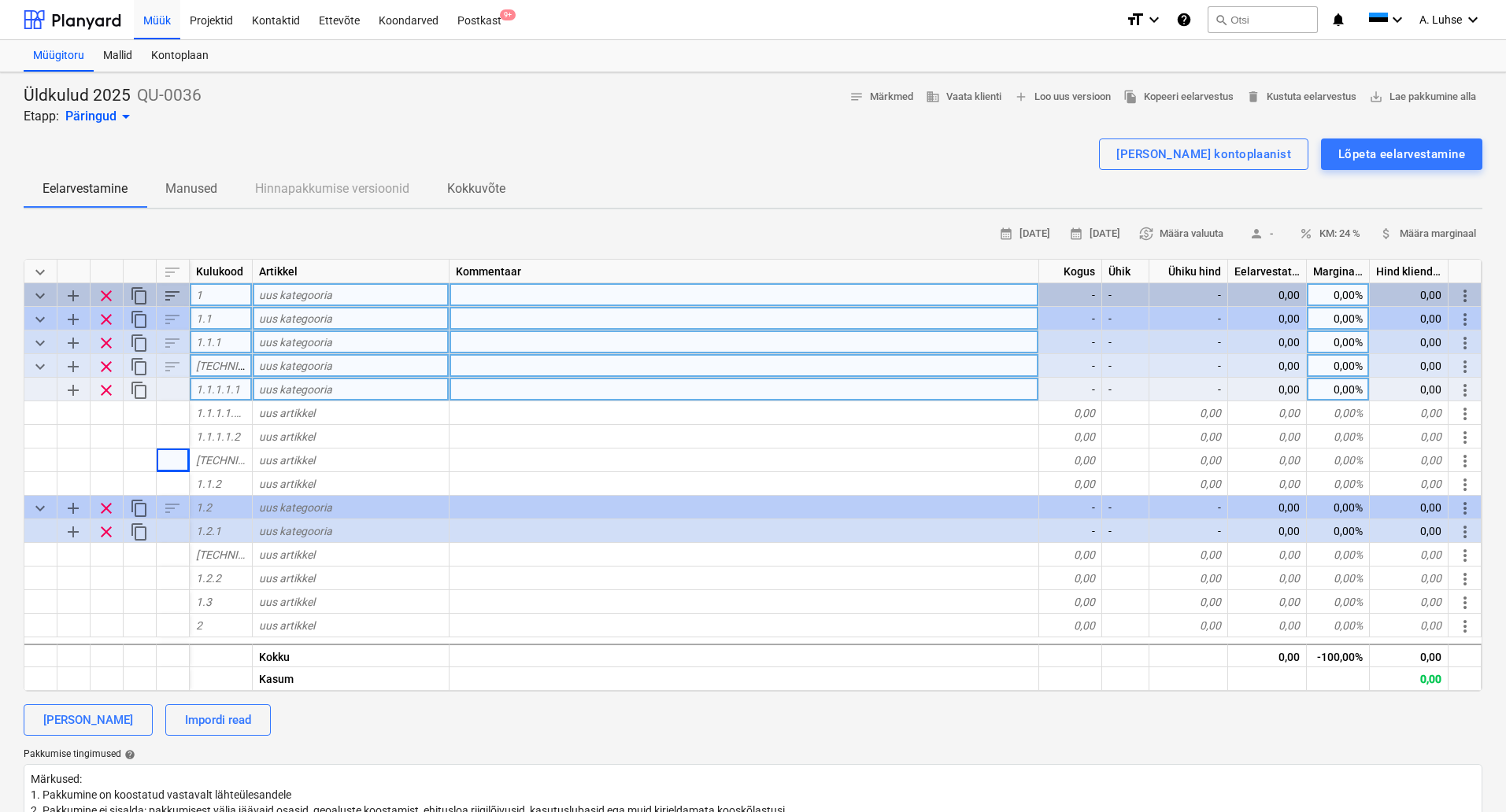
click at [109, 389] on span "clear" at bounding box center [106, 390] width 19 height 19
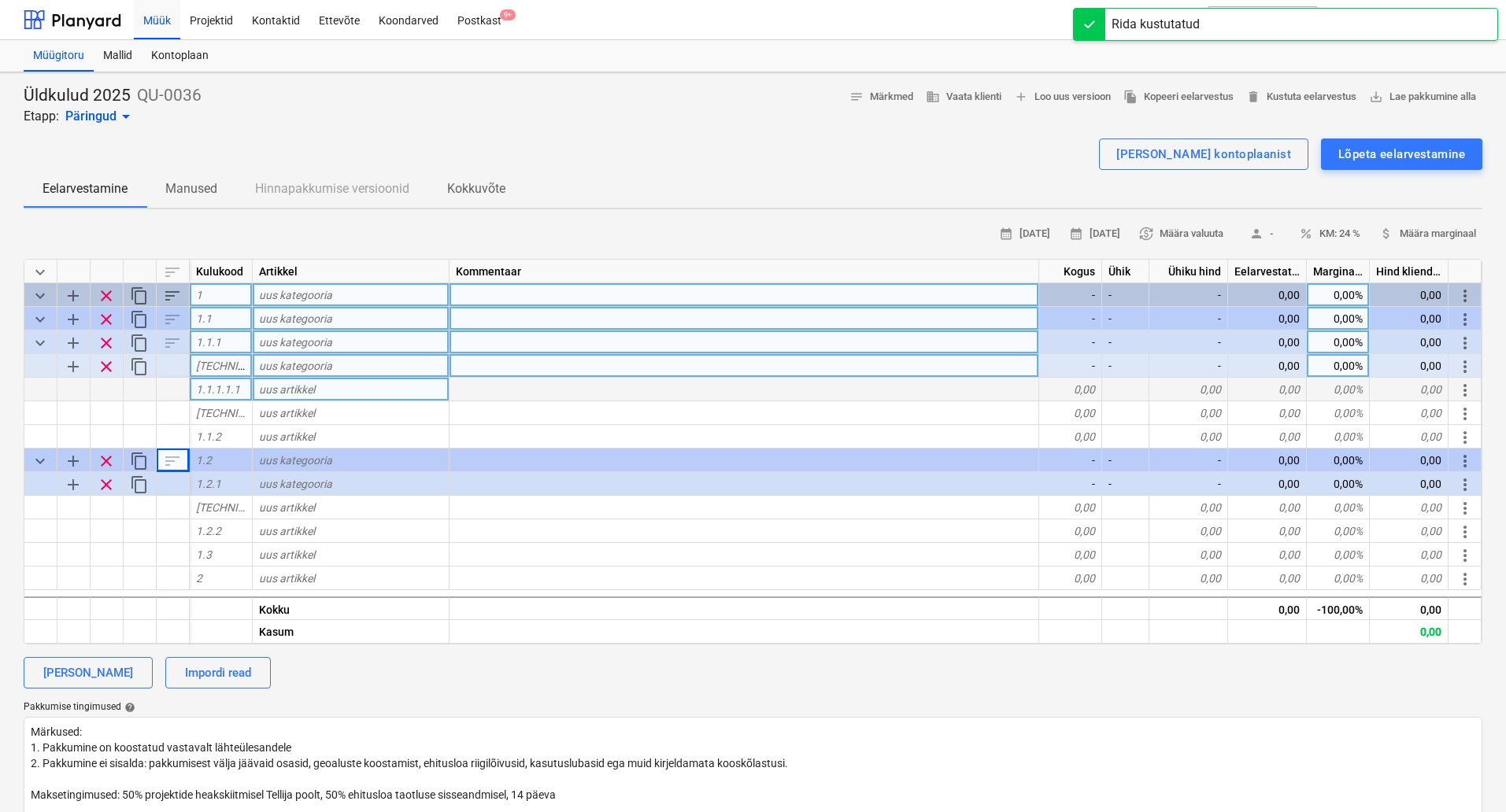
click at [108, 368] on span "clear" at bounding box center [106, 366] width 19 height 19
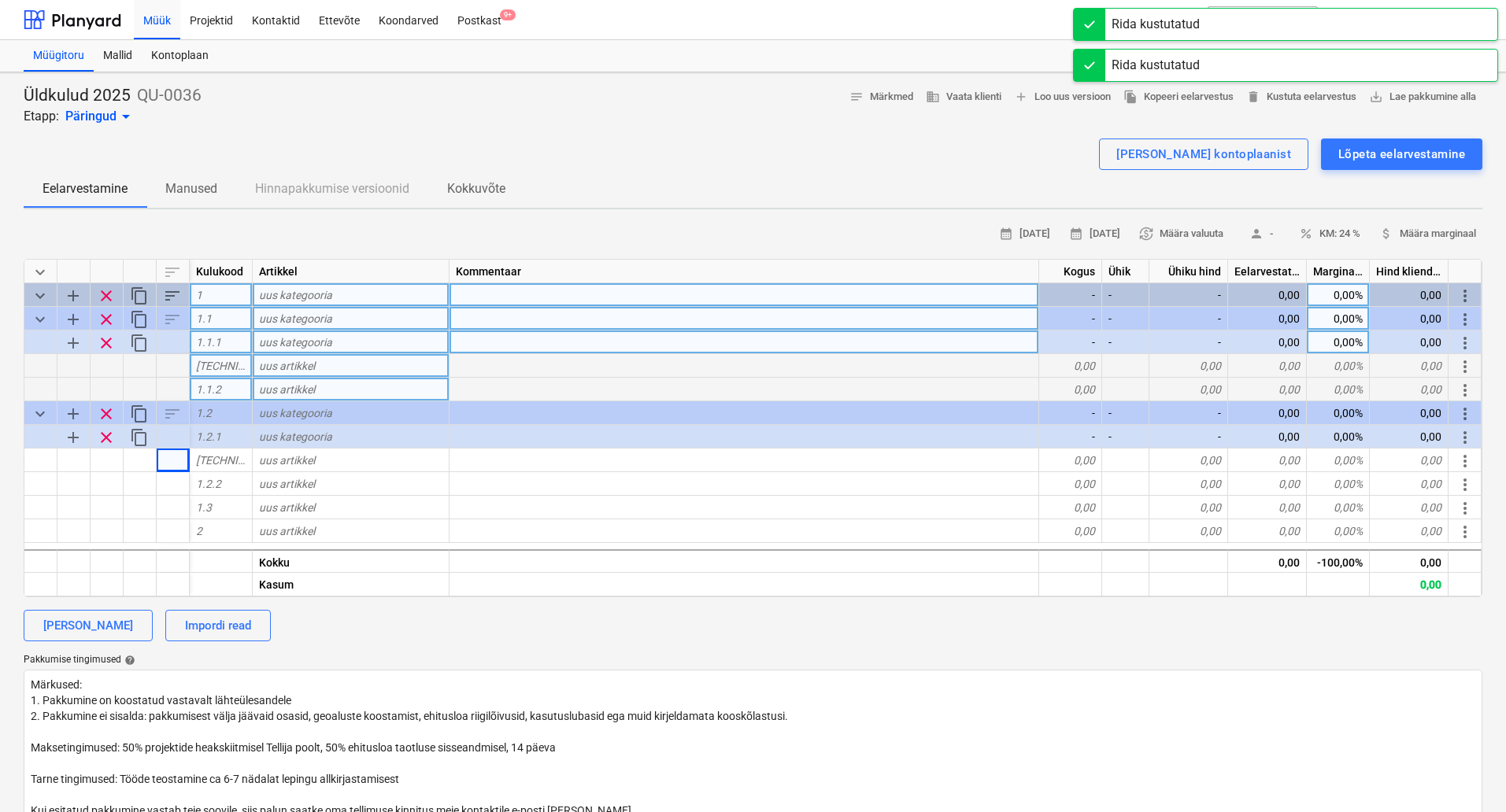
click at [107, 342] on span "clear" at bounding box center [106, 343] width 19 height 19
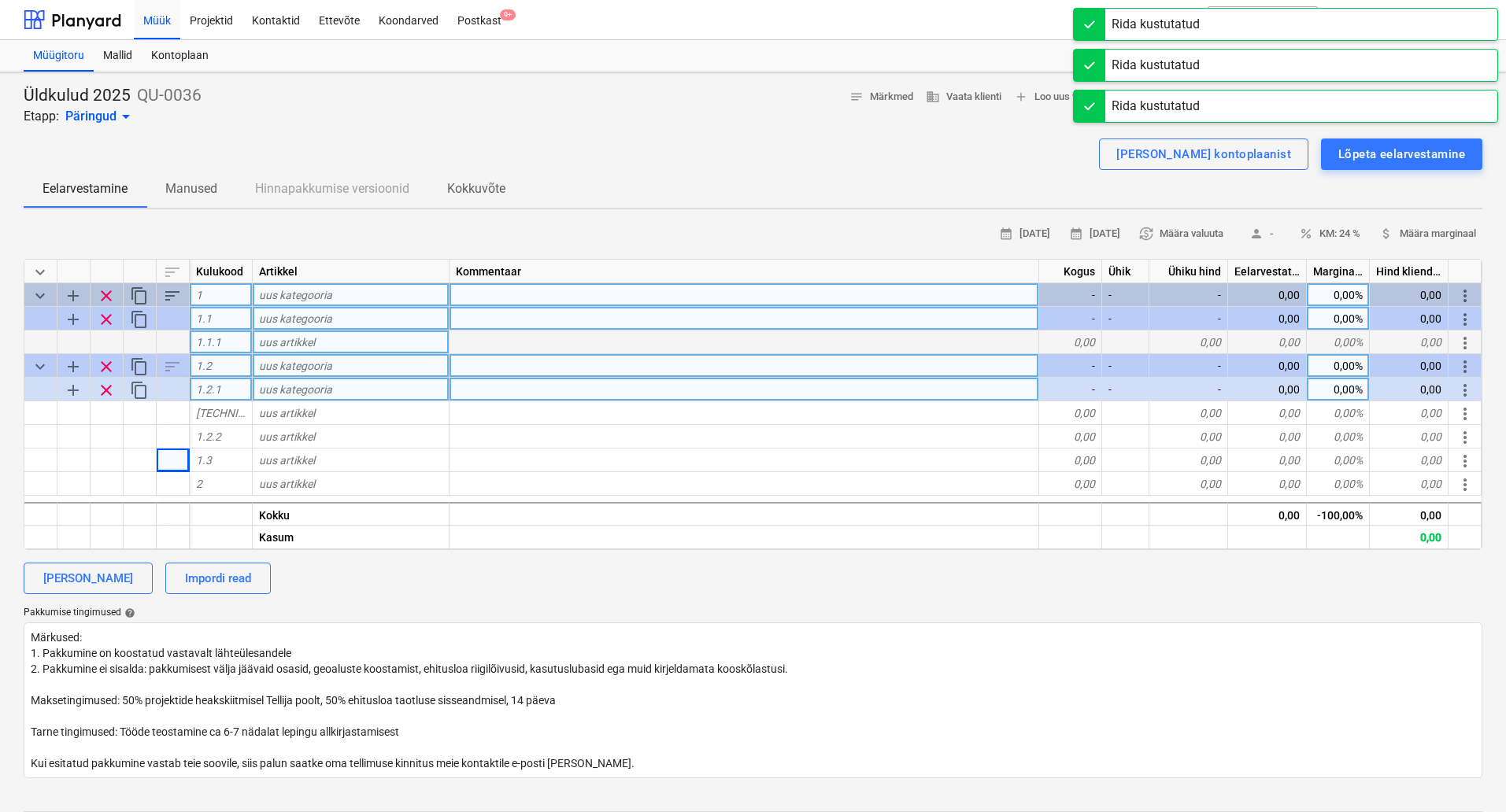
click at [73, 316] on span "add" at bounding box center [73, 319] width 19 height 19
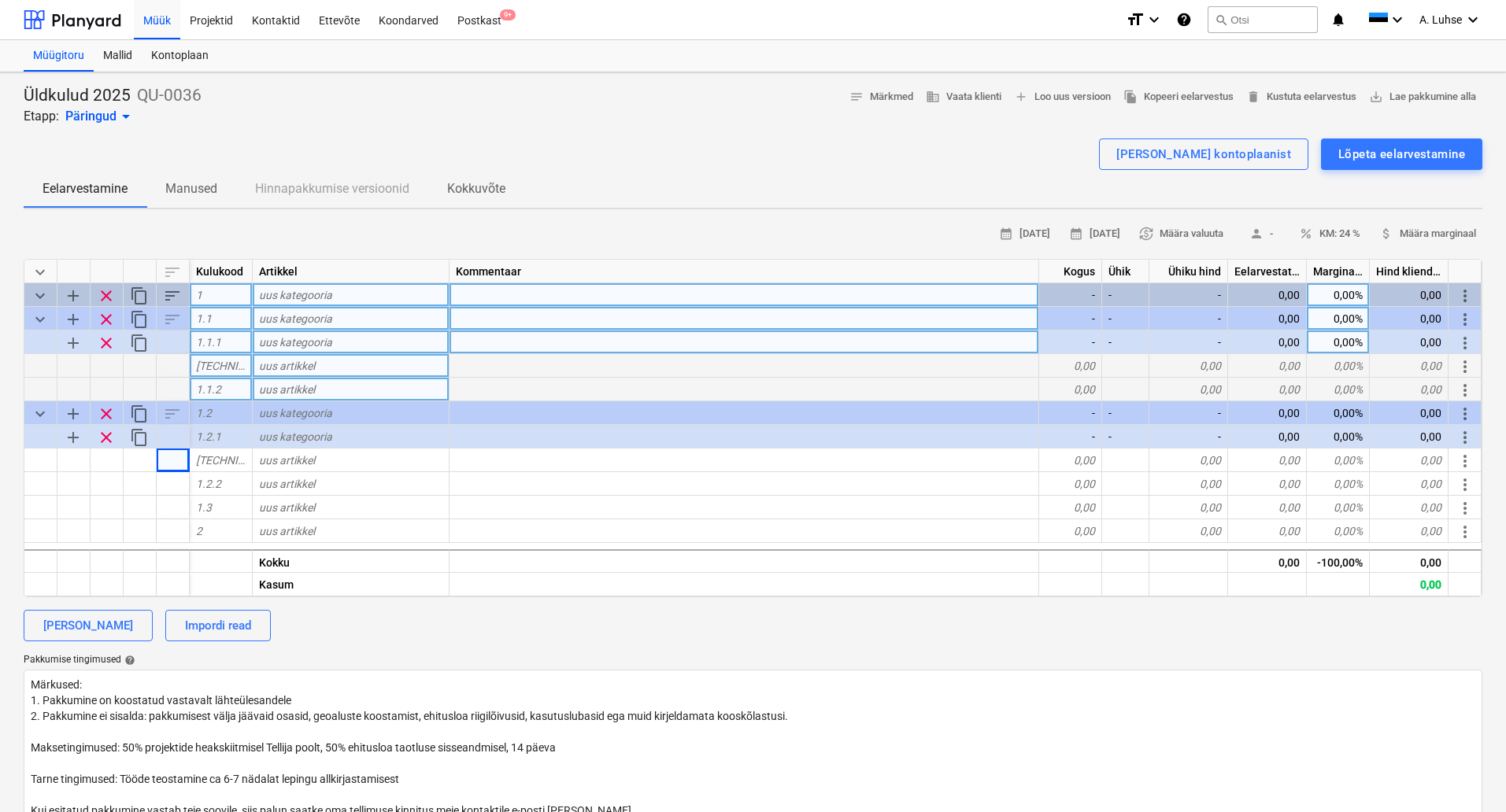
click at [74, 342] on span "add" at bounding box center [73, 343] width 19 height 19
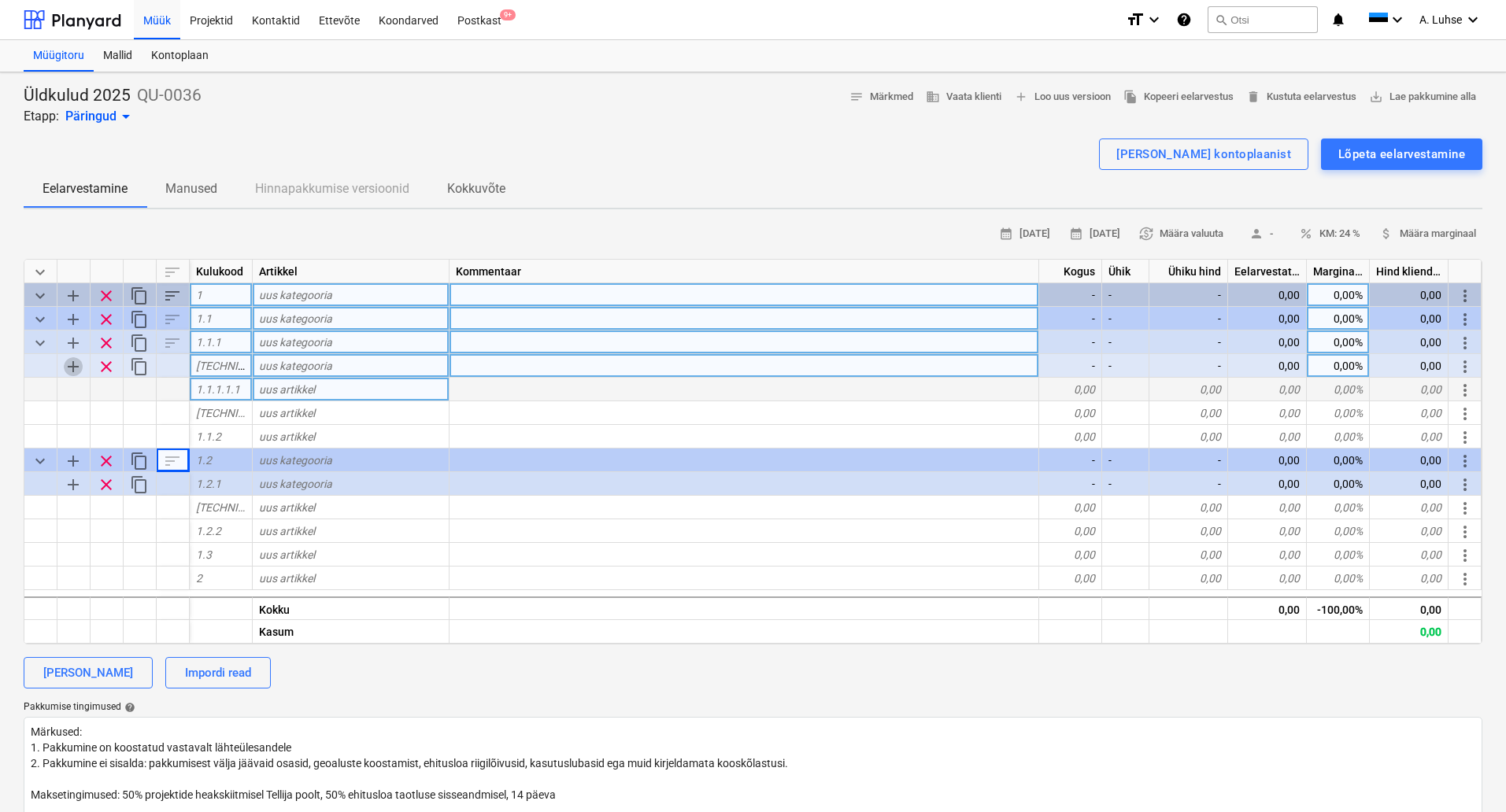
click at [76, 368] on span "add" at bounding box center [73, 366] width 19 height 19
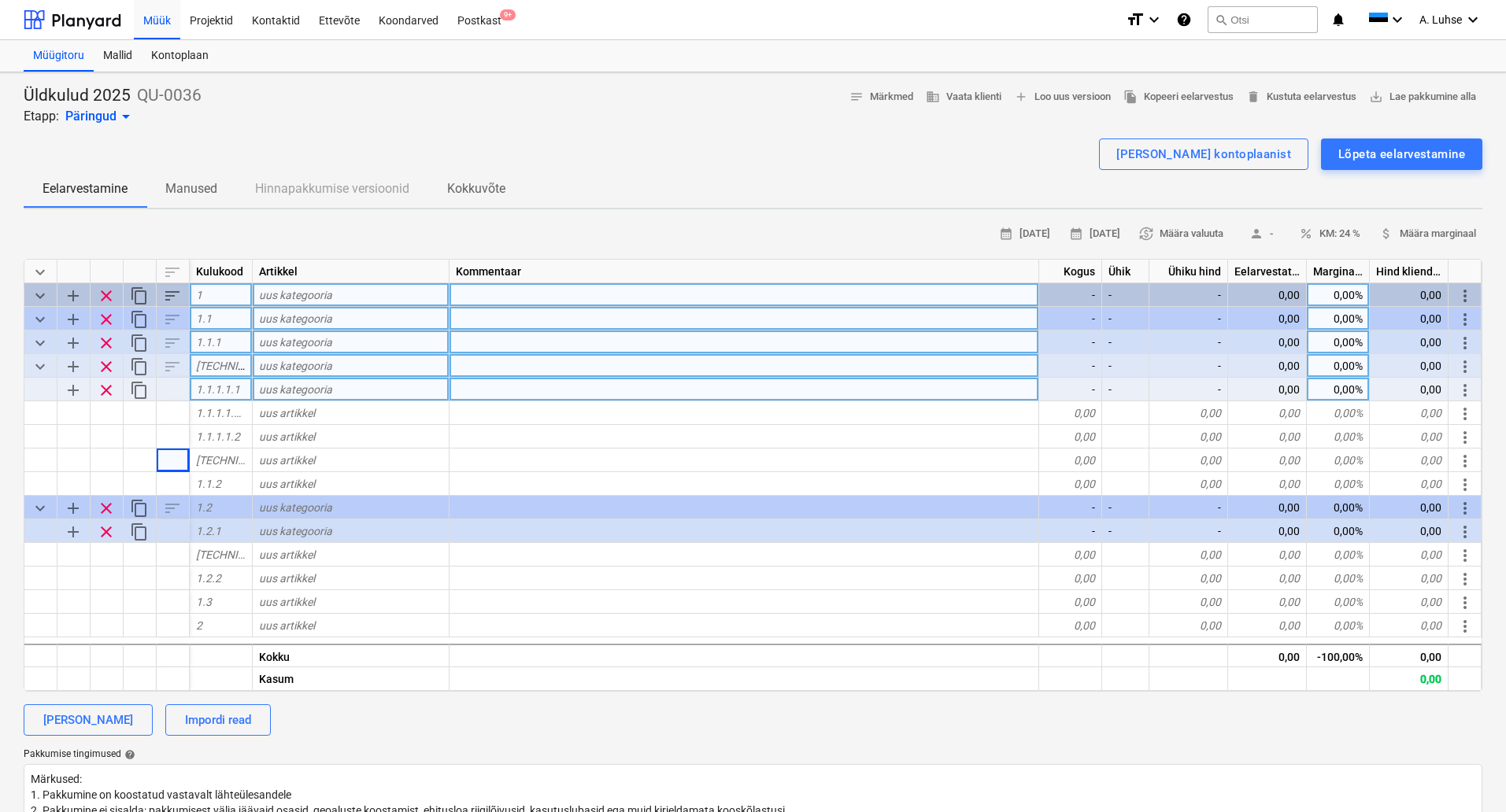
click at [76, 388] on span "add" at bounding box center [73, 390] width 19 height 19
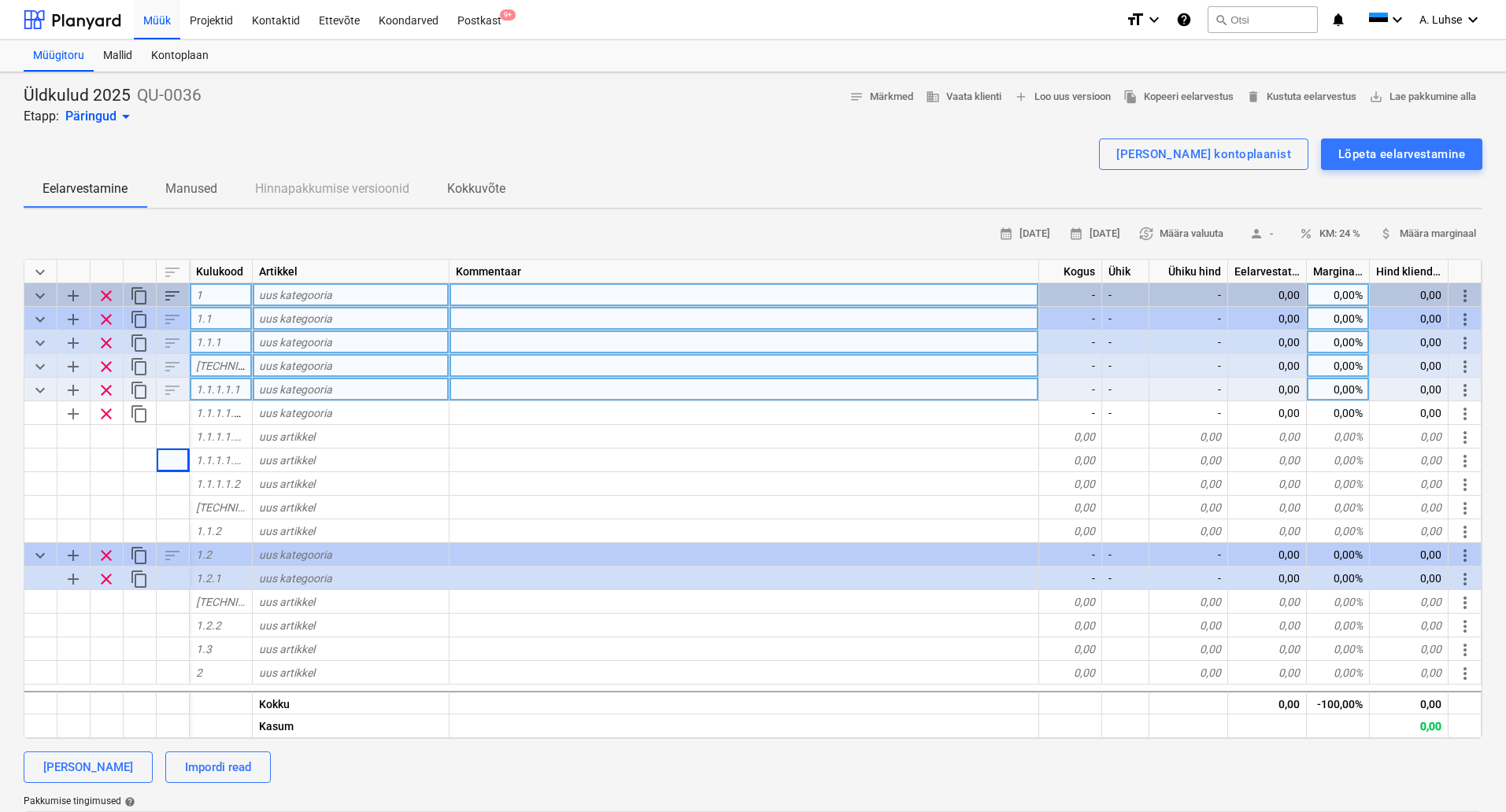
click at [108, 344] on span "clear" at bounding box center [106, 343] width 19 height 19
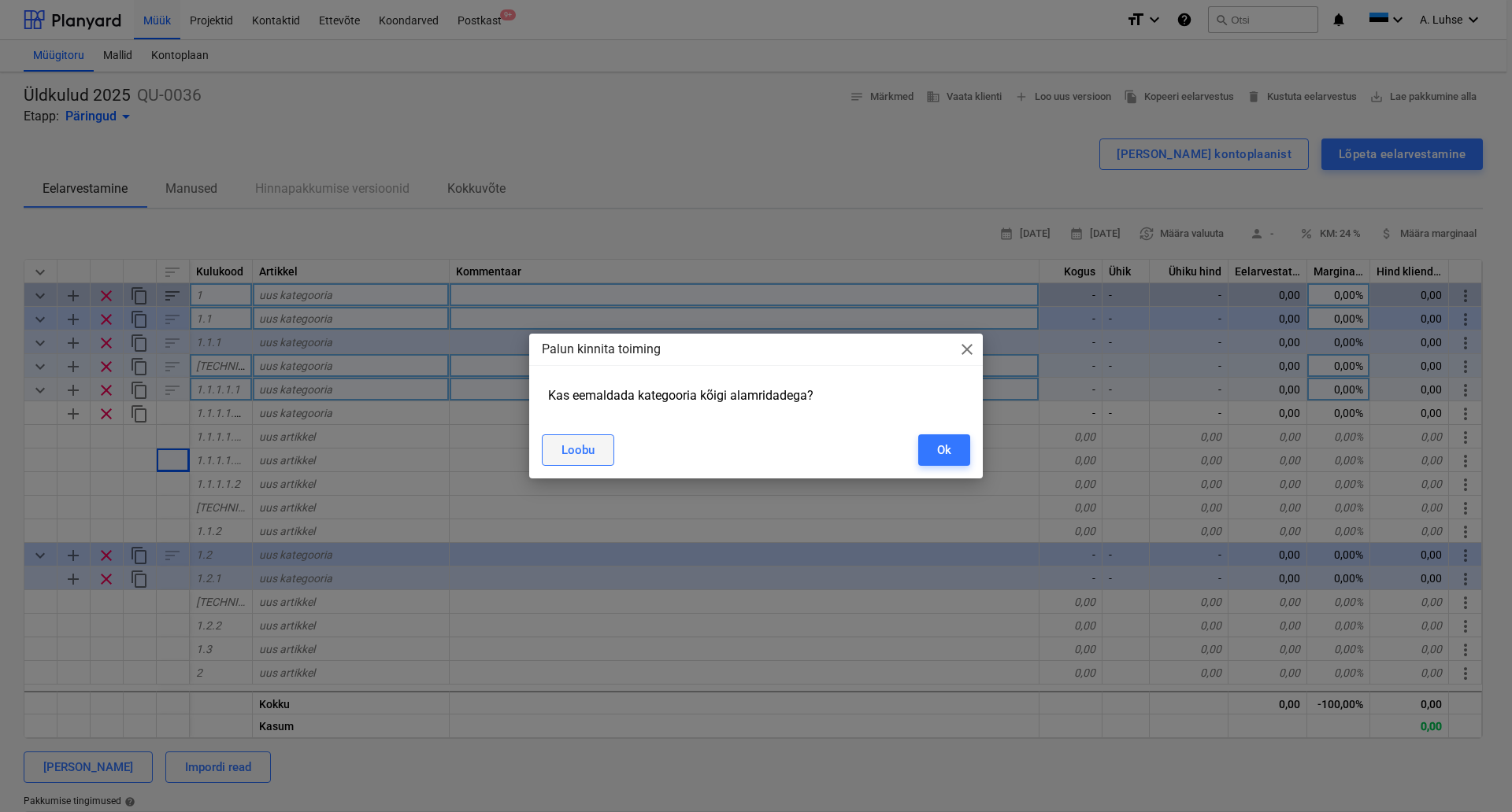
click at [594, 454] on div "Loobu" at bounding box center [578, 450] width 33 height 20
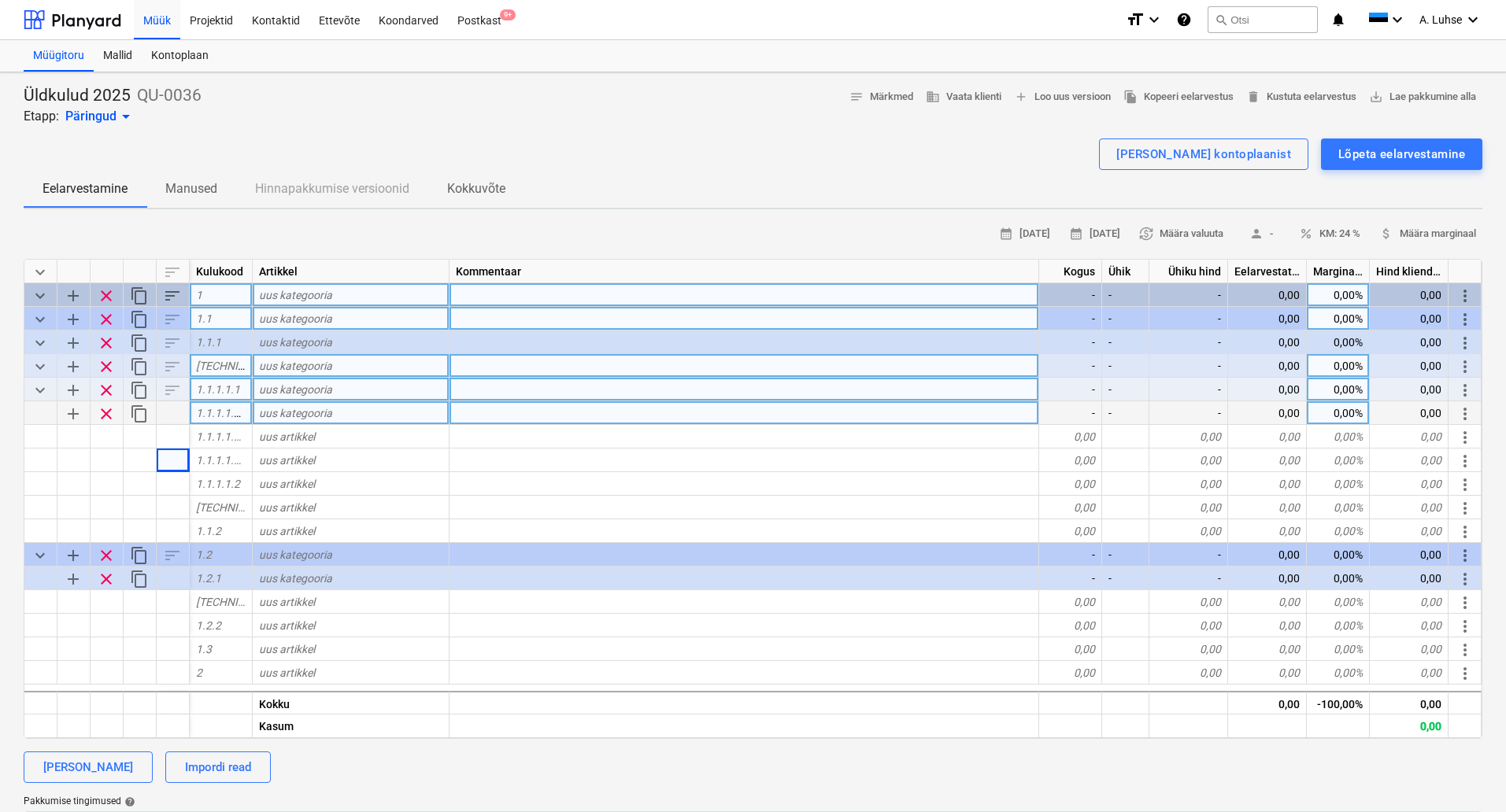
click at [100, 415] on span "clear" at bounding box center [106, 413] width 19 height 19
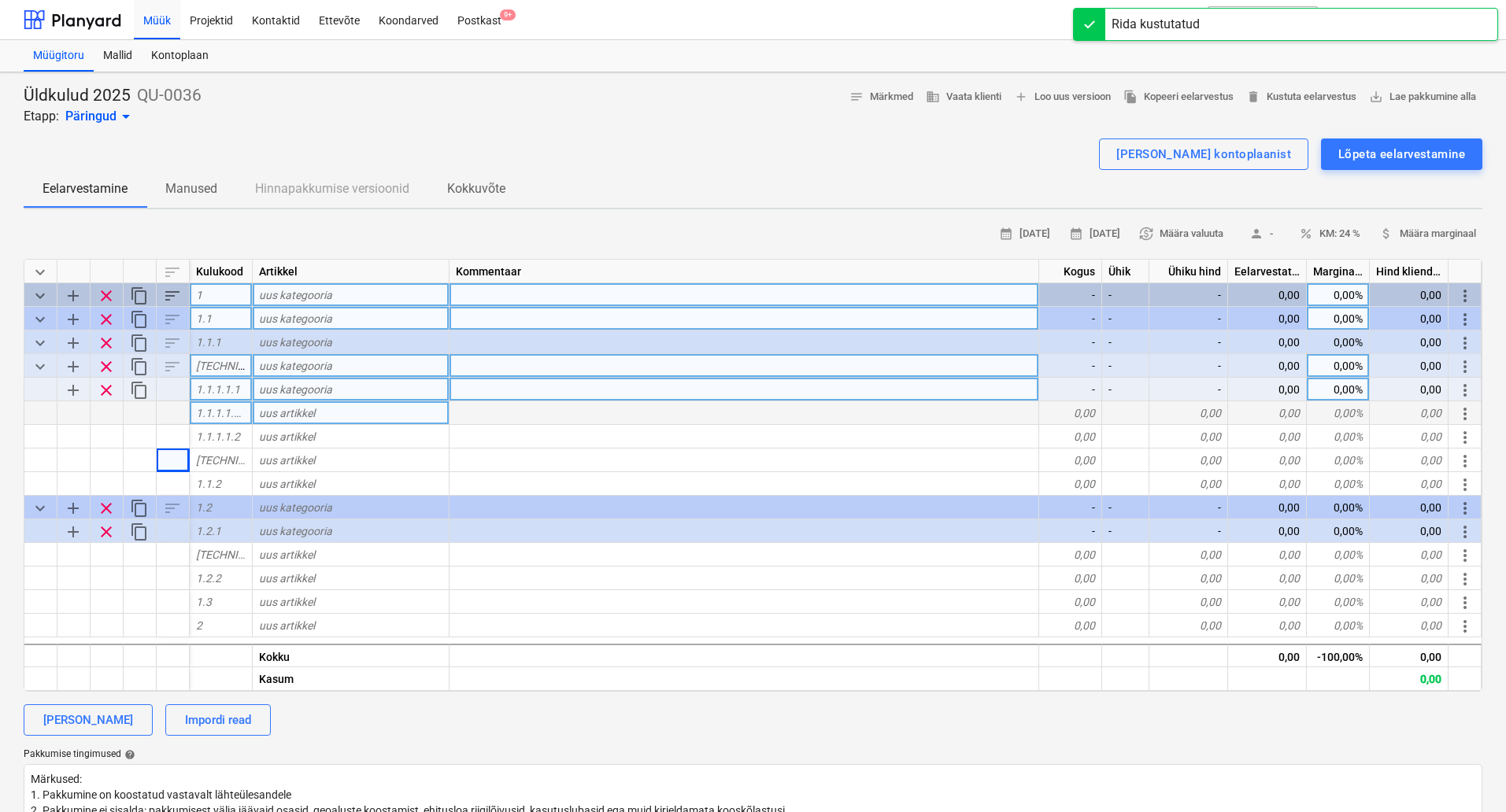
click at [106, 394] on span "clear" at bounding box center [106, 390] width 19 height 19
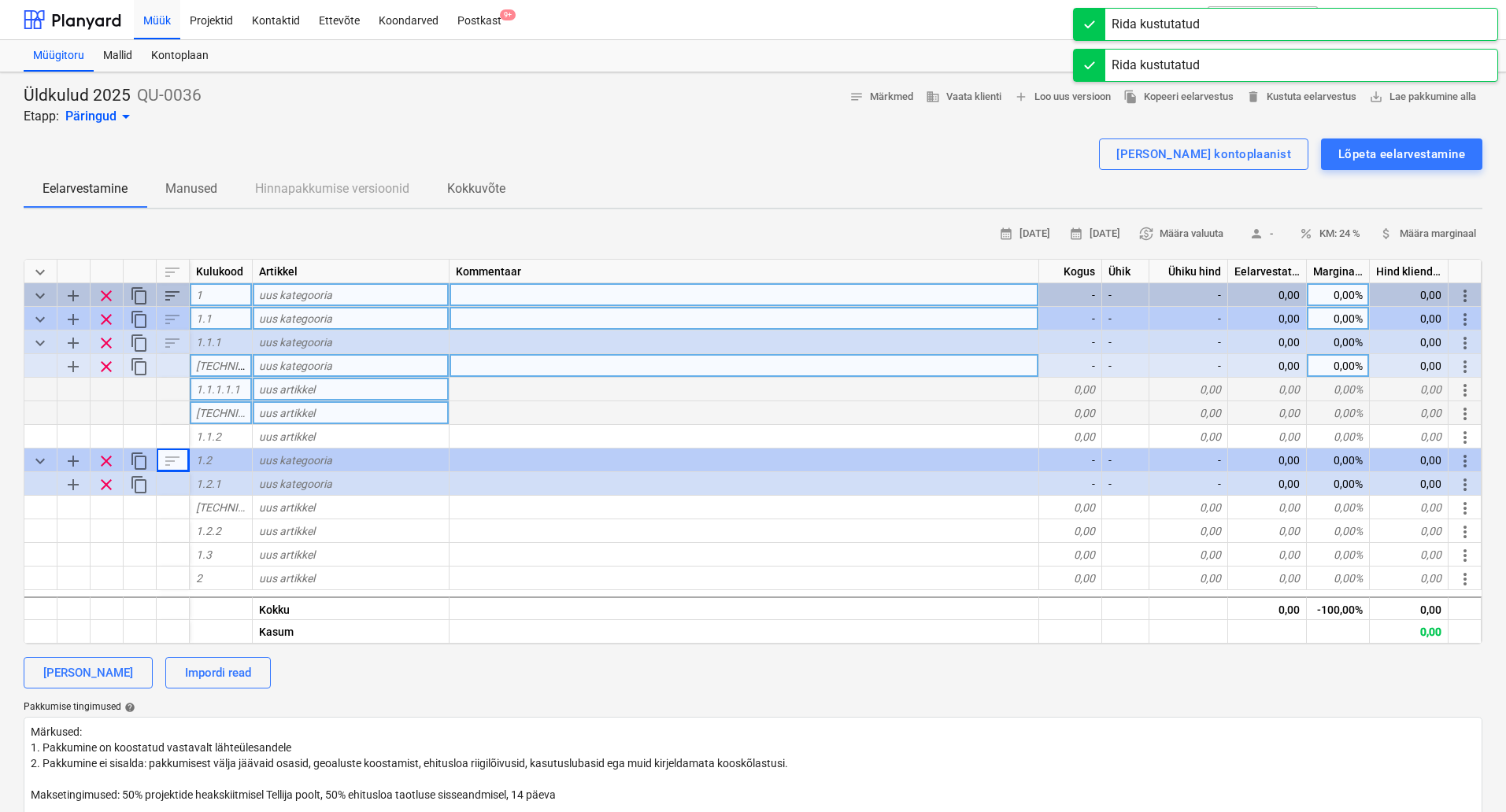
click at [106, 370] on span "clear" at bounding box center [106, 366] width 19 height 19
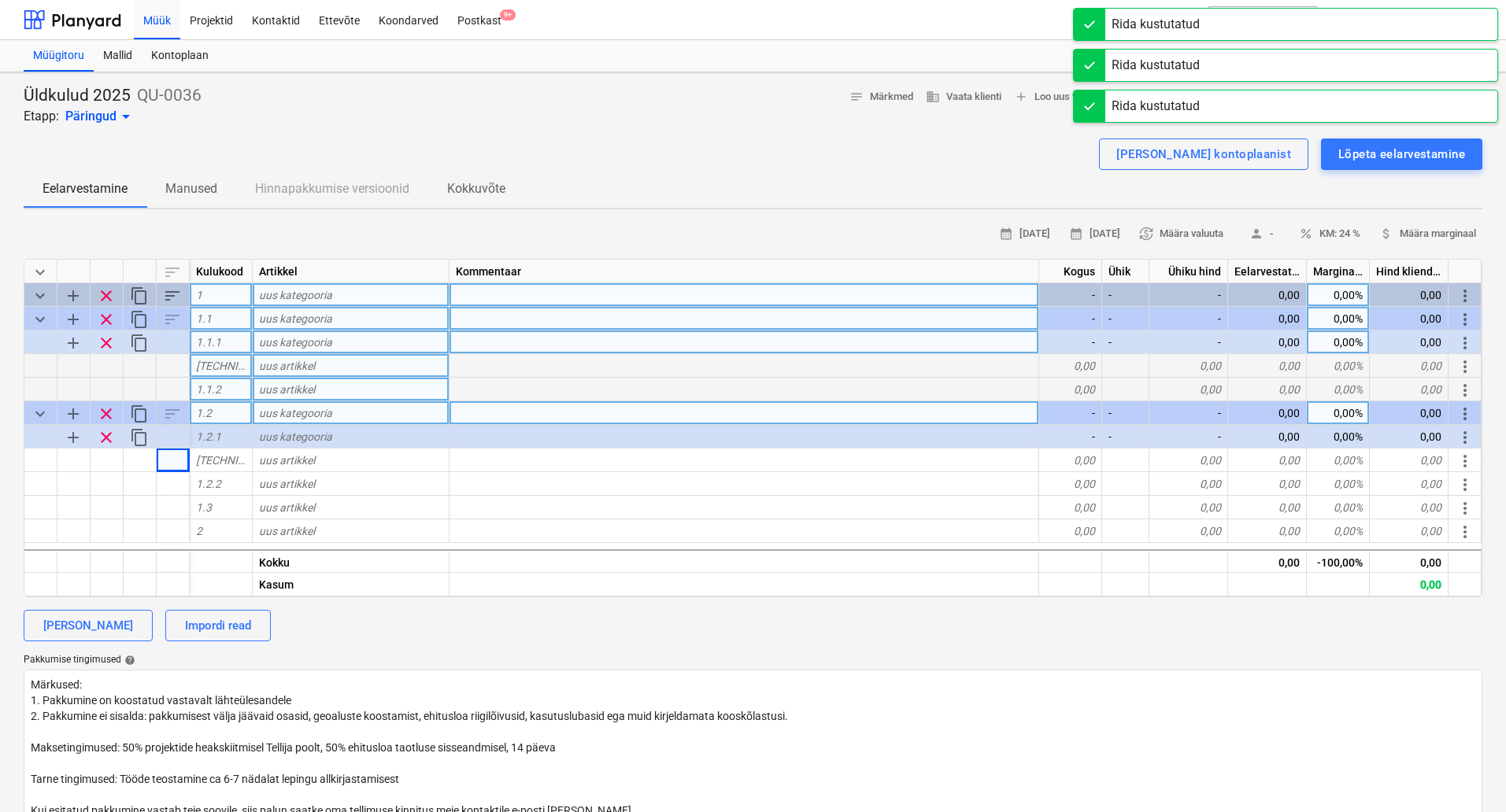
click at [106, 346] on span "clear" at bounding box center [106, 343] width 19 height 19
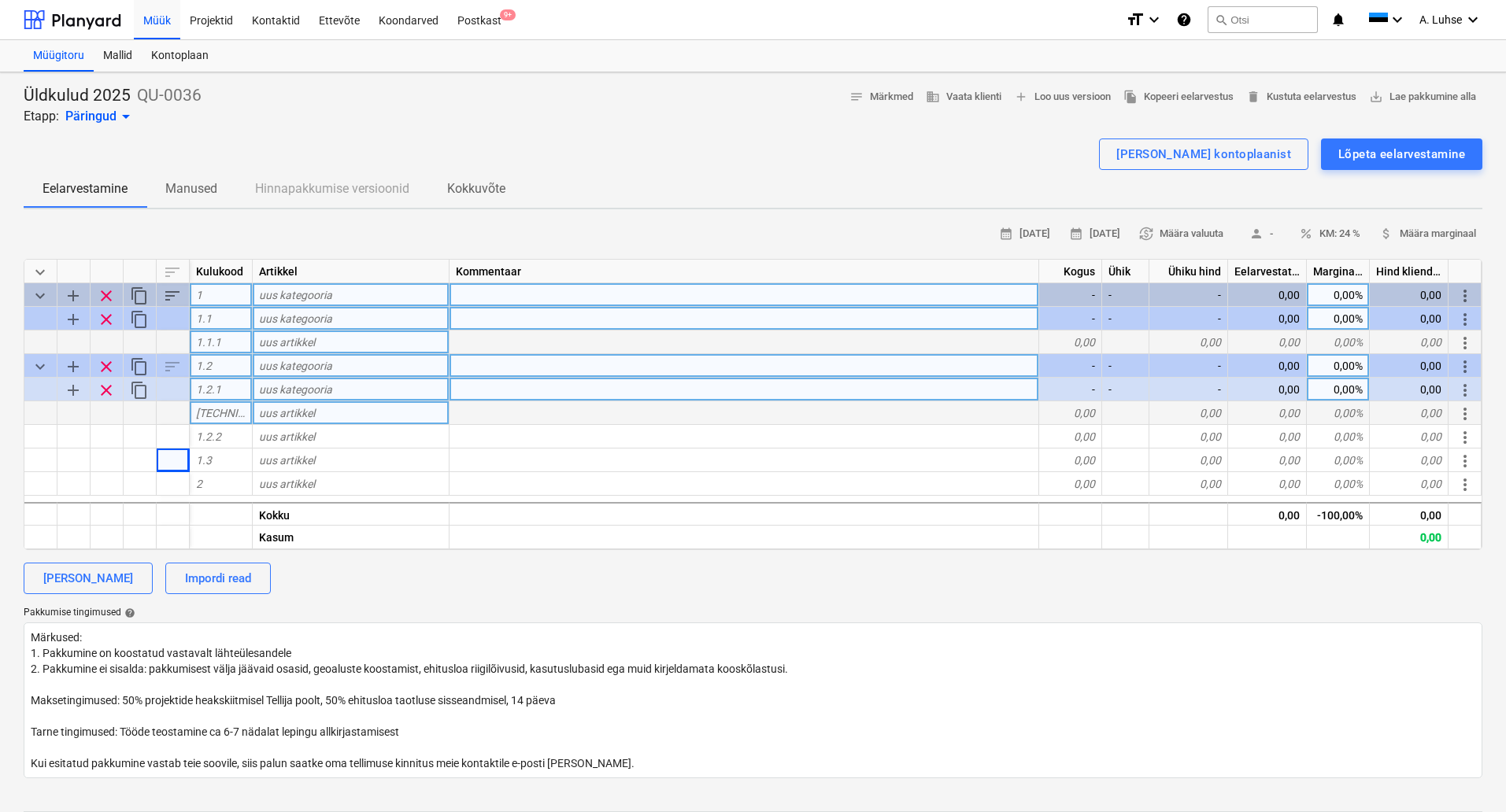
click at [141, 390] on span "content_copy" at bounding box center [139, 390] width 19 height 19
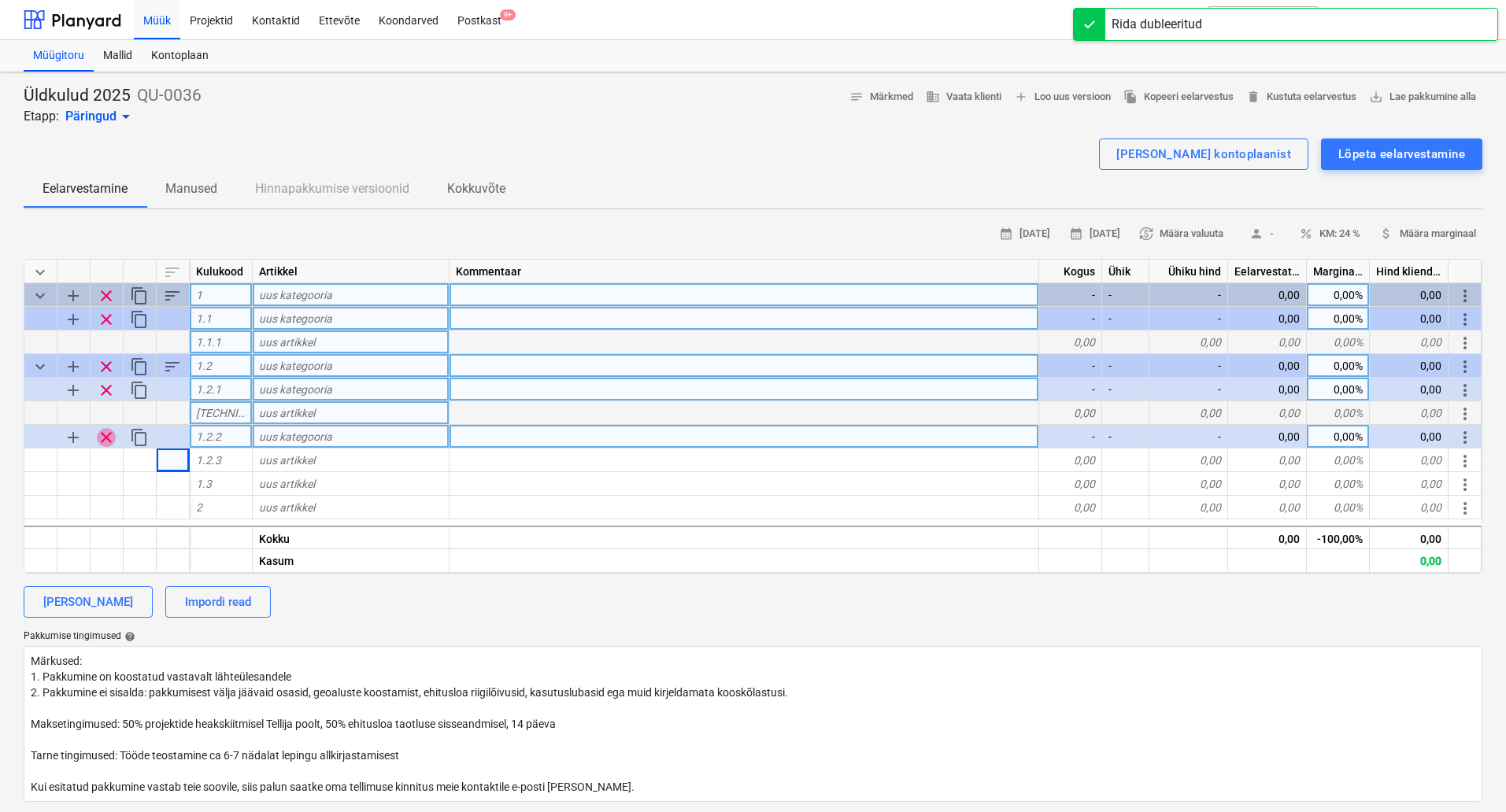
click at [107, 438] on span "clear" at bounding box center [106, 437] width 19 height 19
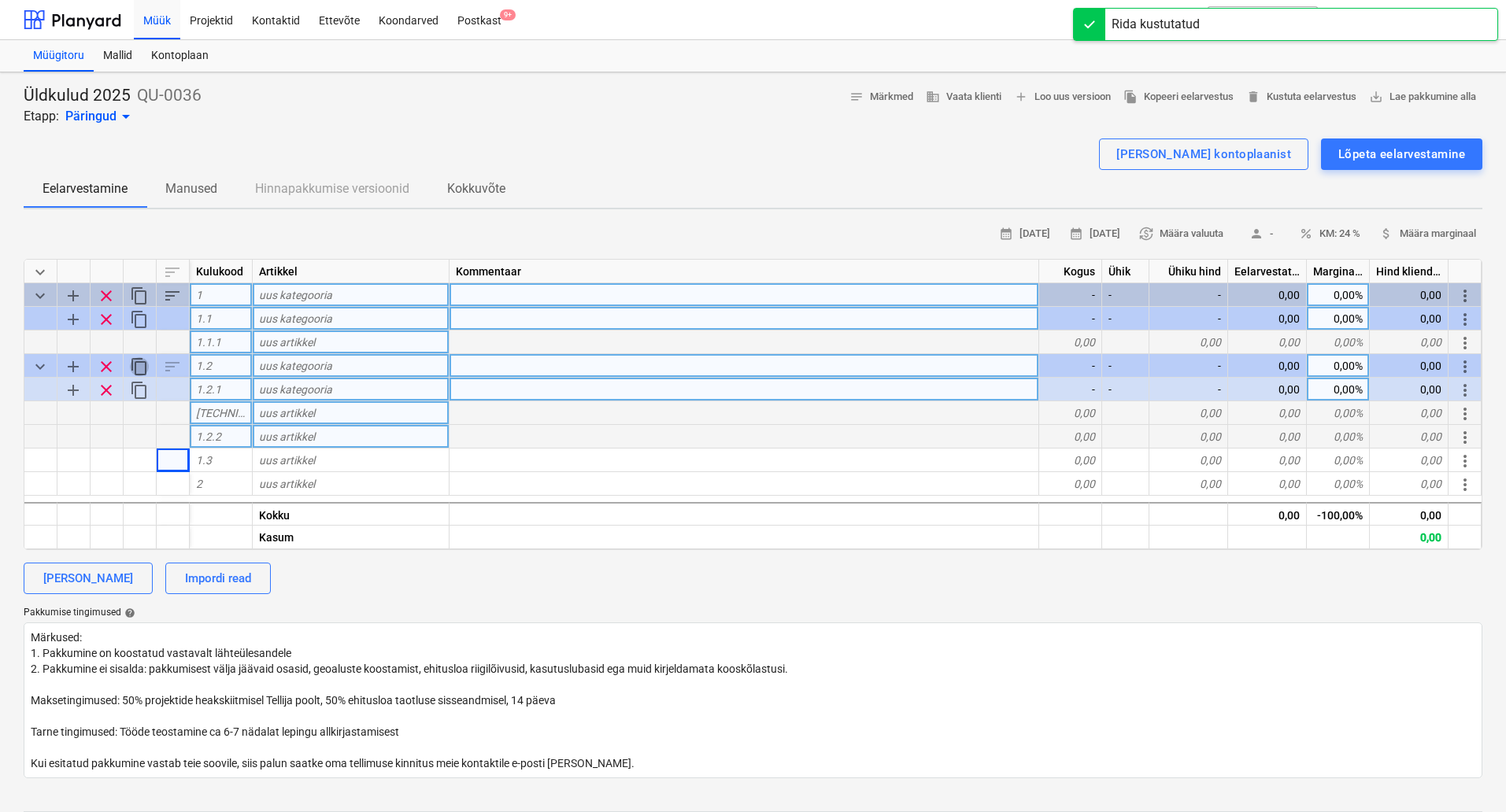
click at [135, 365] on span "content_copy" at bounding box center [139, 366] width 19 height 19
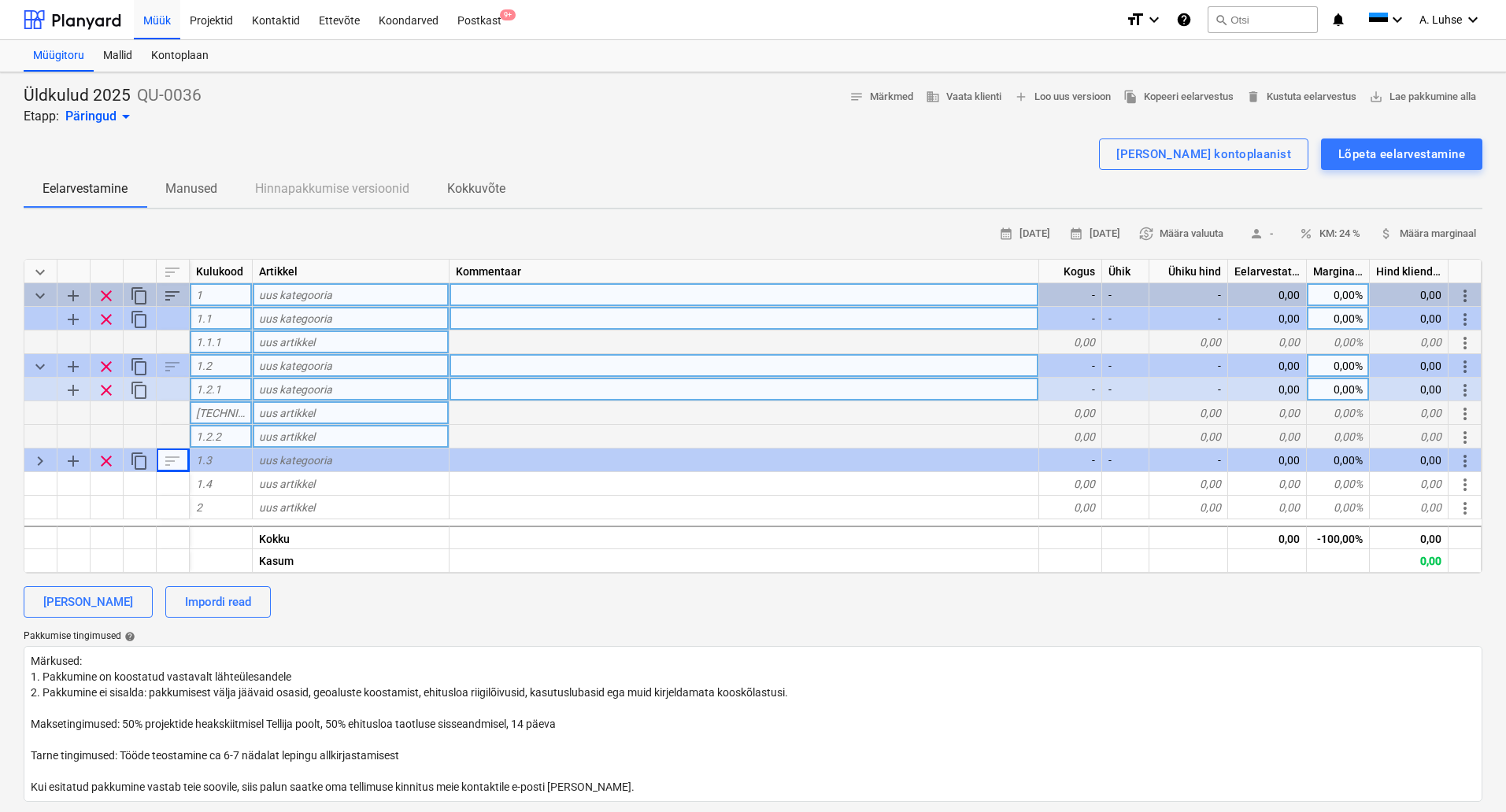
click at [39, 273] on span "keyboard_arrow_down" at bounding box center [40, 272] width 19 height 19
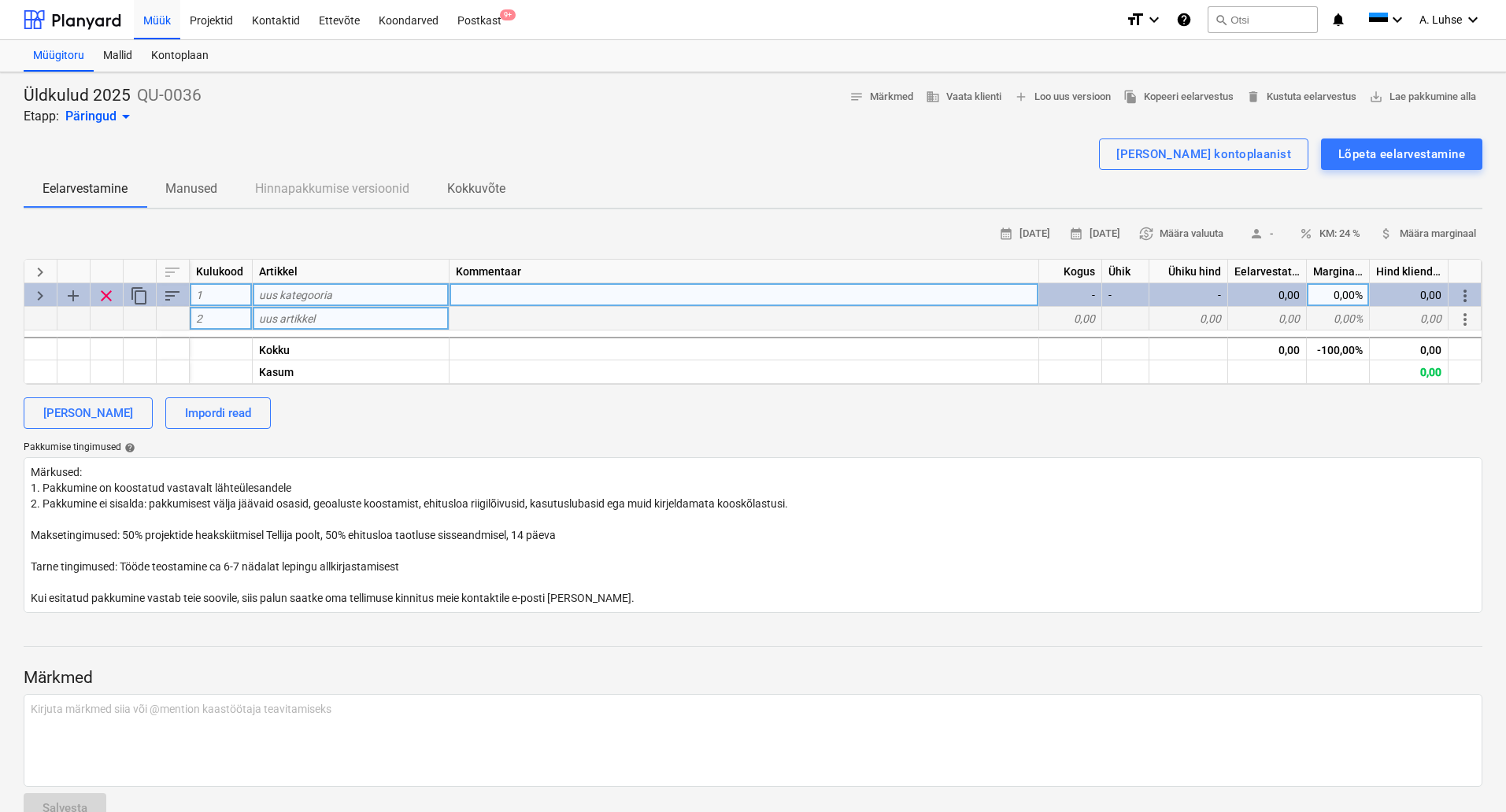
click at [39, 273] on span "keyboard_arrow_right" at bounding box center [40, 272] width 19 height 19
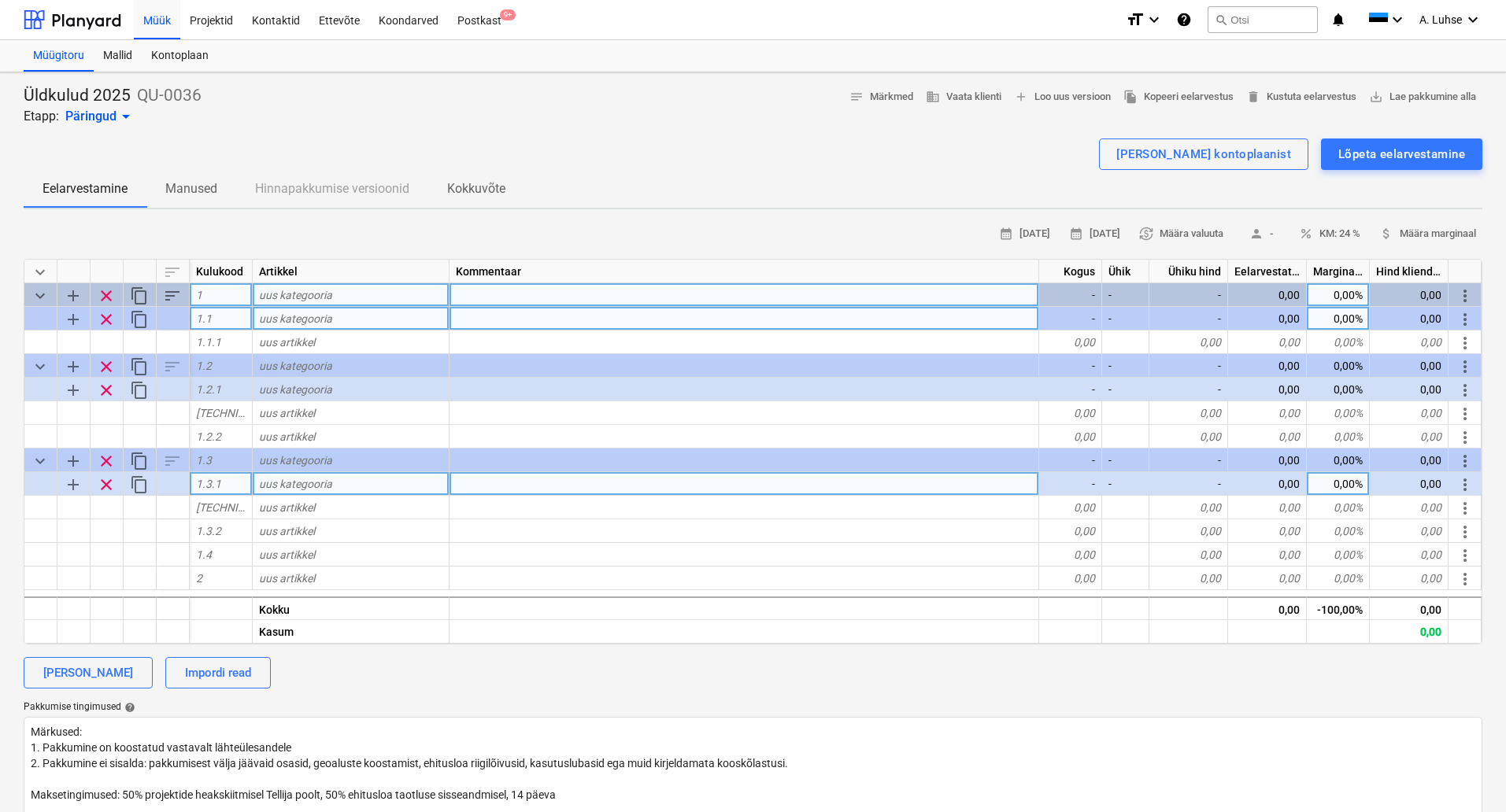
click at [108, 475] on span "clear" at bounding box center [106, 484] width 19 height 19
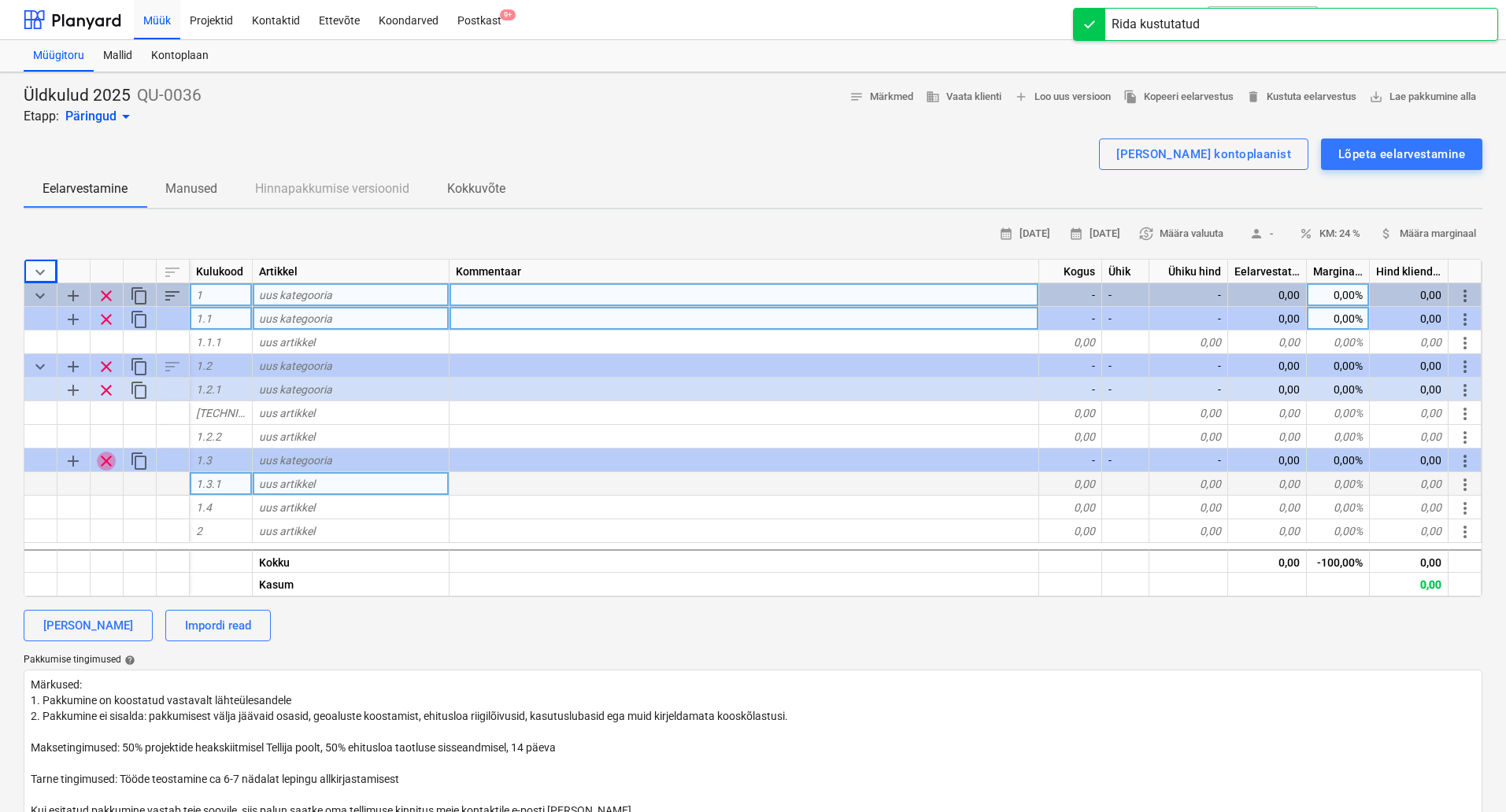
click at [108, 464] on span "clear" at bounding box center [106, 461] width 19 height 19
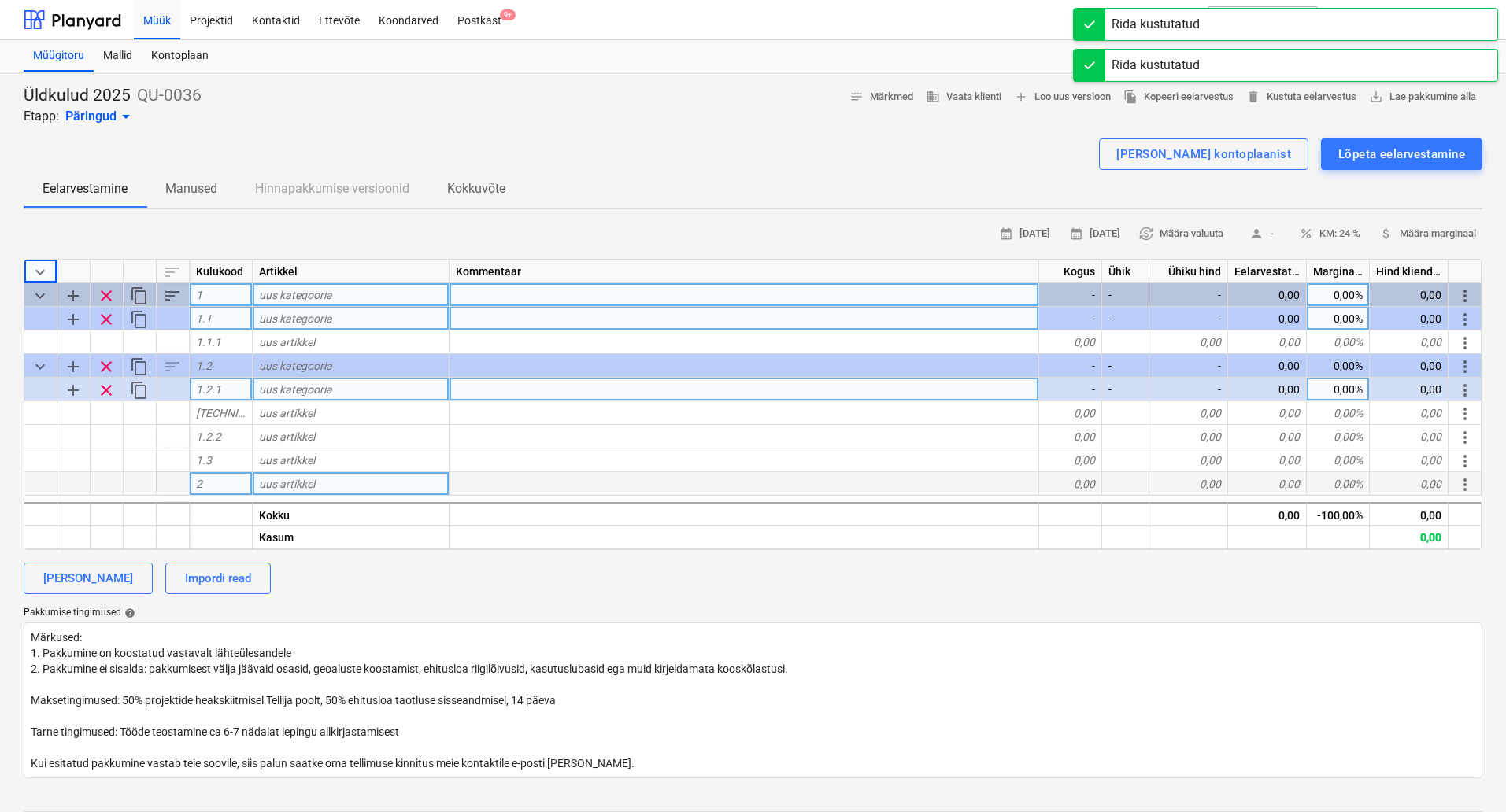
click at [107, 392] on span "clear" at bounding box center [106, 390] width 19 height 19
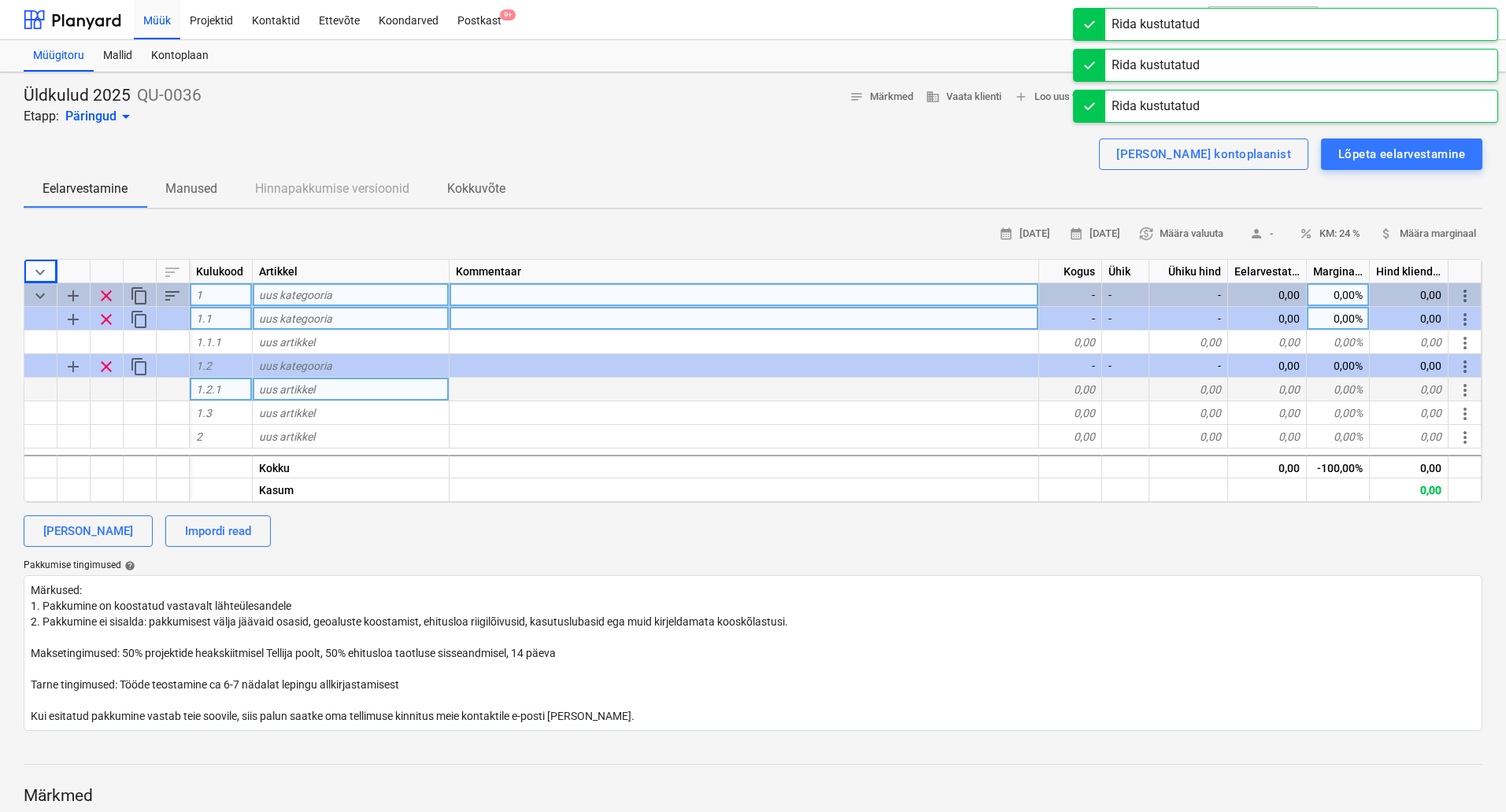
click at [107, 370] on span "clear" at bounding box center [106, 366] width 19 height 19
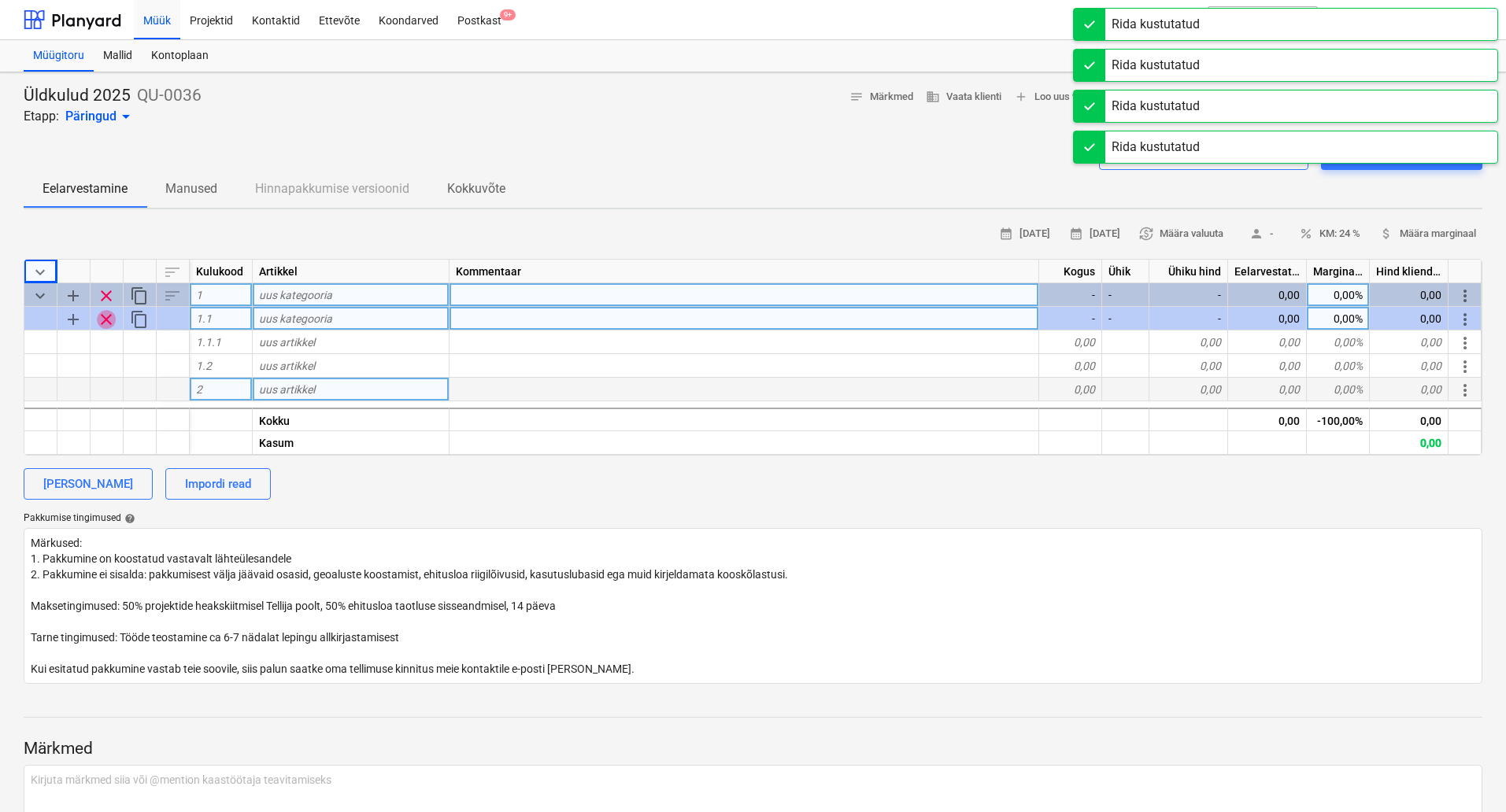
click at [110, 323] on span "clear" at bounding box center [106, 319] width 19 height 19
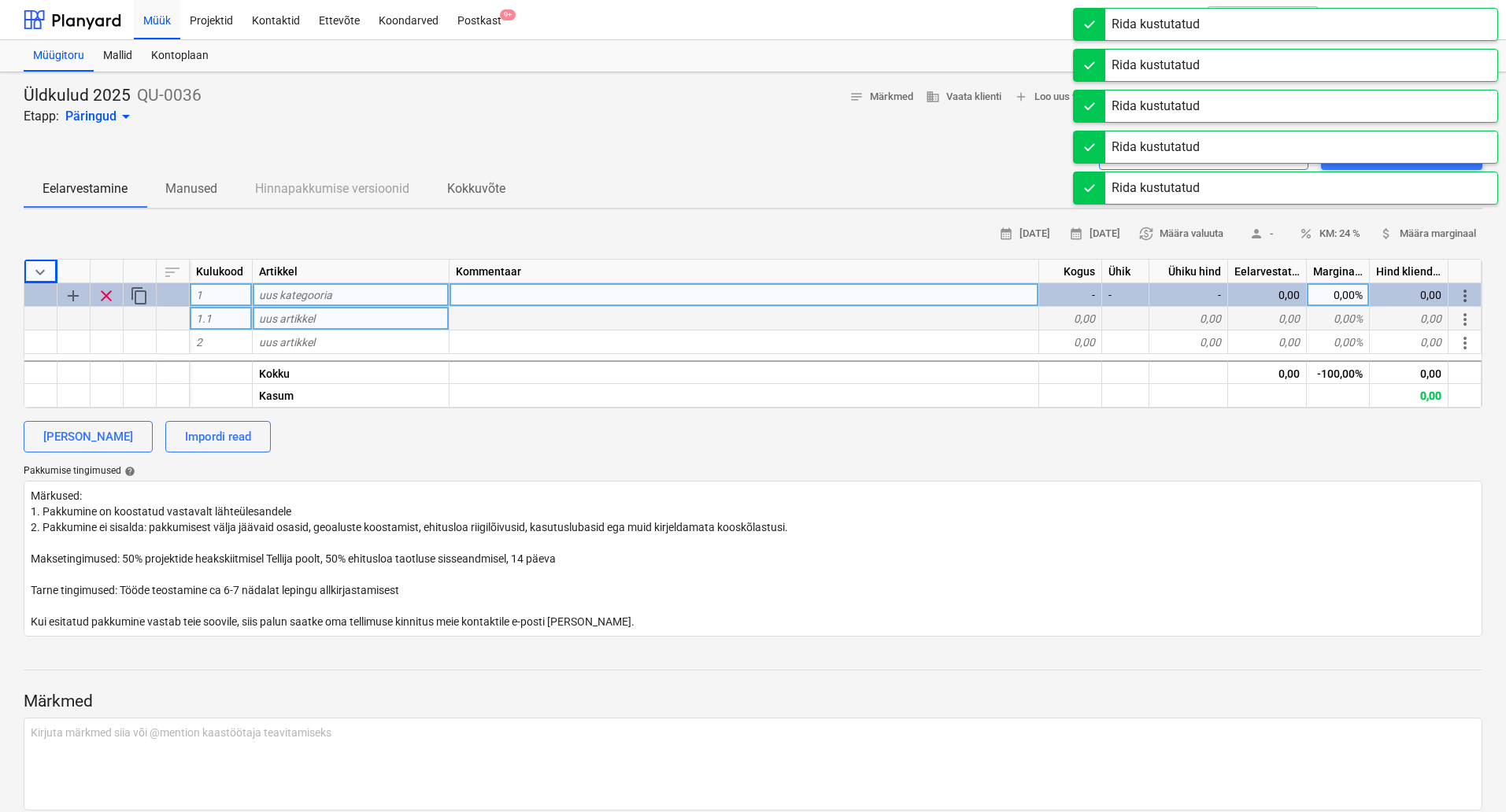
click at [109, 299] on span "clear" at bounding box center [106, 295] width 19 height 19
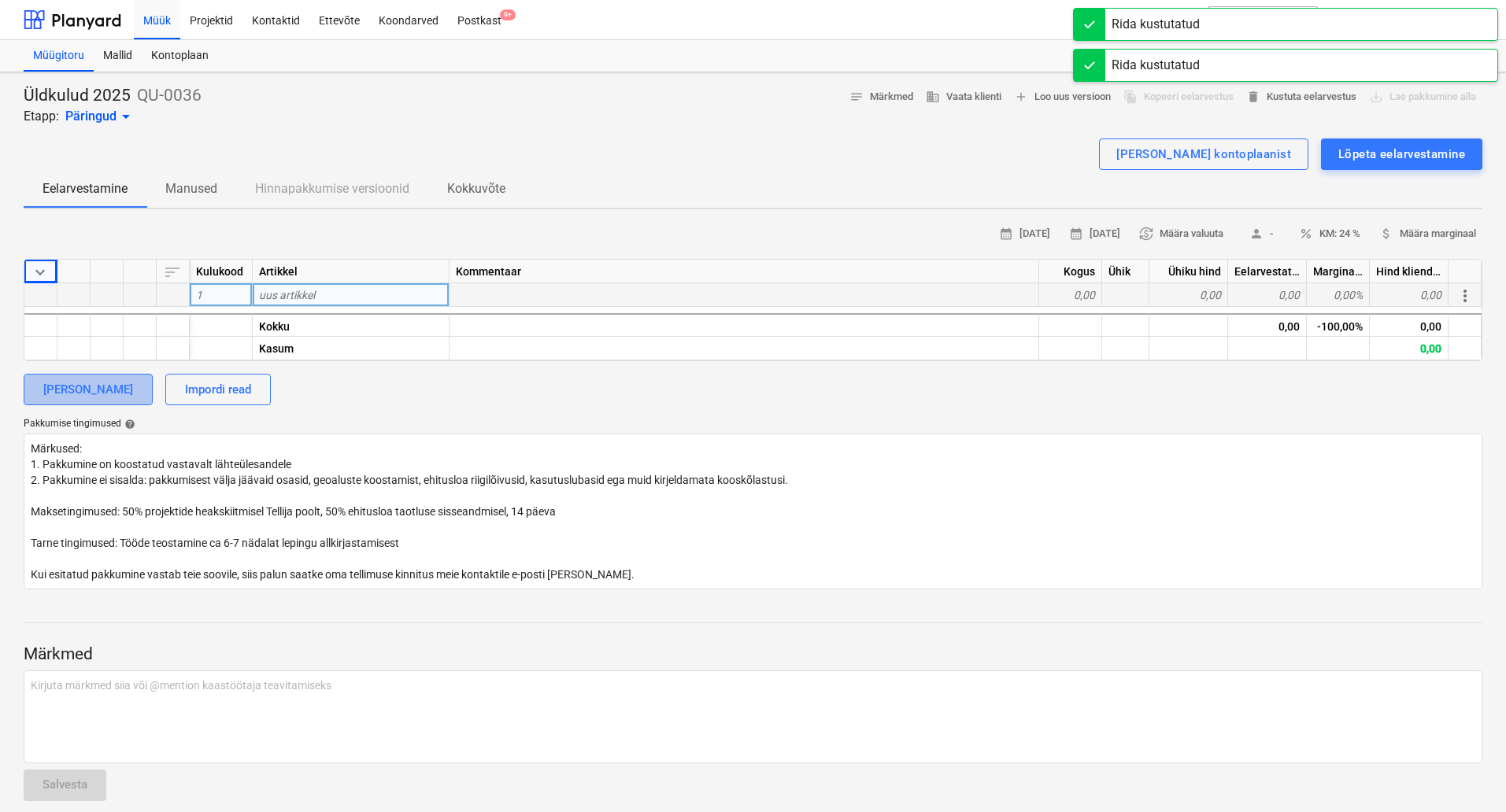
click at [96, 388] on div "[PERSON_NAME]" at bounding box center [88, 389] width 90 height 20
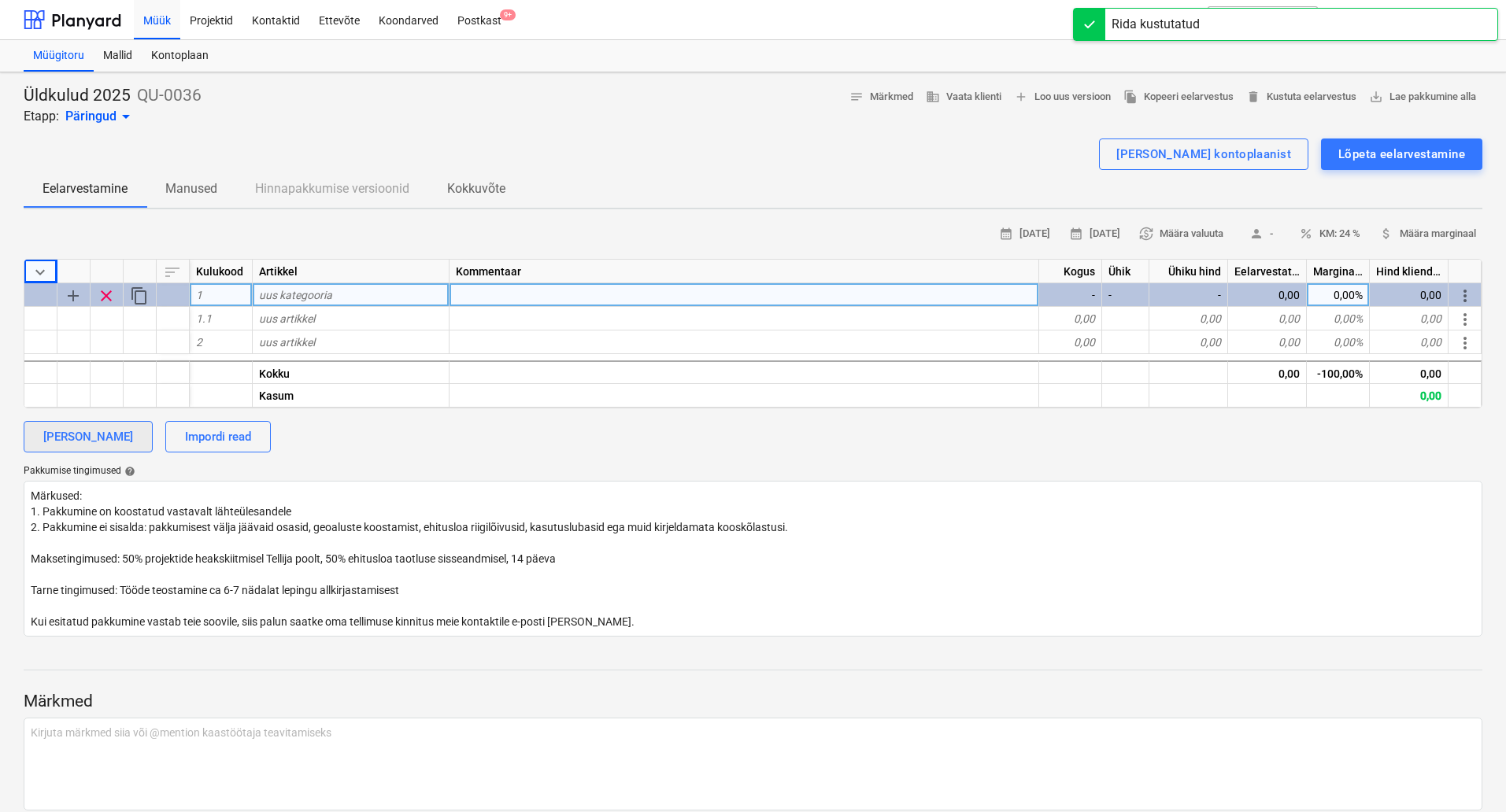
click at [99, 442] on div "[PERSON_NAME]" at bounding box center [88, 436] width 90 height 20
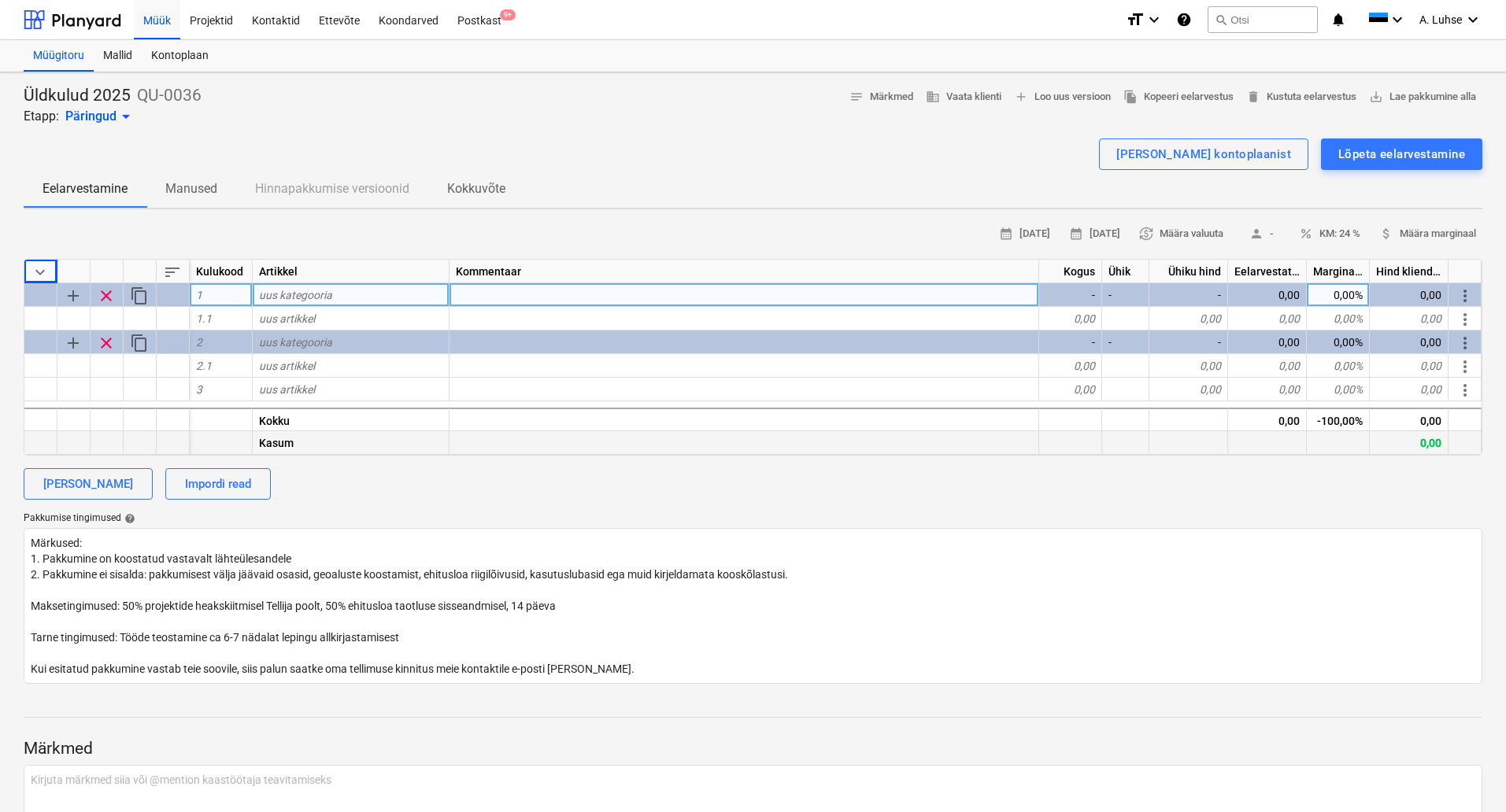
click at [86, 450] on div at bounding box center [74, 443] width 33 height 24
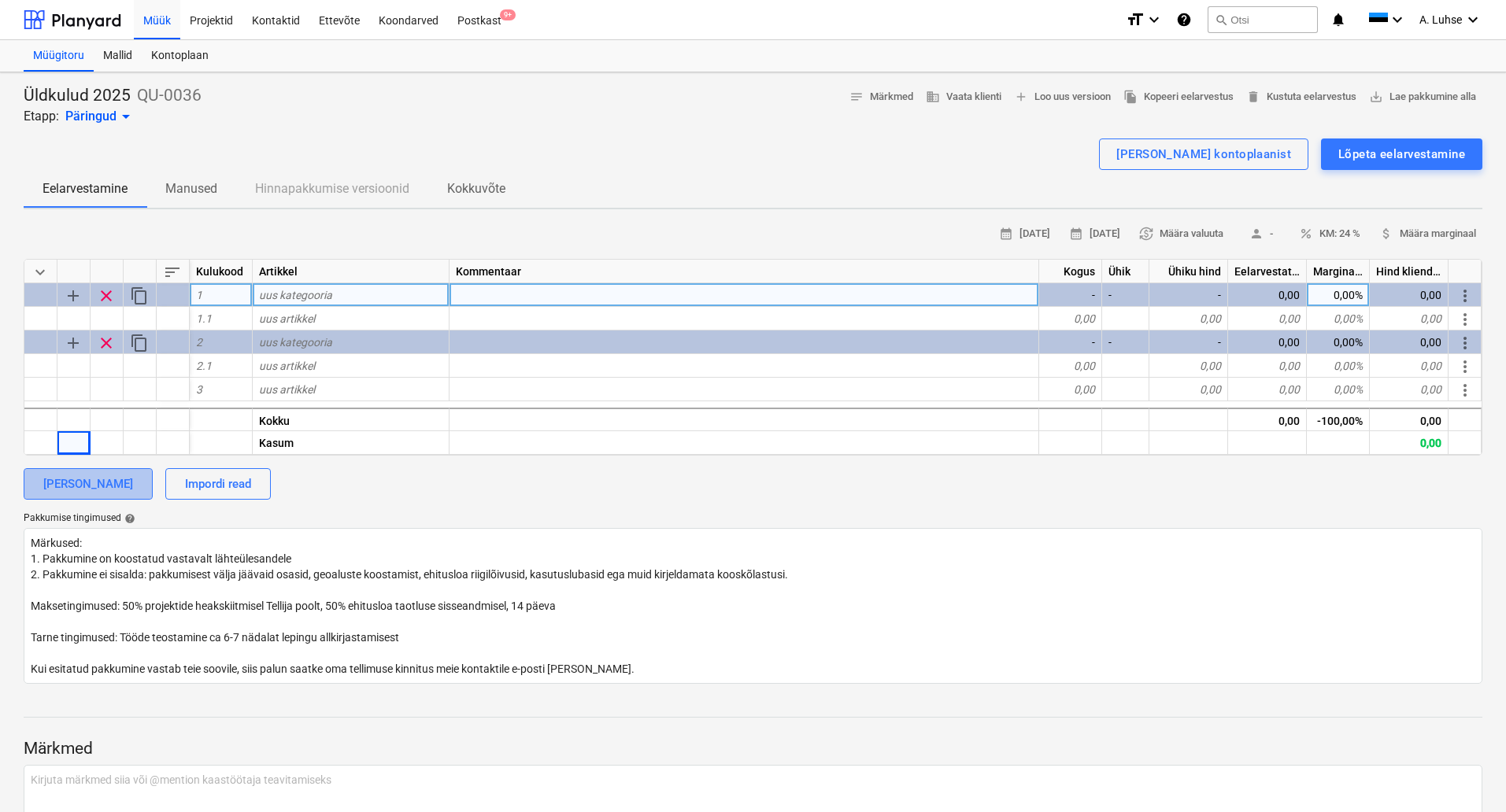
click at [92, 482] on div "[PERSON_NAME]" at bounding box center [88, 483] width 90 height 20
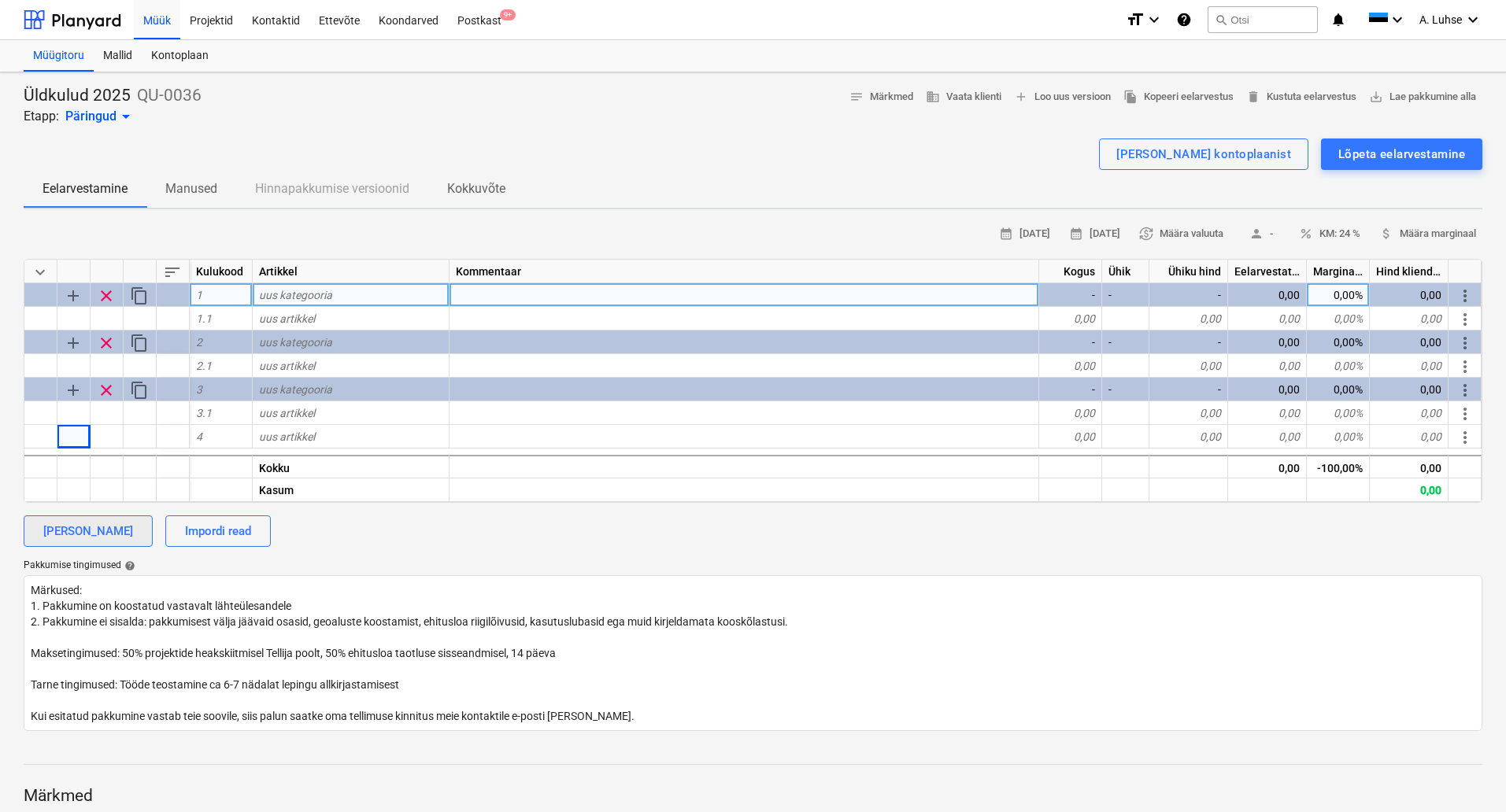
click at [107, 535] on div "[PERSON_NAME]" at bounding box center [88, 531] width 90 height 20
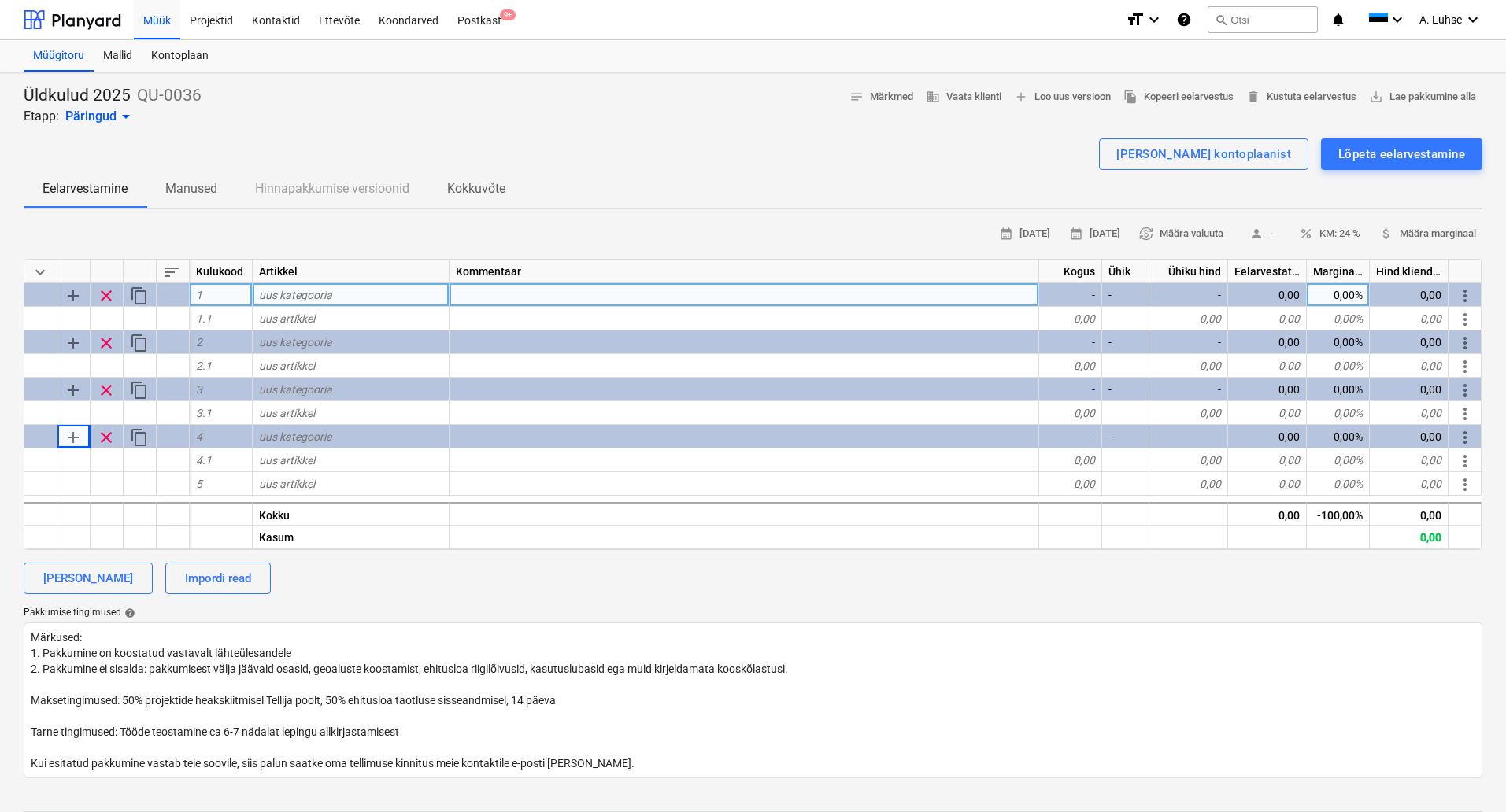
click at [78, 300] on span "add" at bounding box center [73, 295] width 19 height 19
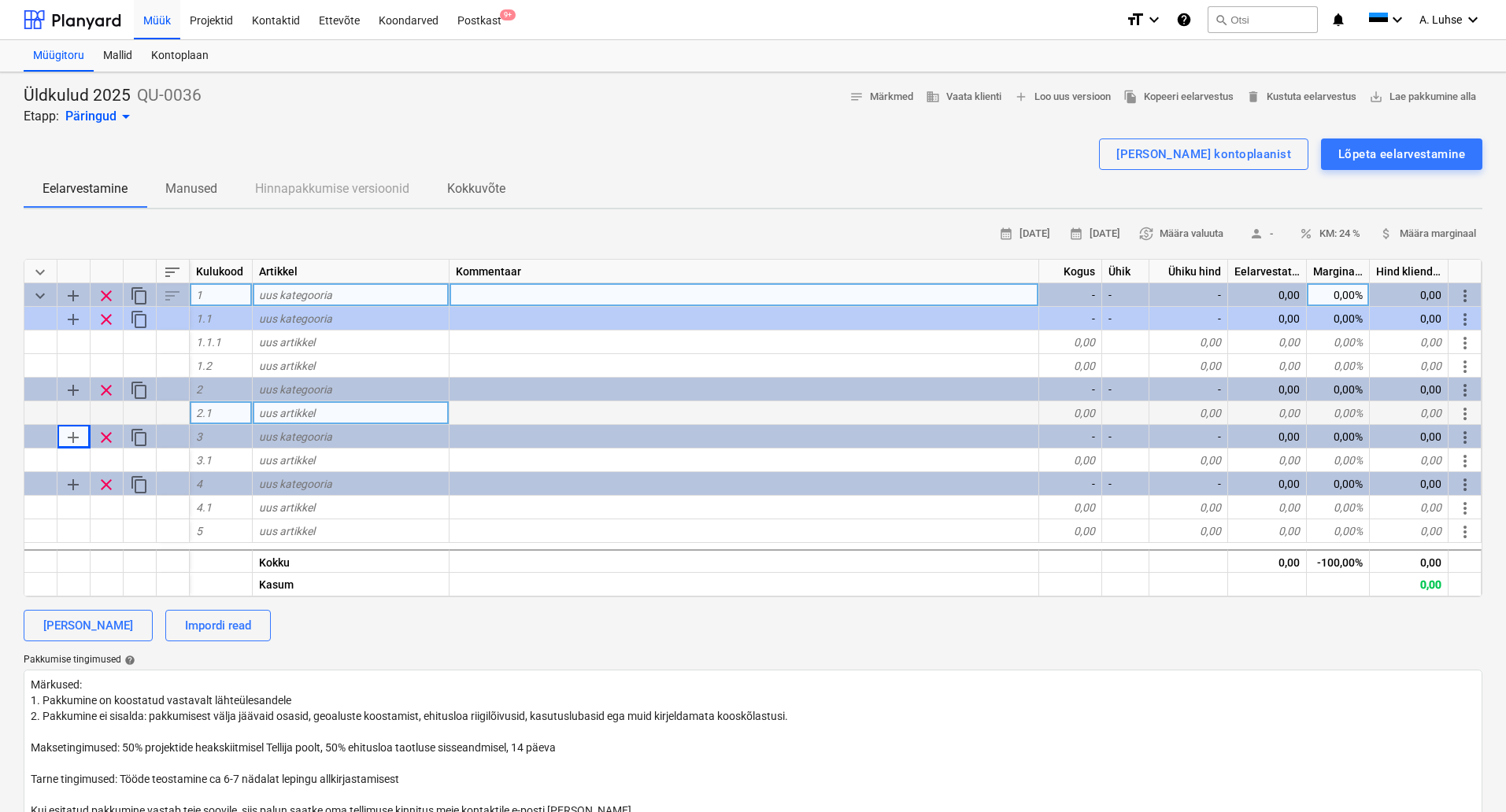
click at [65, 409] on div at bounding box center [74, 413] width 33 height 24
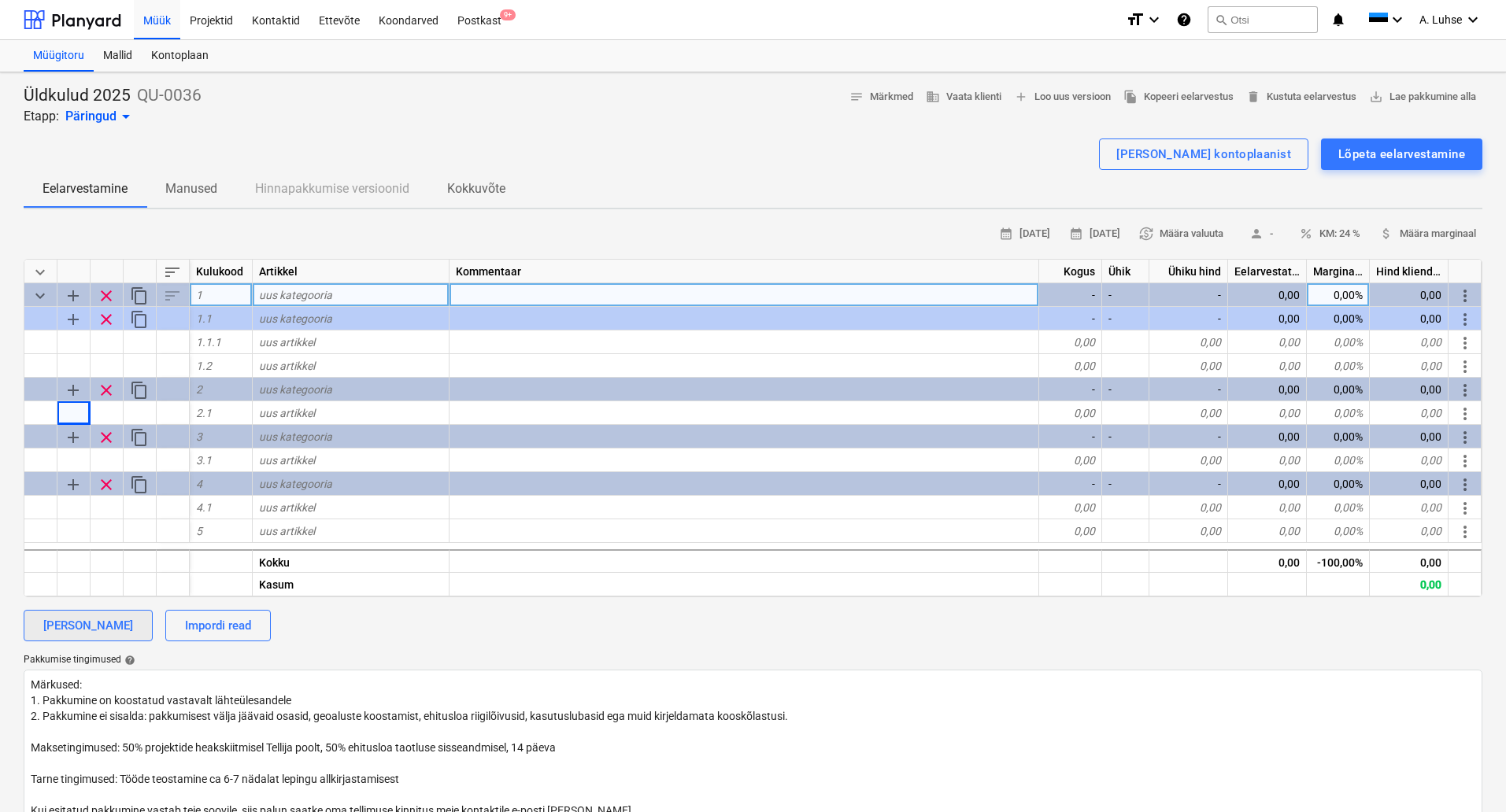
click at [107, 624] on div "[PERSON_NAME]" at bounding box center [88, 625] width 90 height 20
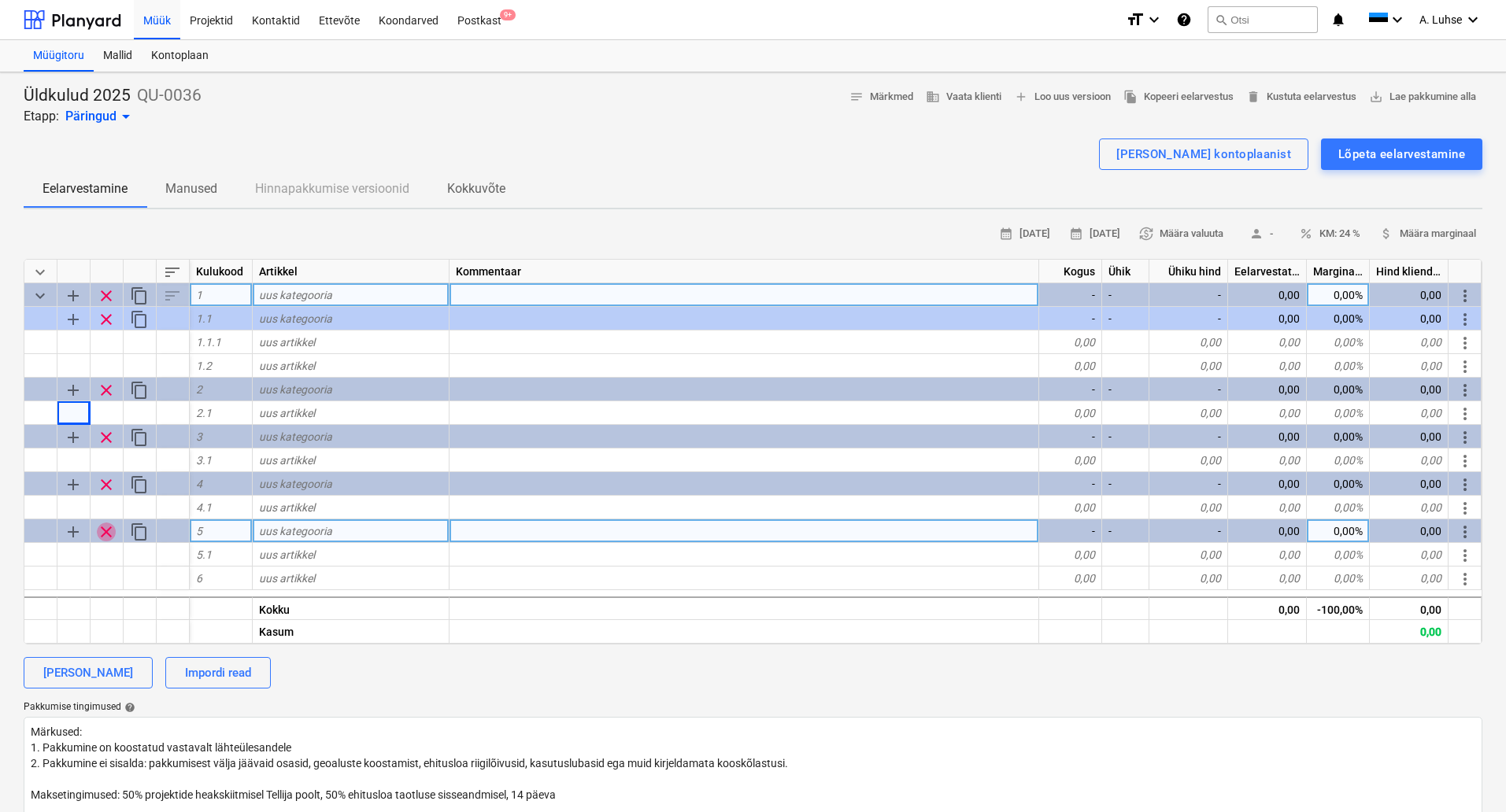
click at [110, 532] on span "clear" at bounding box center [106, 531] width 19 height 19
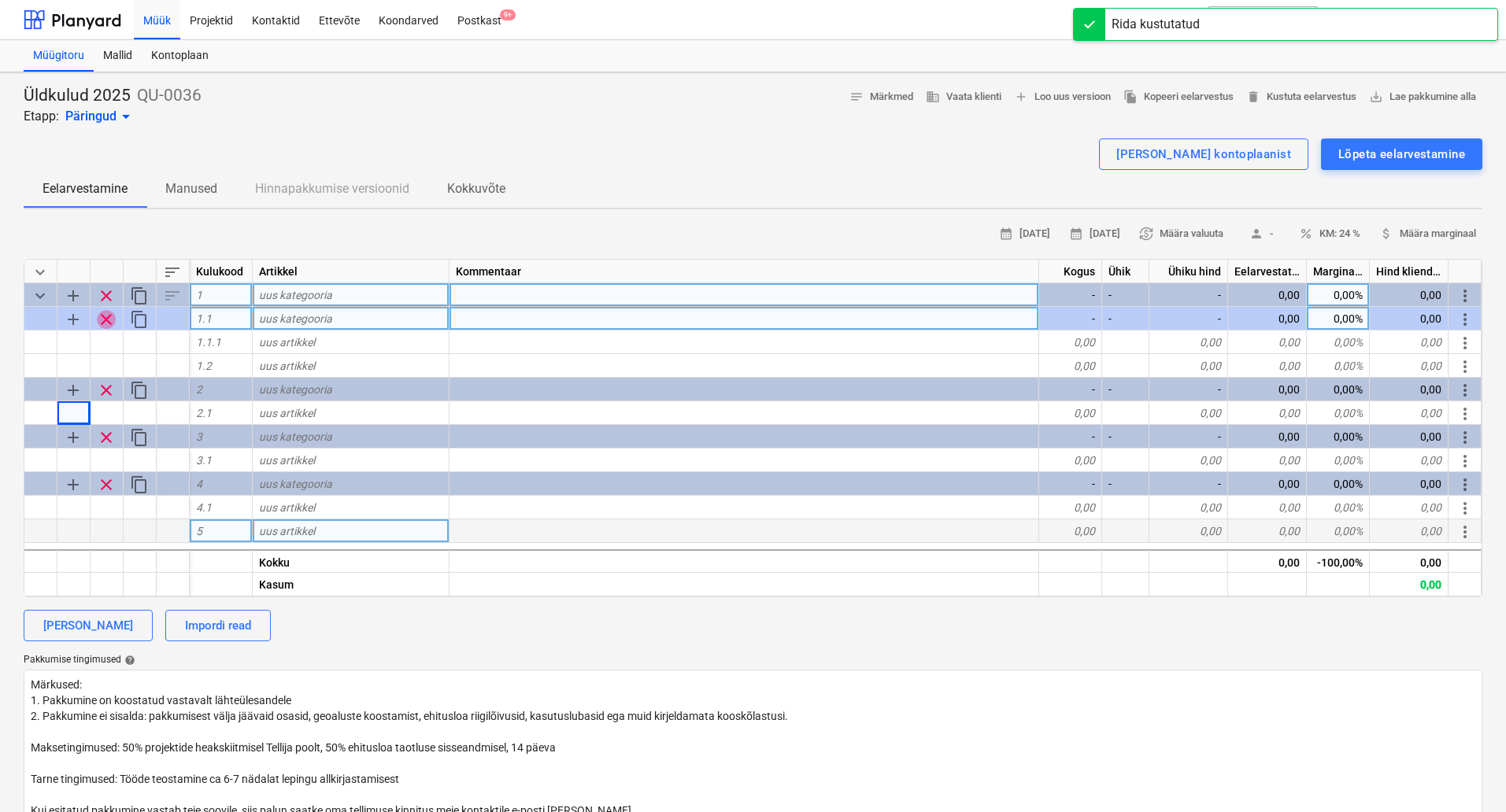
click at [108, 326] on span "clear" at bounding box center [106, 319] width 19 height 19
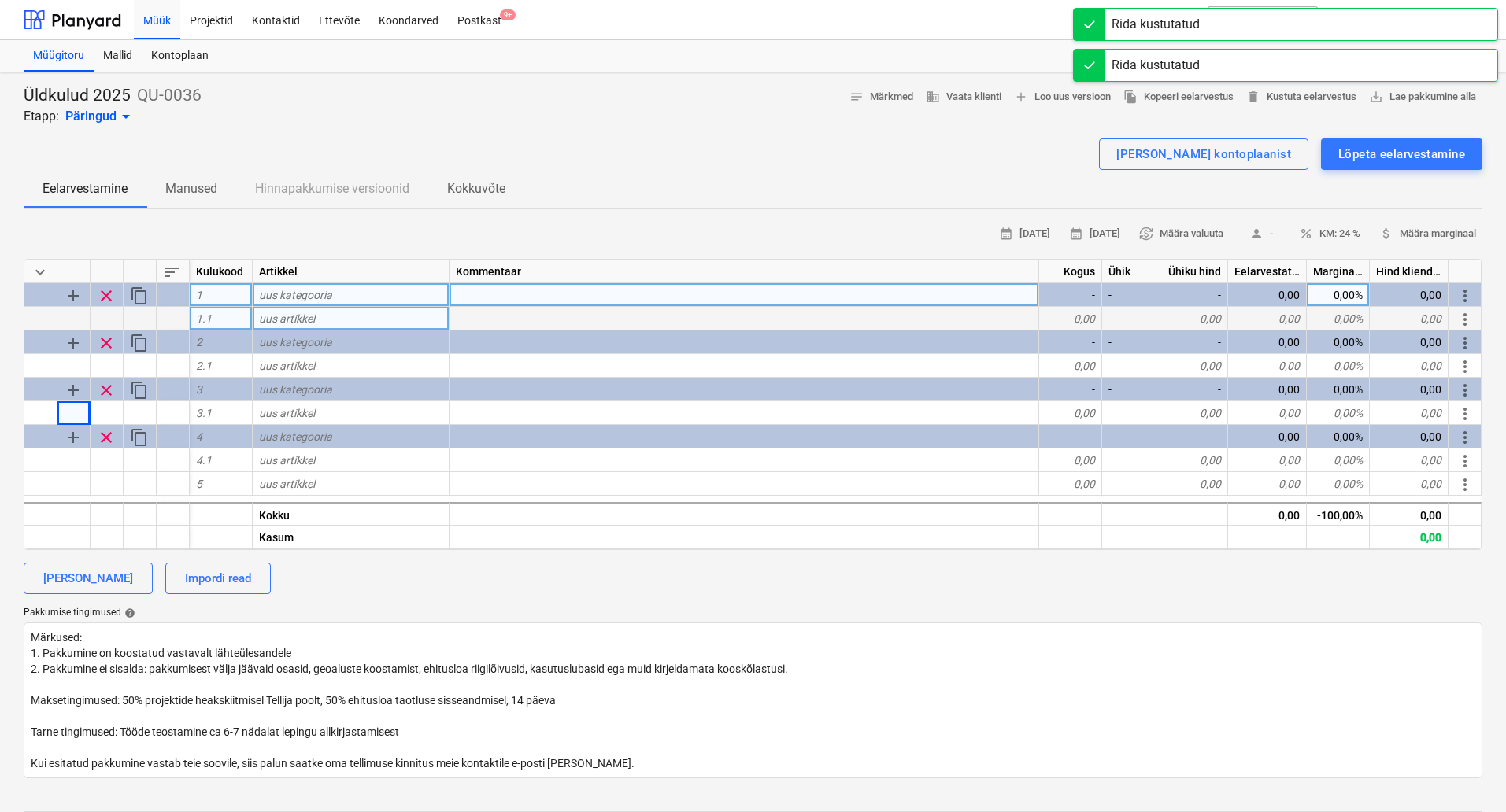
click at [856, 320] on div at bounding box center [745, 319] width 590 height 24
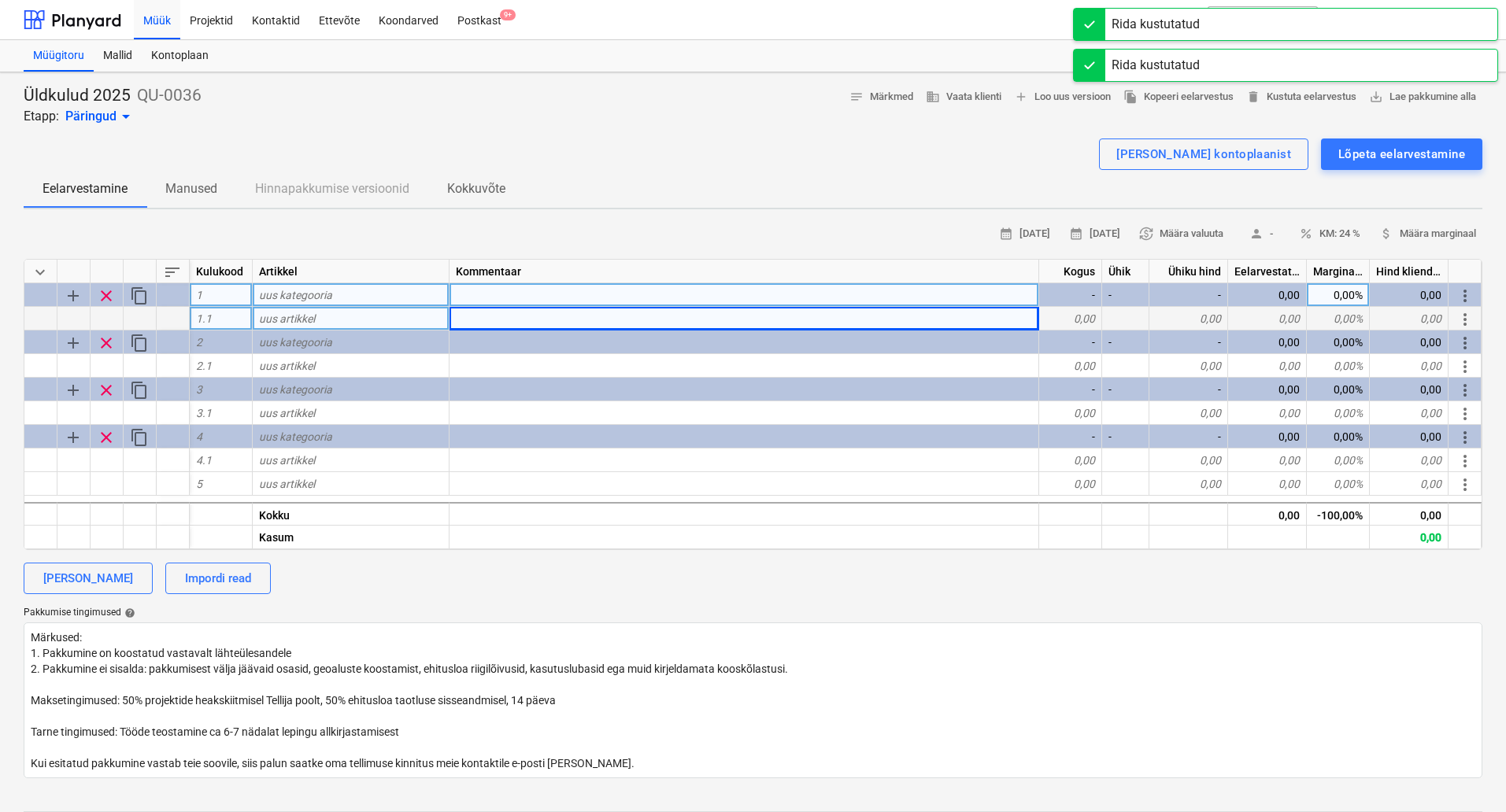
click at [1458, 317] on span "more_vert" at bounding box center [1464, 319] width 19 height 19
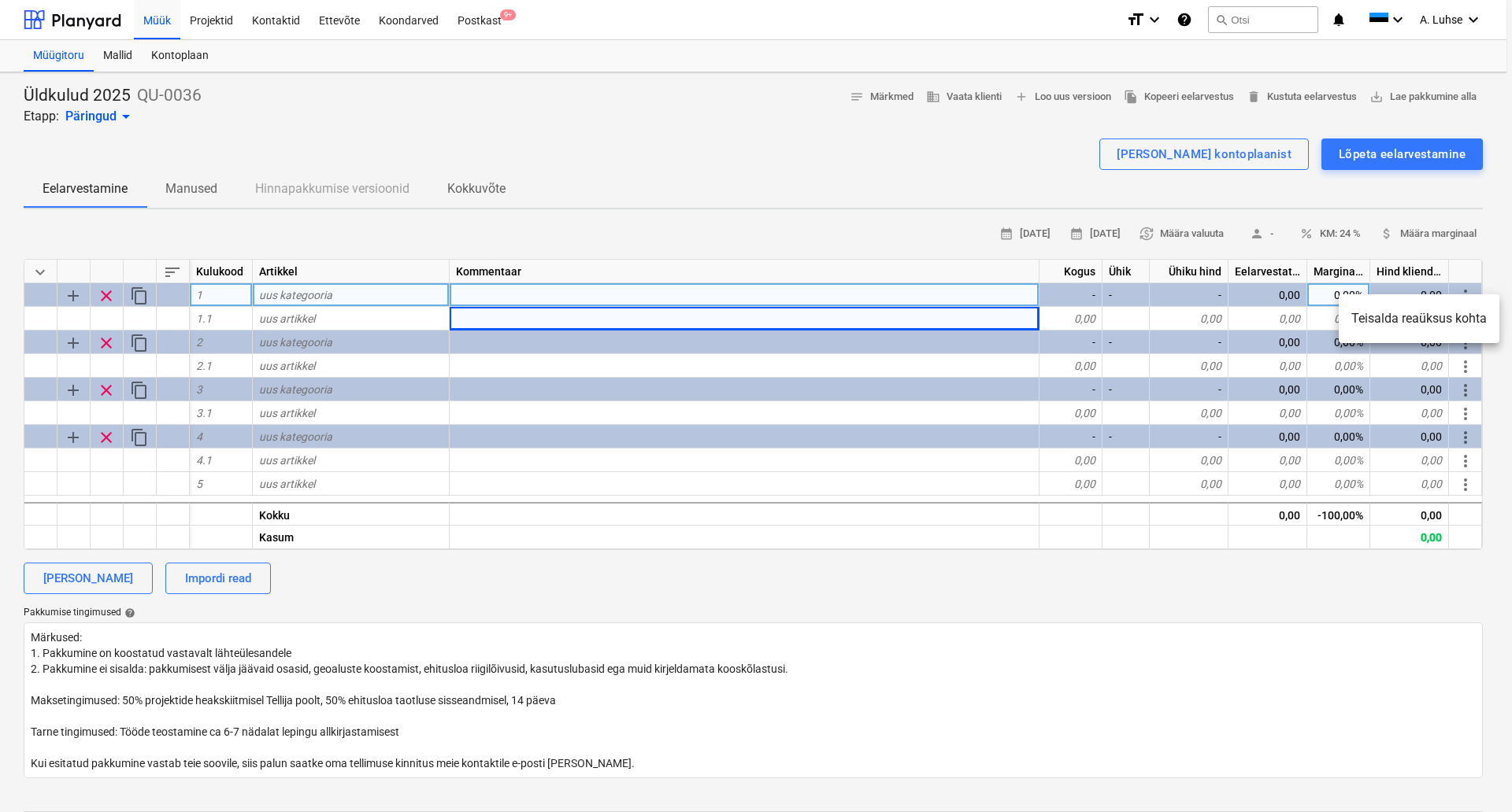
click at [827, 232] on div at bounding box center [756, 406] width 1512 height 812
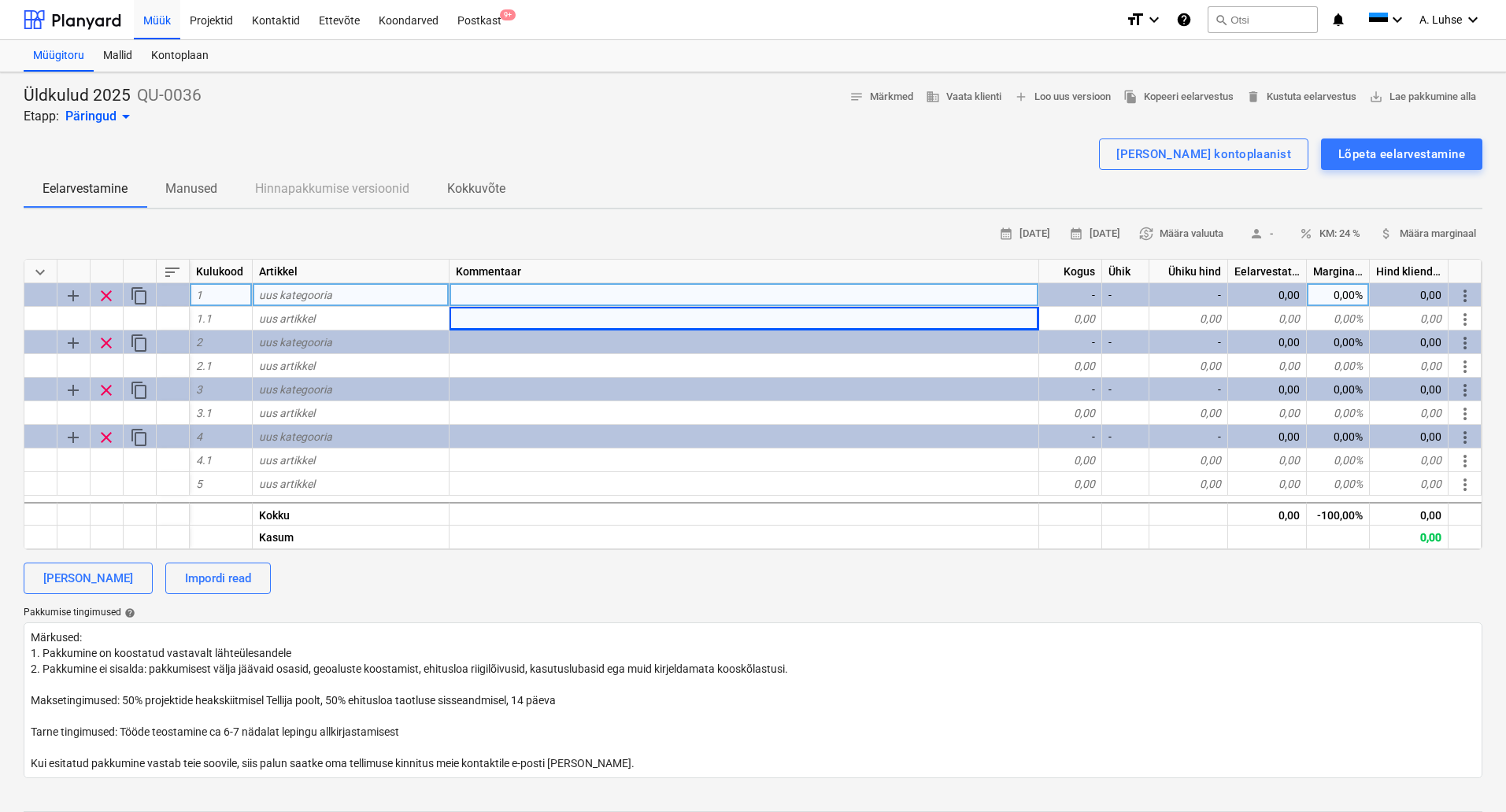
click at [41, 271] on span "keyboard_arrow_down" at bounding box center [40, 272] width 19 height 19
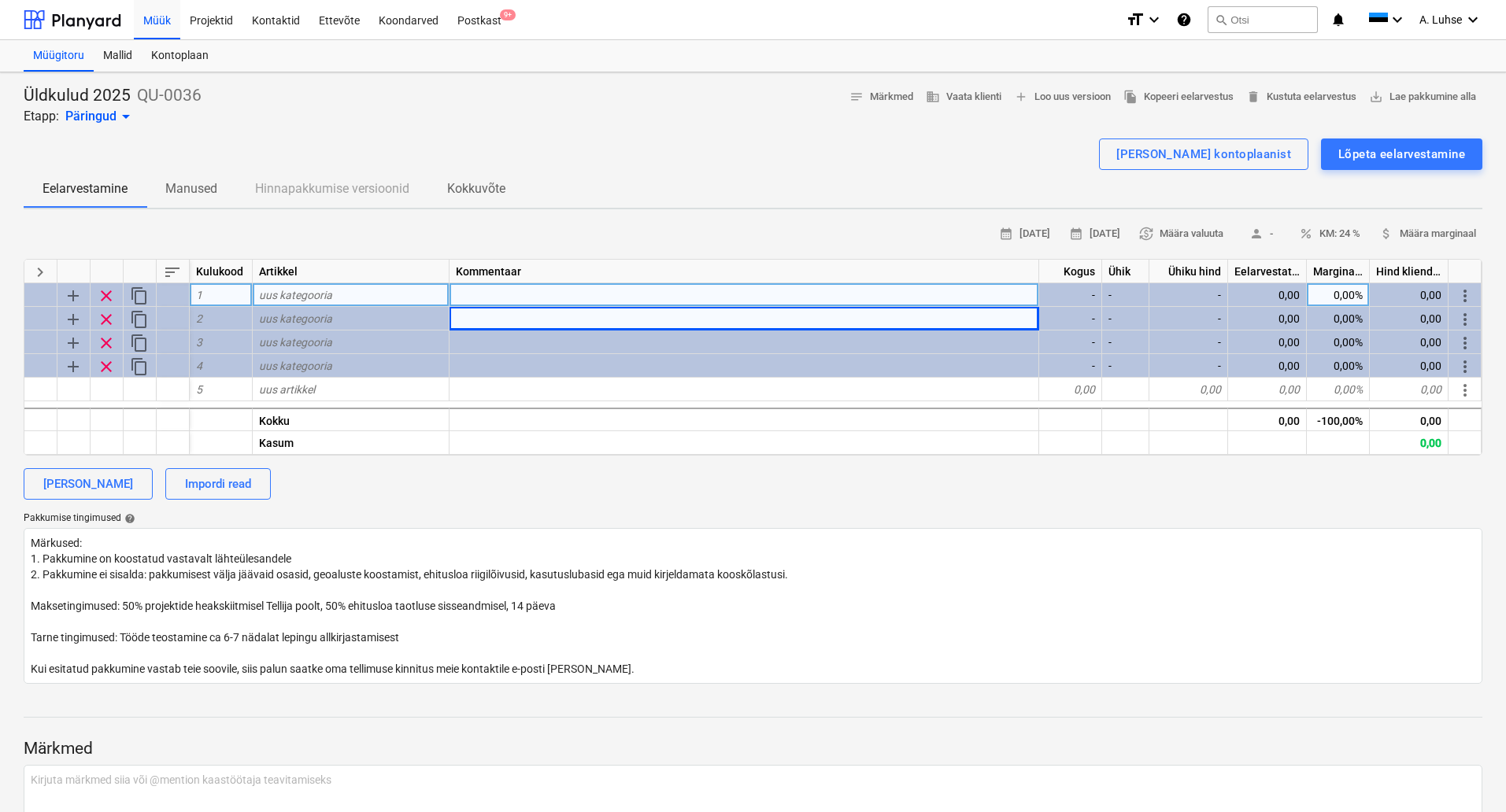
click at [44, 278] on span "keyboard_arrow_right" at bounding box center [40, 272] width 19 height 19
type textarea "x"
